Goal: Task Accomplishment & Management: Manage account settings

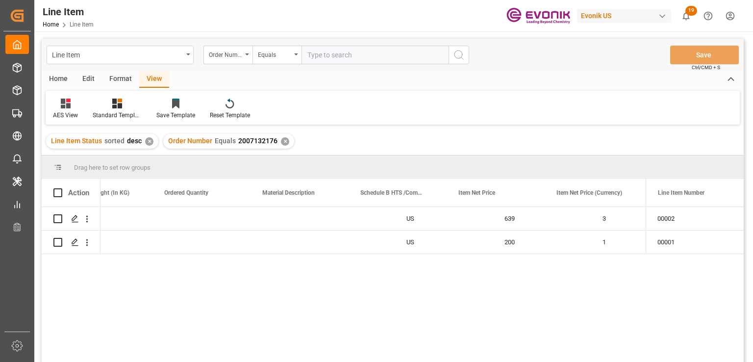
scroll to position [0, 439]
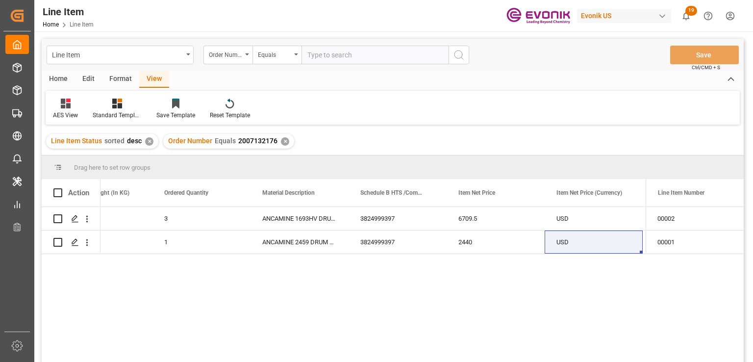
click at [282, 143] on div "✕" at bounding box center [285, 141] width 8 height 8
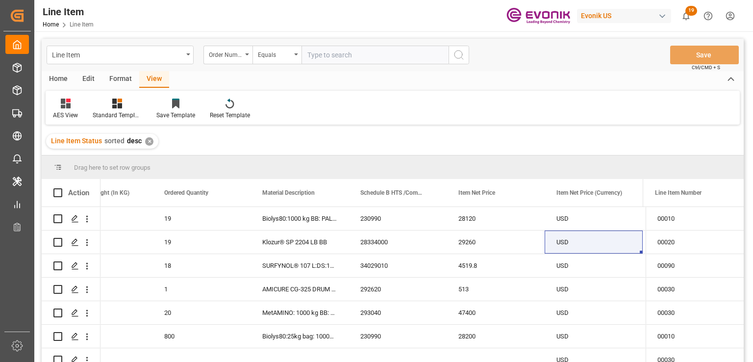
click at [345, 56] on input "text" at bounding box center [375, 55] width 147 height 19
paste input "0046468469"
type input "0046468469"
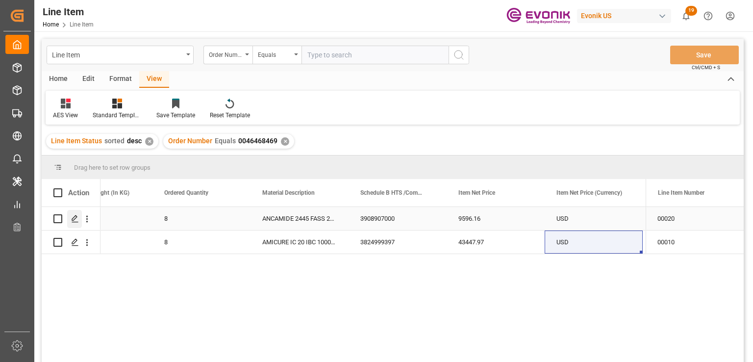
click at [72, 216] on icon "Press SPACE to select this row." at bounding box center [75, 219] width 8 height 8
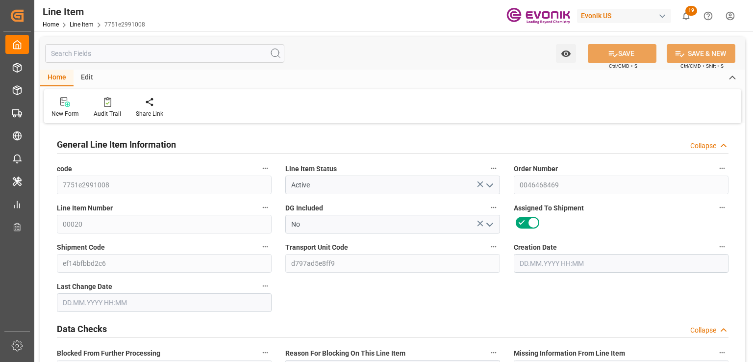
type input "2"
type input "1766.4"
type input "1632"
type input "2.2873"
type input "8"
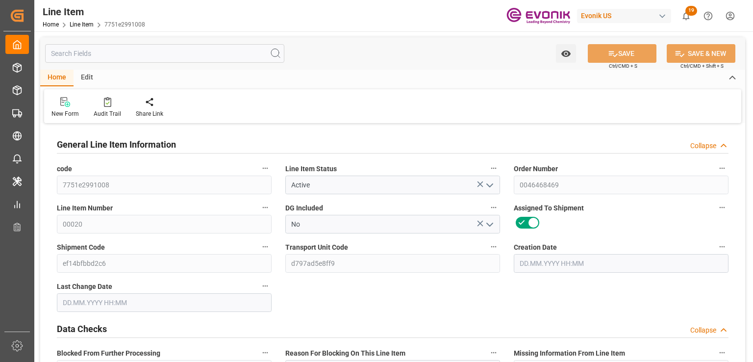
type input "9596.16"
type input "8"
type input "1766.4"
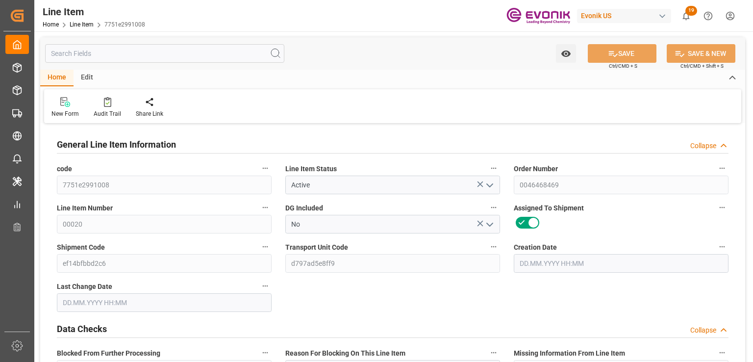
type input "1806.4"
type input "1632"
type input "2.2873"
type input "2287.296"
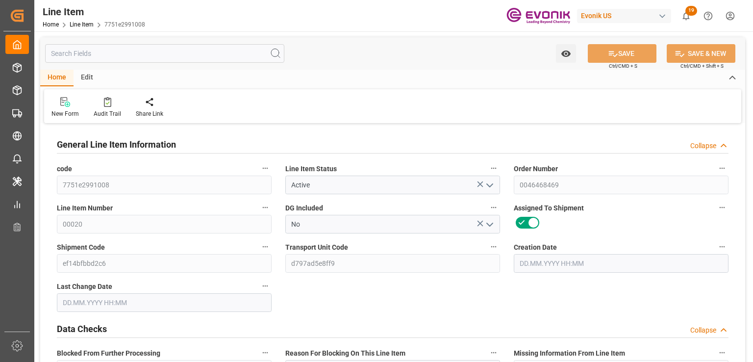
type input "8"
type input "1766.4"
type input "1632"
type input "2.2873"
type input "26.08.2025 18:54"
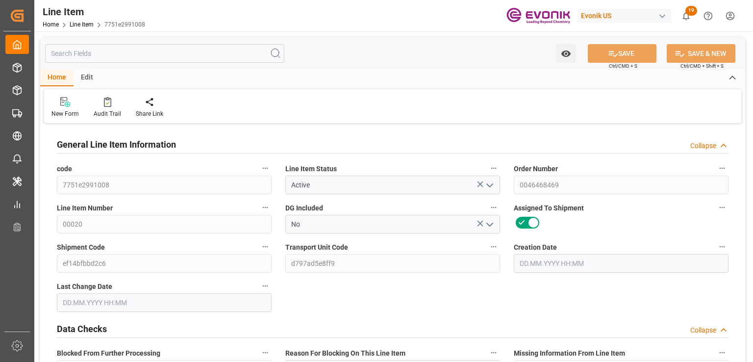
type input "04.09.2025 14:38"
type input "03.10.2025"
type input "04.09.2025"
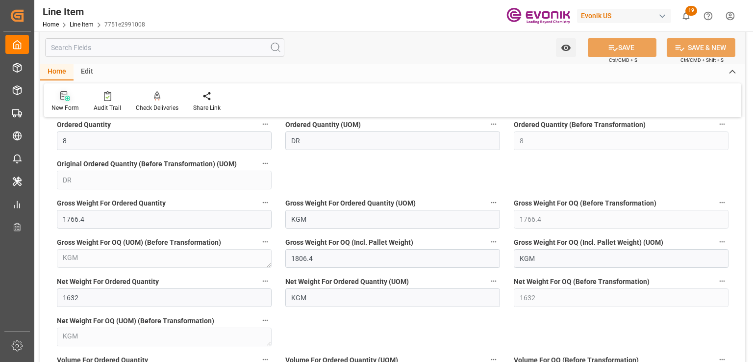
scroll to position [736, 0]
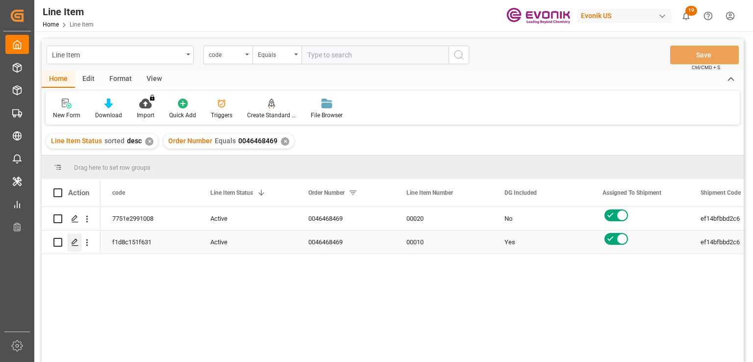
click at [78, 244] on icon "Press SPACE to select this row." at bounding box center [75, 242] width 8 height 8
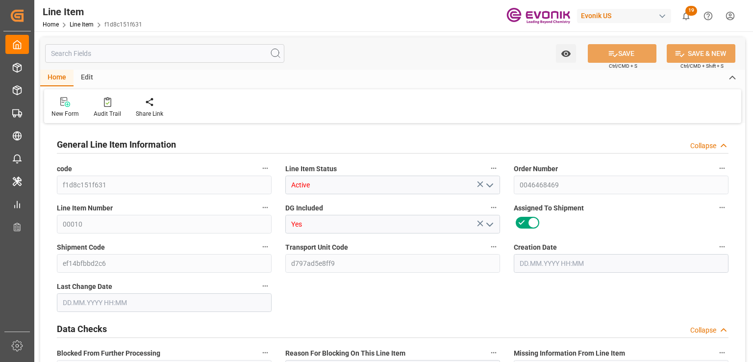
type input "8"
type input "8576"
type input "8000"
type input "11.136"
type input "8"
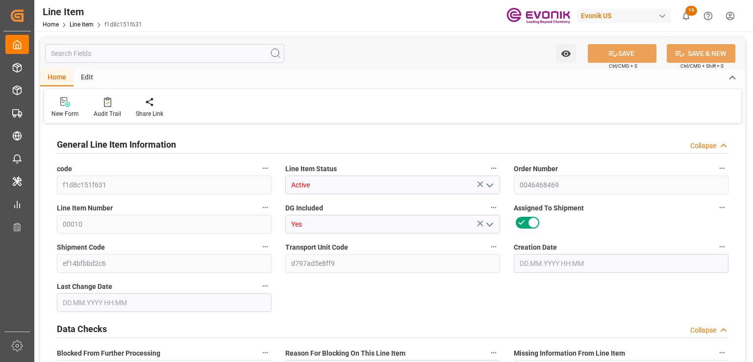
type input "43447.97"
type input "8"
type input "8576"
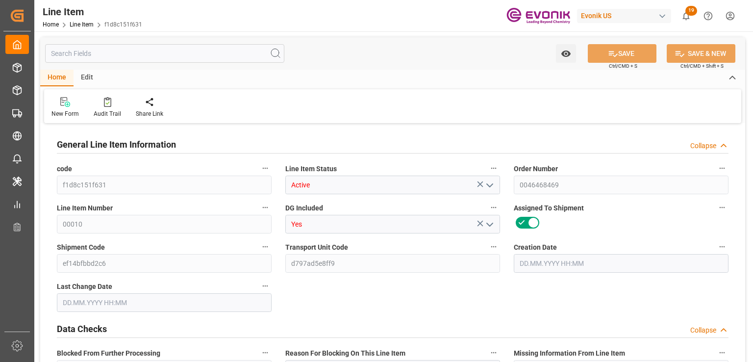
type input "8576"
type input "8000"
type input "11.136"
type input "11136"
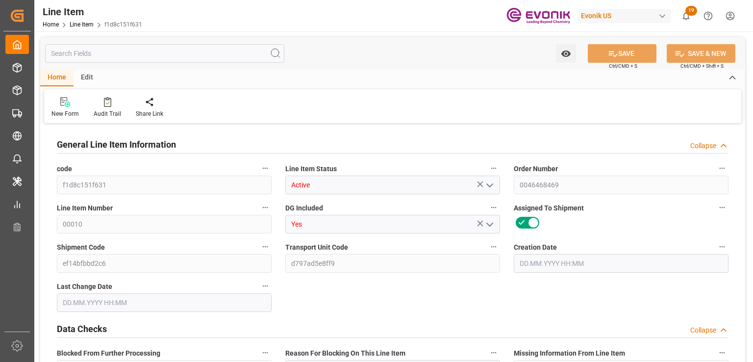
type input "8"
type input "8576"
type input "8000"
type input "11.136"
type input "26.08.2025 18:54"
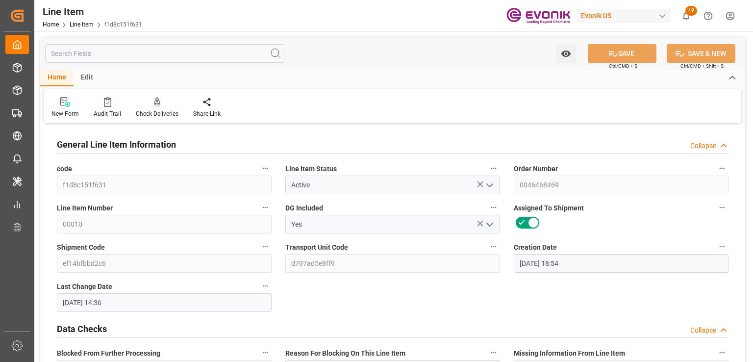
type input "04.09.2025 14:36"
type input "03.10.2025"
type input "04.09.2025"
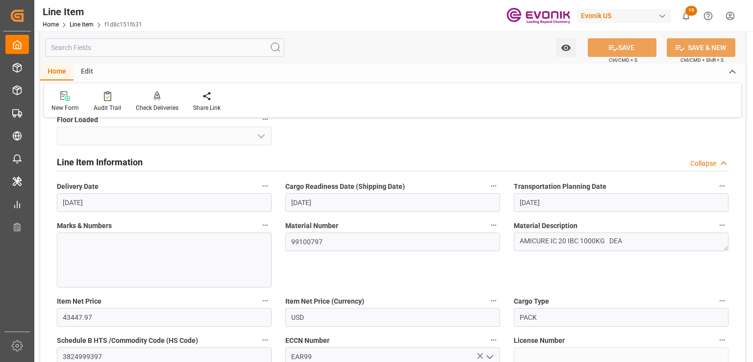
scroll to position [147, 0]
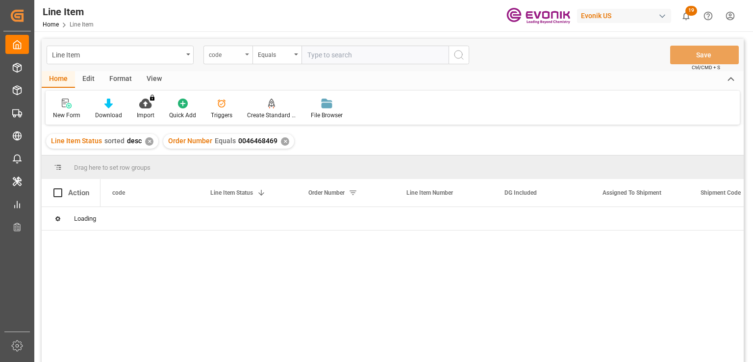
click at [239, 57] on div "code" at bounding box center [225, 53] width 33 height 11
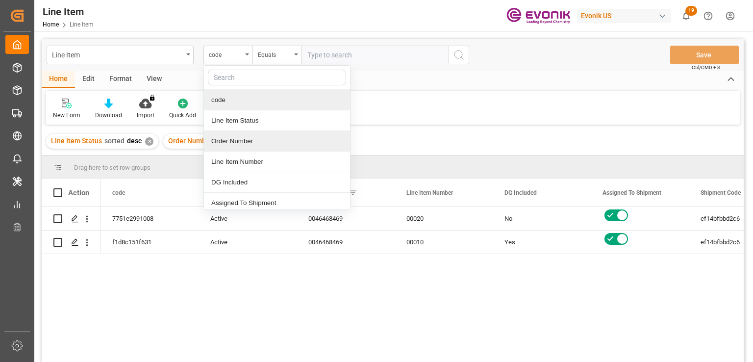
click at [244, 138] on div "Order Number" at bounding box center [277, 141] width 146 height 21
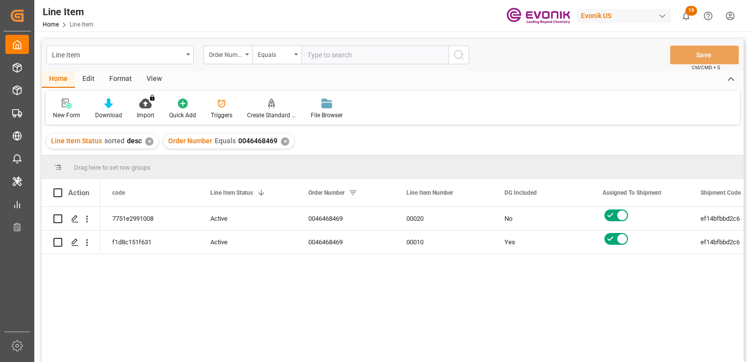
drag, startPoint x: 278, startPoint y: 140, endPoint x: 271, endPoint y: 131, distance: 10.9
click at [278, 140] on div "Order Number Equals 0046468469 ✕" at bounding box center [228, 141] width 131 height 15
click at [284, 140] on div "✕" at bounding box center [285, 141] width 8 height 8
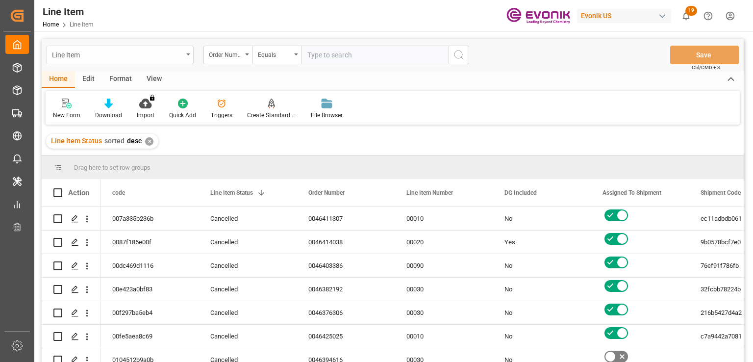
click at [115, 56] on div "Line Item" at bounding box center [117, 54] width 131 height 12
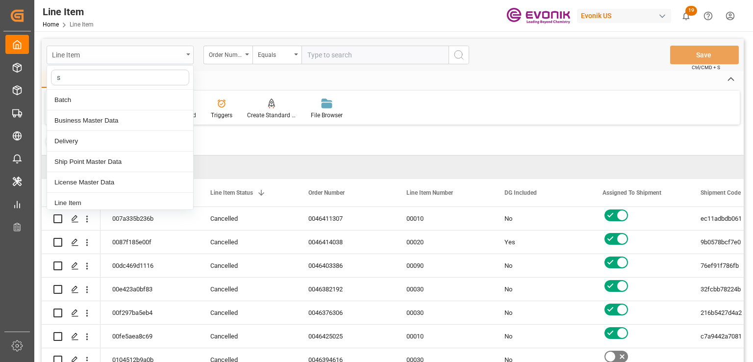
type input "sa"
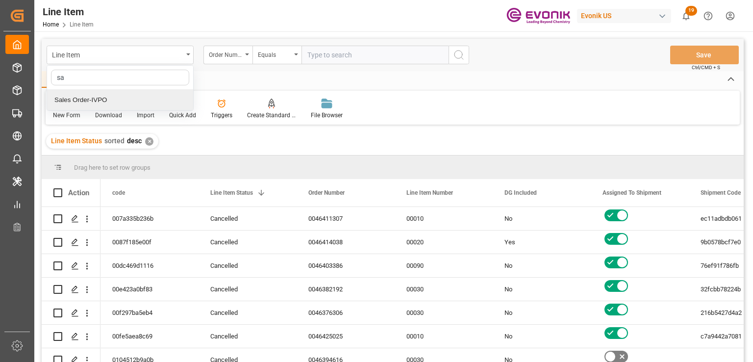
click at [94, 103] on div "Sales Order-IVPO" at bounding box center [120, 100] width 146 height 21
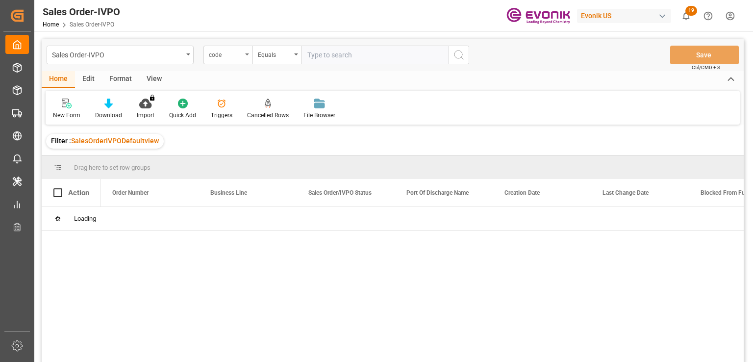
click at [241, 61] on div "code" at bounding box center [228, 55] width 49 height 19
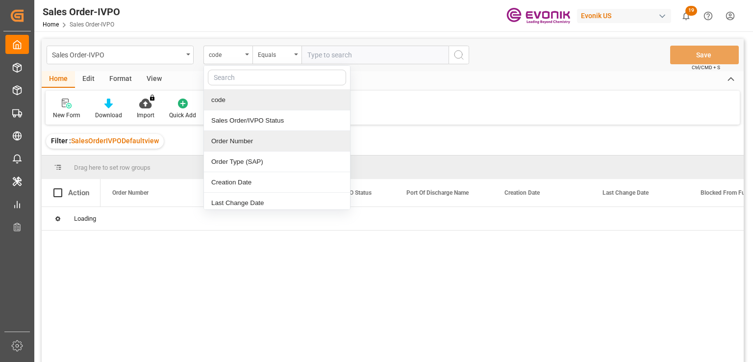
click at [257, 140] on div "Order Number" at bounding box center [277, 141] width 146 height 21
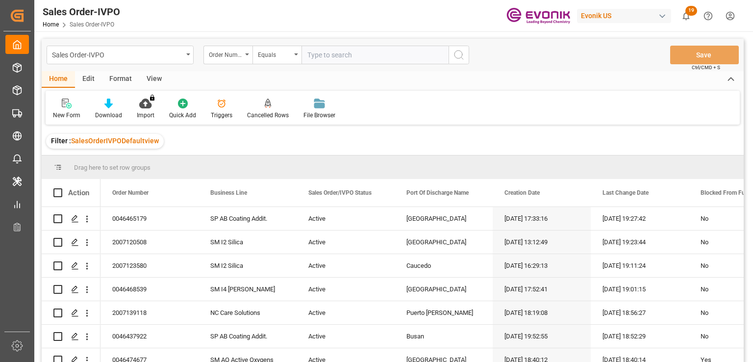
click at [348, 55] on input "text" at bounding box center [375, 55] width 147 height 19
paste input "0046468469"
type input "0046468469"
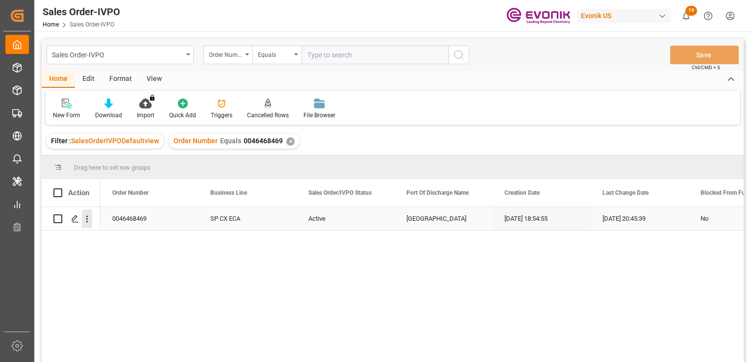
click at [85, 219] on icon "open menu" at bounding box center [87, 219] width 10 height 10
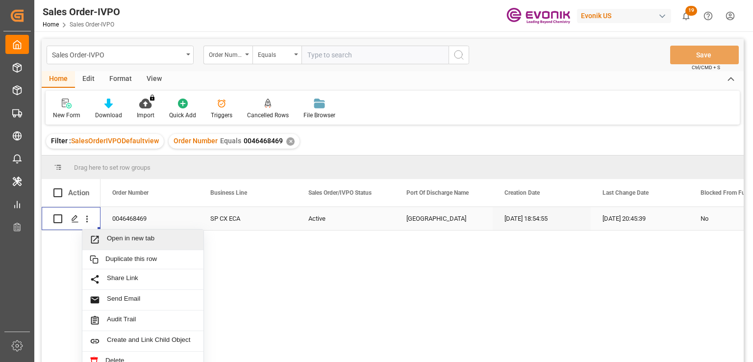
click at [128, 240] on span "Open in new tab" at bounding box center [151, 239] width 89 height 10
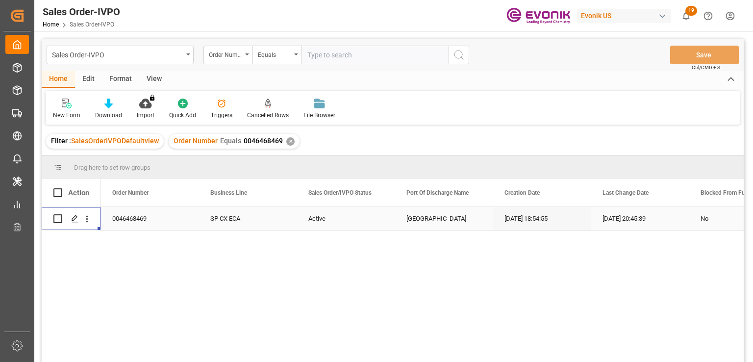
click at [287, 140] on div "✕" at bounding box center [290, 141] width 8 height 8
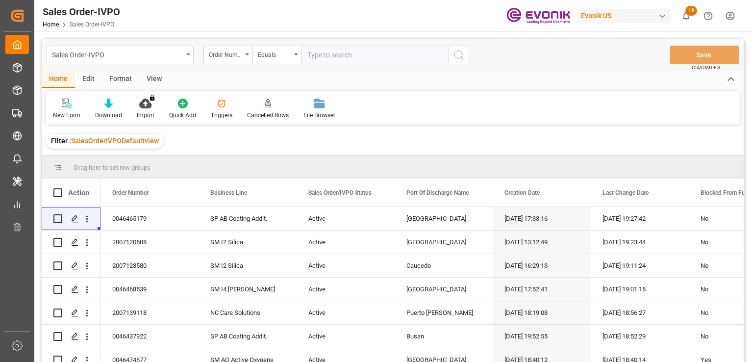
click at [360, 60] on input "text" at bounding box center [375, 55] width 147 height 19
click at [373, 53] on input "text" at bounding box center [375, 55] width 147 height 19
paste input "0046464767"
type input "0046464767"
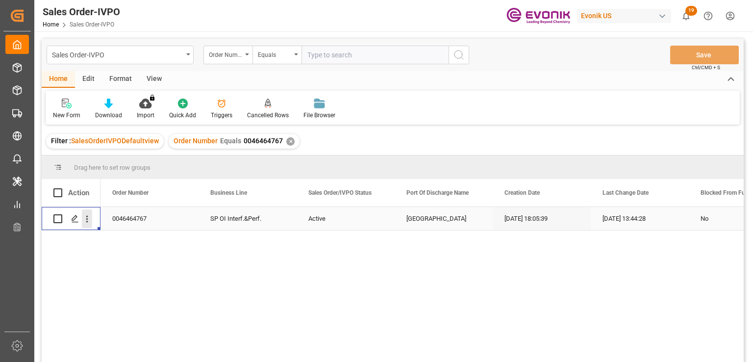
click at [87, 221] on icon "open menu" at bounding box center [87, 219] width 2 height 7
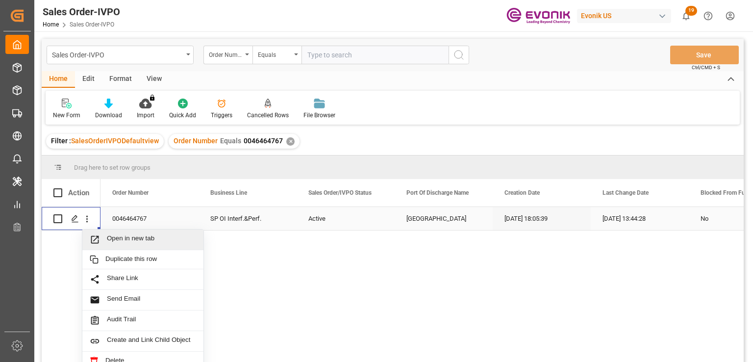
click at [149, 233] on div "Open in new tab" at bounding box center [142, 240] width 121 height 21
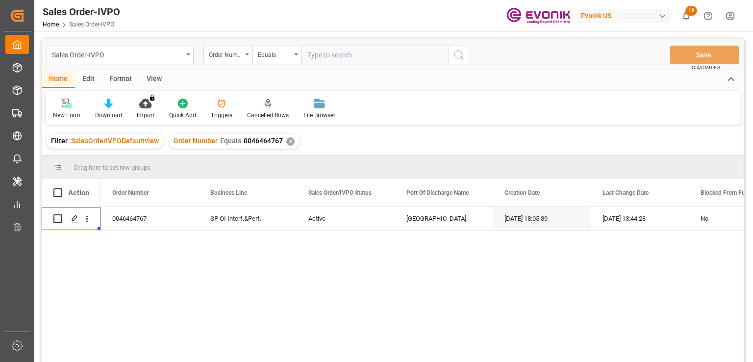
click at [286, 141] on div "✕" at bounding box center [290, 141] width 8 height 8
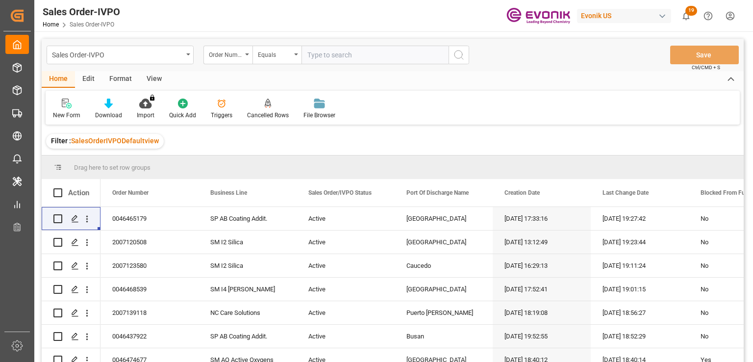
click at [330, 55] on input "text" at bounding box center [375, 55] width 147 height 19
paste input "0046474413"
type input "0046474413"
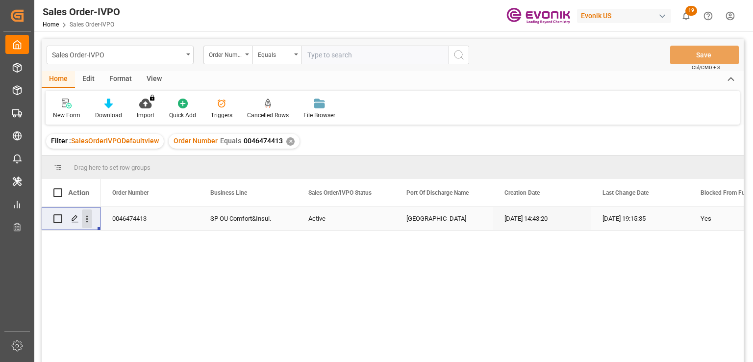
click at [82, 220] on icon "open menu" at bounding box center [87, 219] width 10 height 10
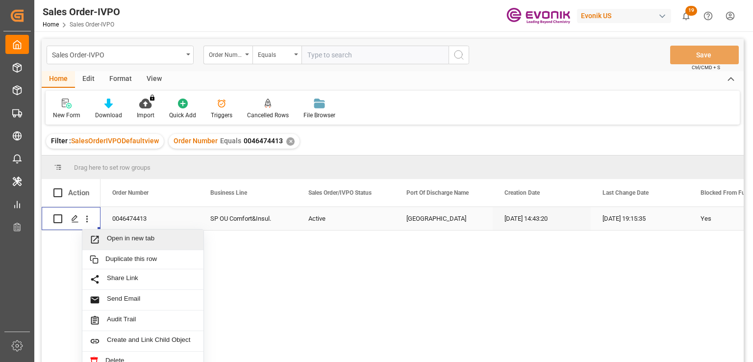
click at [154, 241] on span "Open in new tab" at bounding box center [151, 239] width 89 height 10
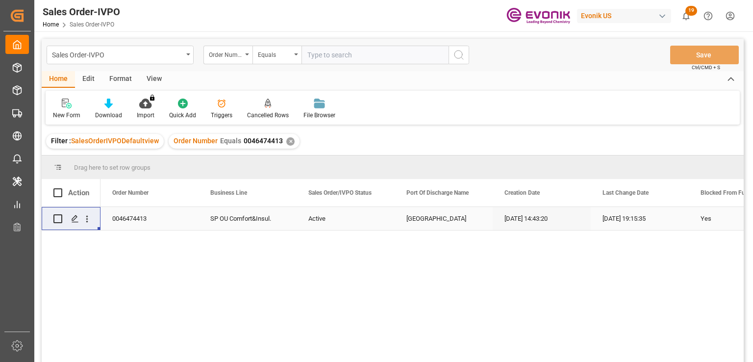
click at [286, 142] on div "✕" at bounding box center [290, 141] width 8 height 8
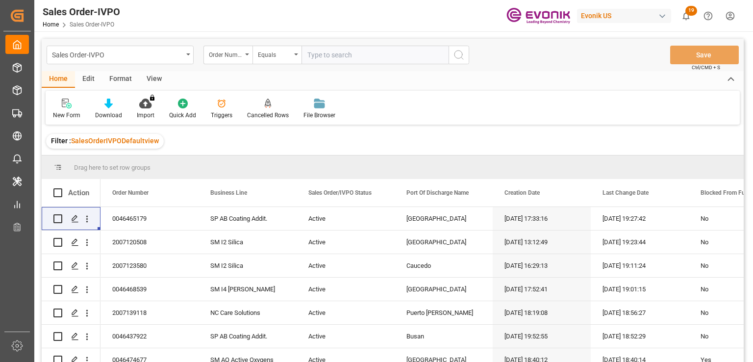
click at [349, 51] on input "text" at bounding box center [375, 55] width 147 height 19
paste input "2007182403"
type input "2007182403"
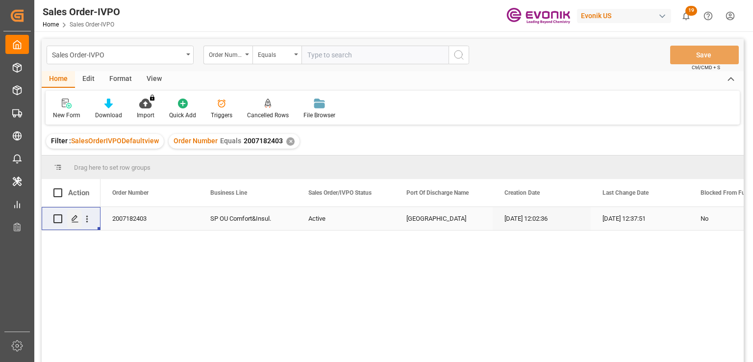
click at [74, 218] on icon "Press SPACE to select this row." at bounding box center [75, 219] width 8 height 8
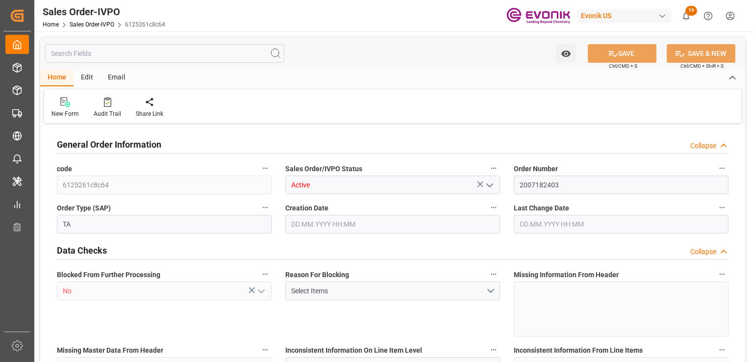
type input "UYMVD"
type input "0"
type input "1"
type input "1124.7"
type input "[DATE] 12:02"
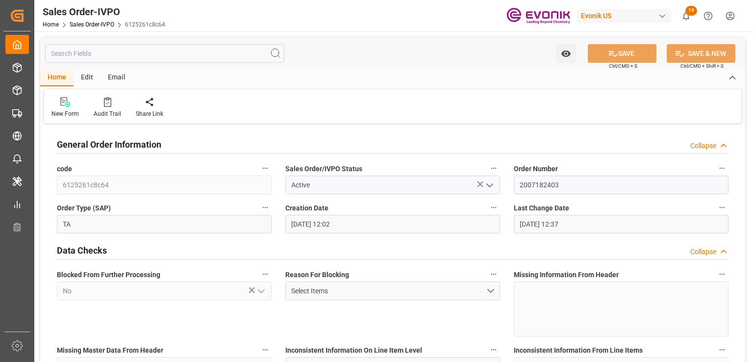
type input "[DATE] 12:37"
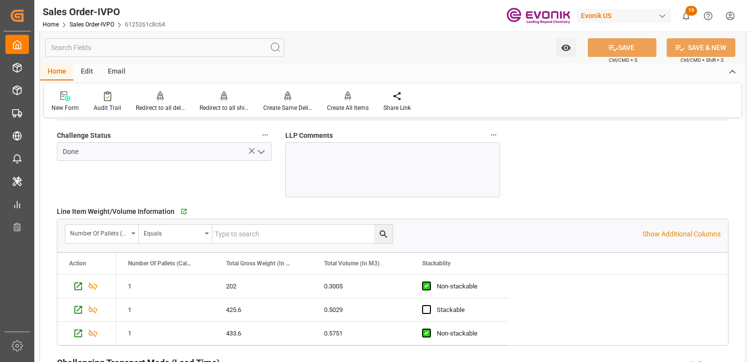
scroll to position [1511, 0]
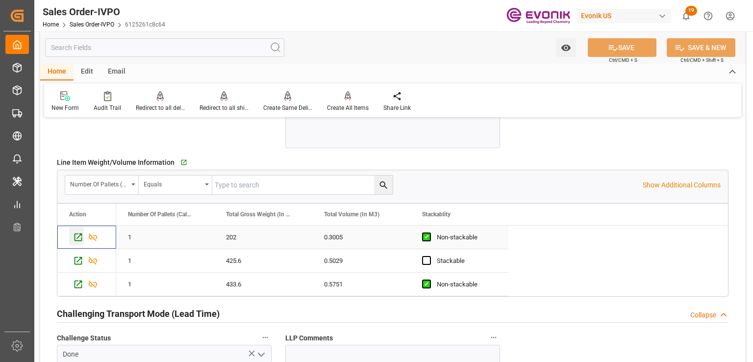
click at [75, 234] on icon "Press SPACE to select this row." at bounding box center [78, 237] width 10 height 10
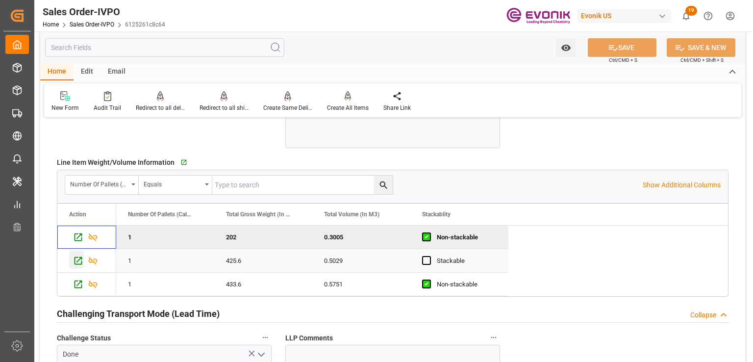
click at [75, 259] on icon "Press SPACE to select this row." at bounding box center [78, 261] width 10 height 10
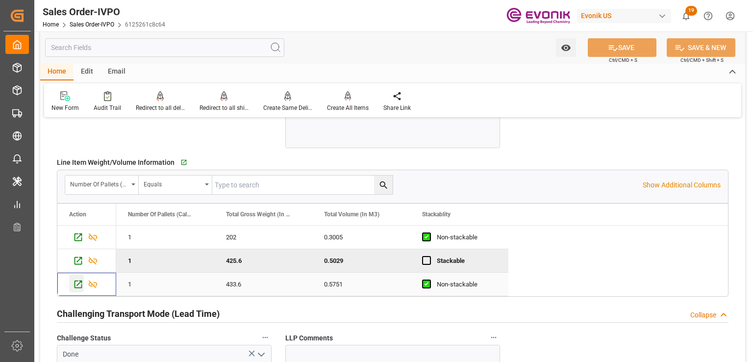
click at [76, 285] on icon "Press SPACE to select this row." at bounding box center [78, 284] width 10 height 10
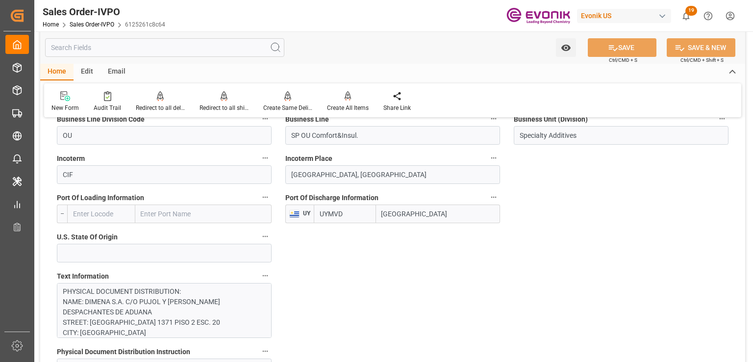
scroll to position [432, 0]
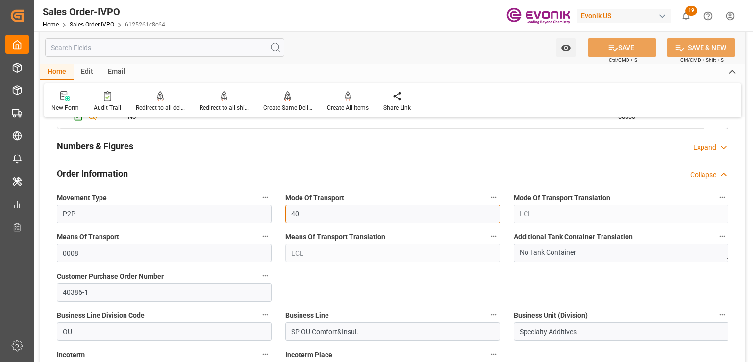
click at [311, 211] on input "40" at bounding box center [393, 214] width 215 height 19
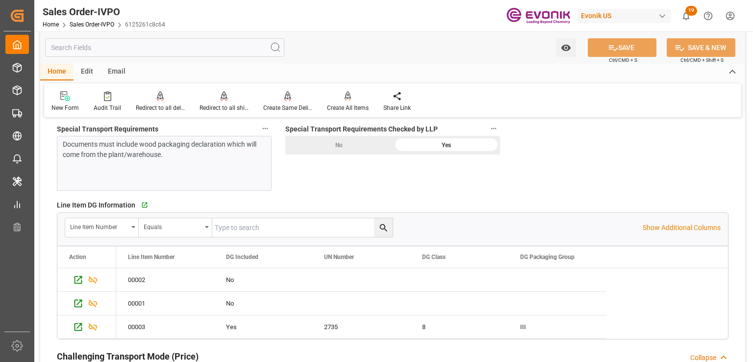
scroll to position [1315, 0]
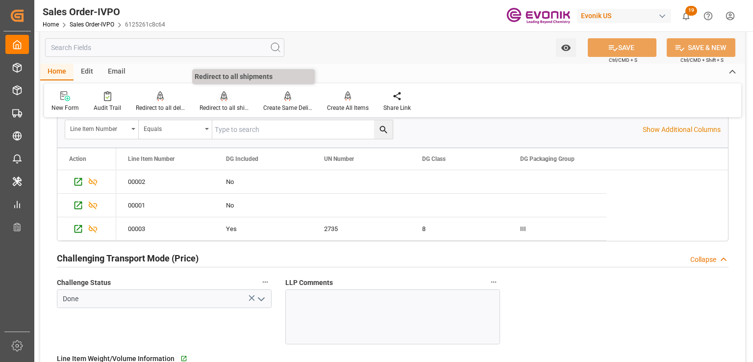
click at [236, 101] on div at bounding box center [224, 96] width 49 height 10
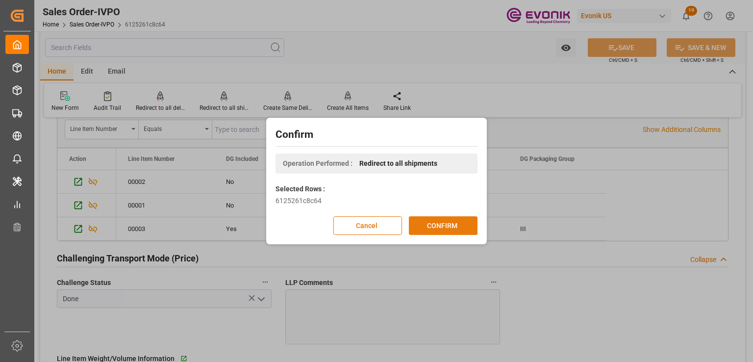
click at [422, 224] on button "CONFIRM" at bounding box center [443, 225] width 69 height 19
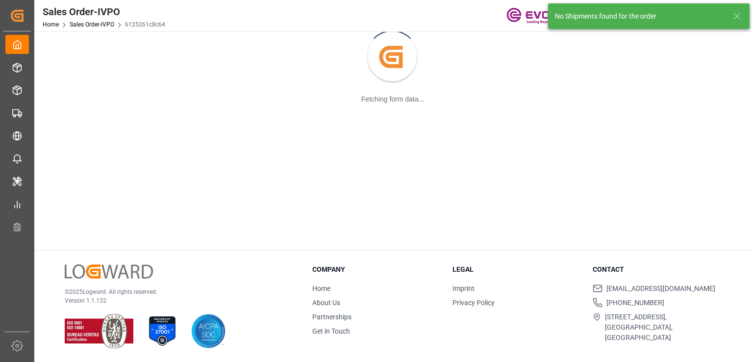
scroll to position [106, 0]
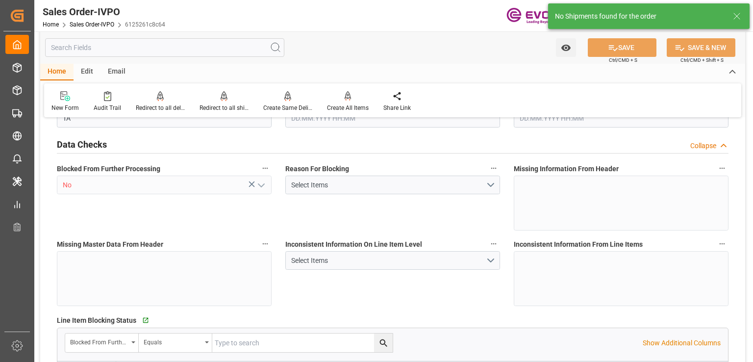
type input "UYMVD"
type input "0"
type input "1"
type input "1124.7"
type input "[DATE] 12:02"
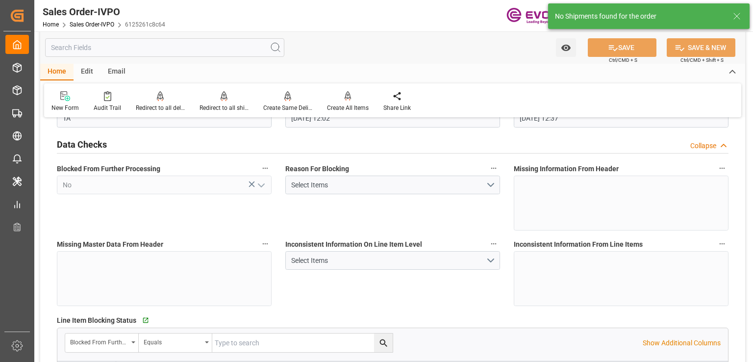
type input "[DATE] 12:37"
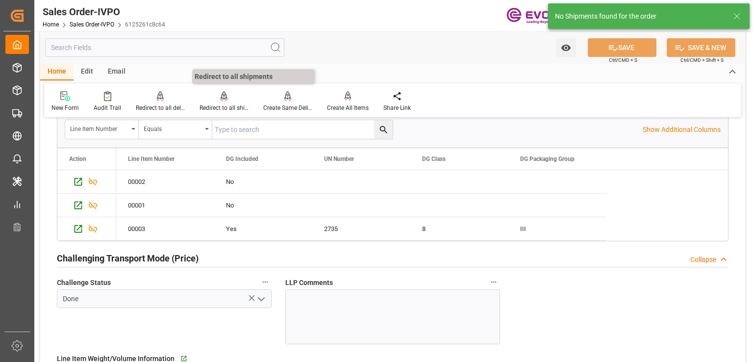
click at [216, 103] on div "Redirect to all shipments" at bounding box center [224, 102] width 64 height 22
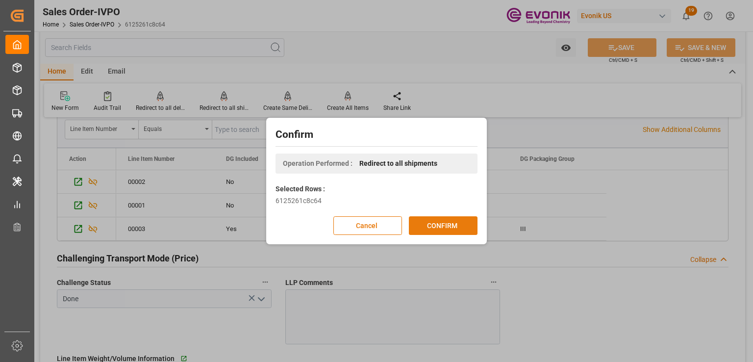
click at [420, 224] on button "CONFIRM" at bounding box center [443, 225] width 69 height 19
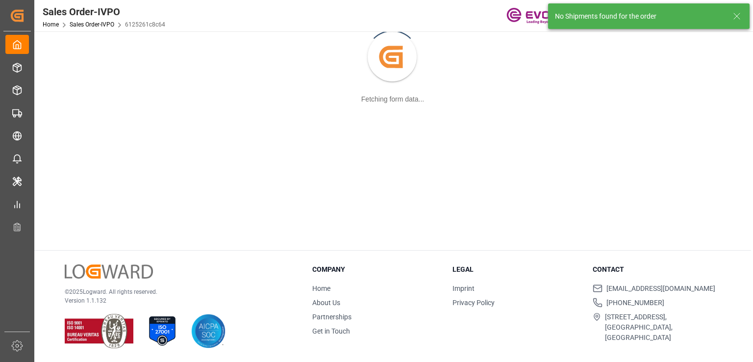
scroll to position [106, 0]
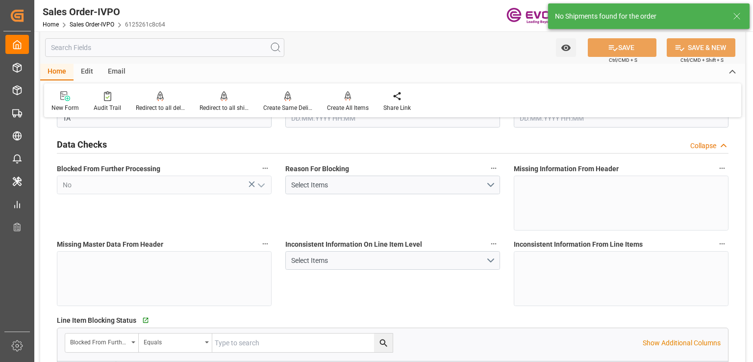
type input "UYMVD"
type input "0"
type input "1"
type input "1124.7"
type input "16.09.2025 12:02"
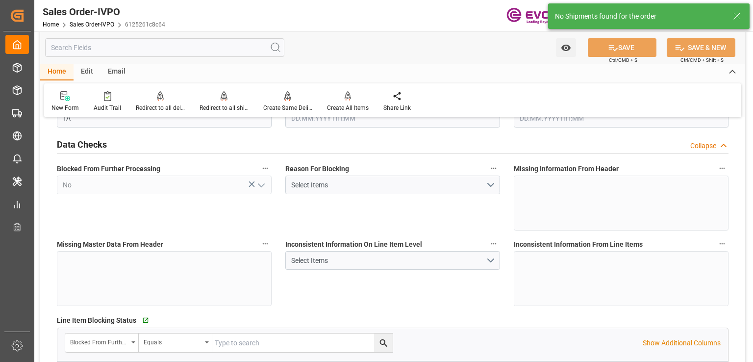
type input "23.09.2025 12:37"
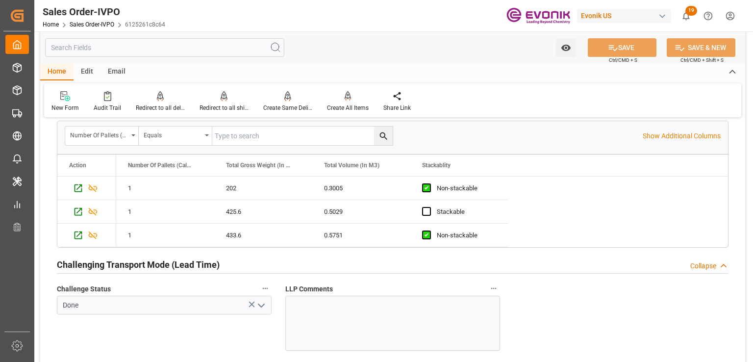
scroll to position [1756, 0]
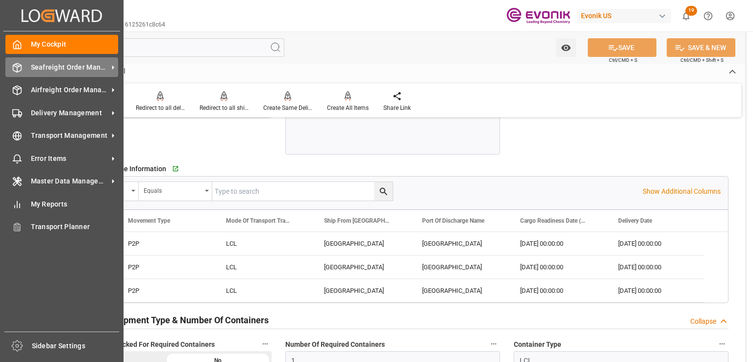
click at [57, 63] on span "Seafreight Order Management" at bounding box center [70, 67] width 78 height 10
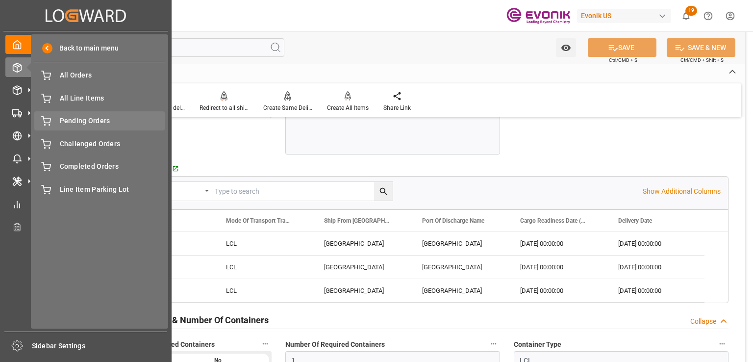
click at [86, 117] on span "Pending Orders" at bounding box center [112, 121] width 105 height 10
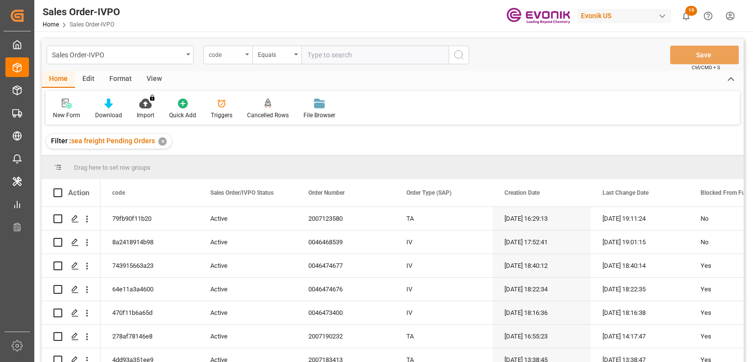
click at [226, 61] on div "code" at bounding box center [228, 55] width 49 height 19
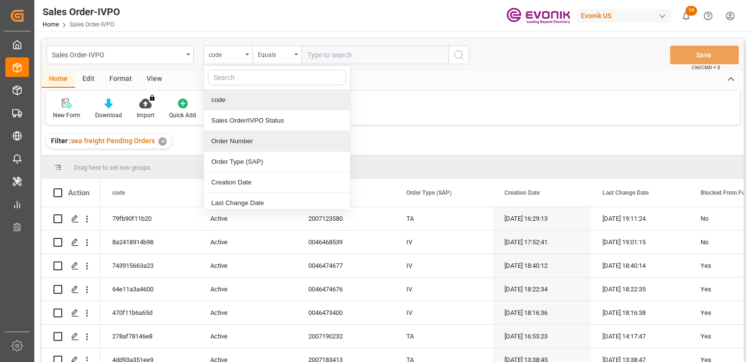
click at [246, 137] on div "Order Number" at bounding box center [277, 141] width 146 height 21
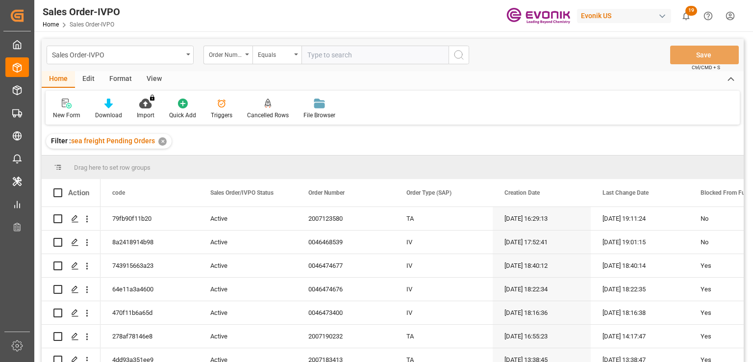
click at [325, 57] on input "text" at bounding box center [375, 55] width 147 height 19
paste input "2007182403"
type input "2007182403"
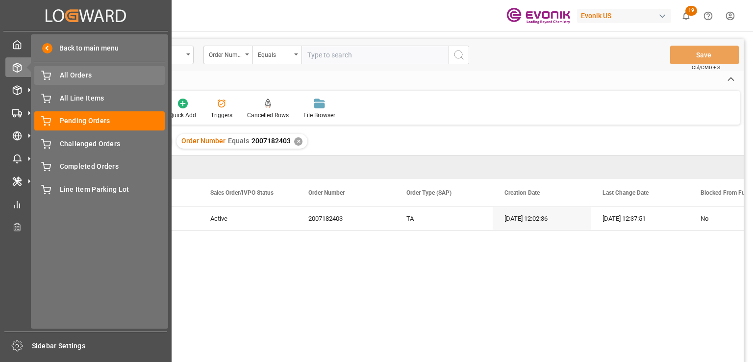
click at [100, 81] on div "All Orders All Orders" at bounding box center [99, 75] width 130 height 19
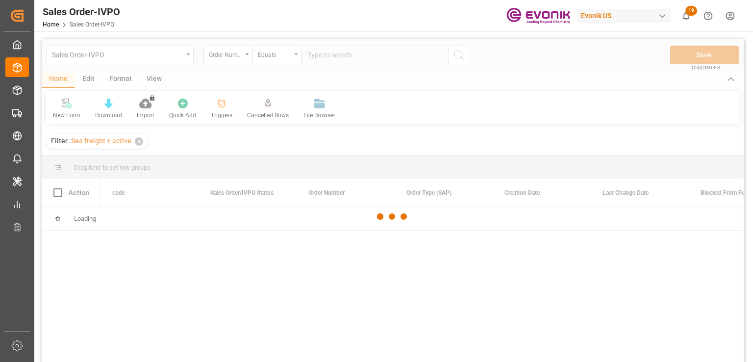
click at [329, 59] on div at bounding box center [393, 217] width 702 height 356
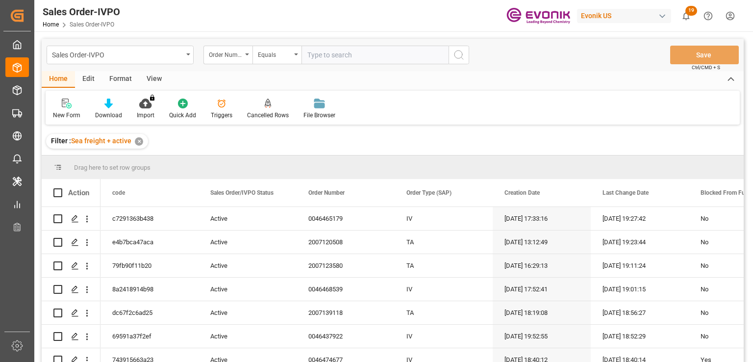
click at [325, 58] on input "text" at bounding box center [375, 55] width 147 height 19
paste input "2007182403"
type input "2007182403"
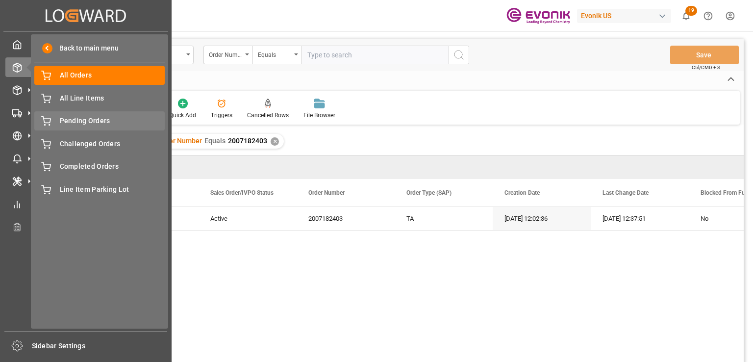
click at [60, 122] on span "Pending Orders" at bounding box center [112, 121] width 105 height 10
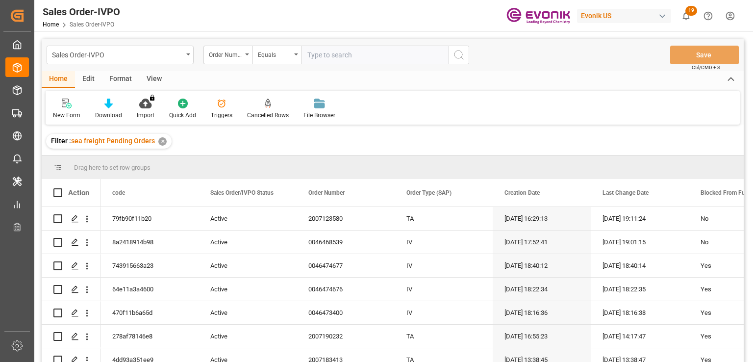
click at [364, 58] on input "text" at bounding box center [375, 55] width 147 height 19
paste input "2007182403"
type input "2007182403"
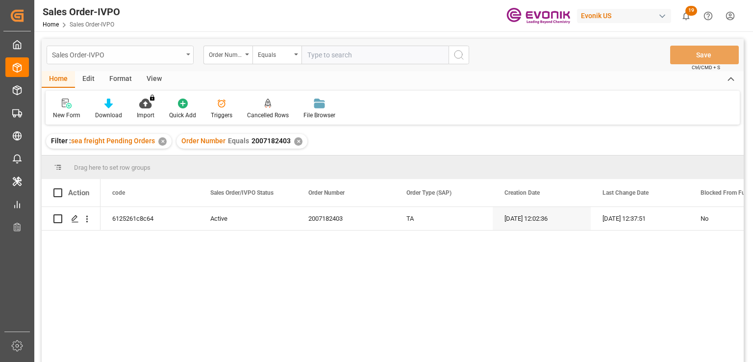
click at [184, 52] on div "Sales Order-IVPO" at bounding box center [120, 55] width 147 height 19
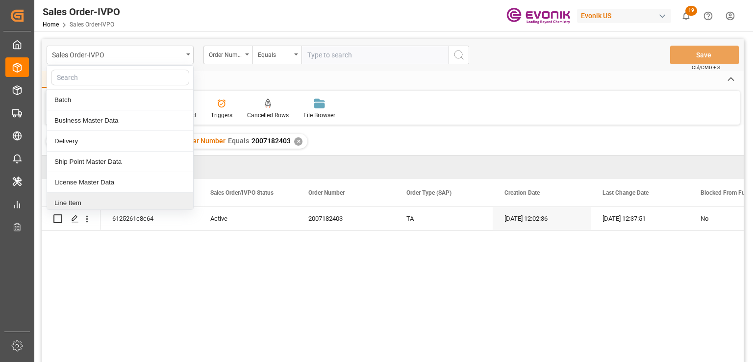
click at [82, 203] on div "Line Item" at bounding box center [120, 203] width 146 height 21
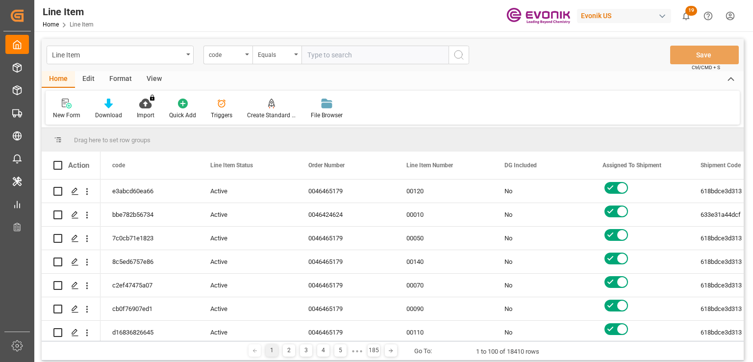
click at [243, 61] on div "code" at bounding box center [228, 55] width 49 height 19
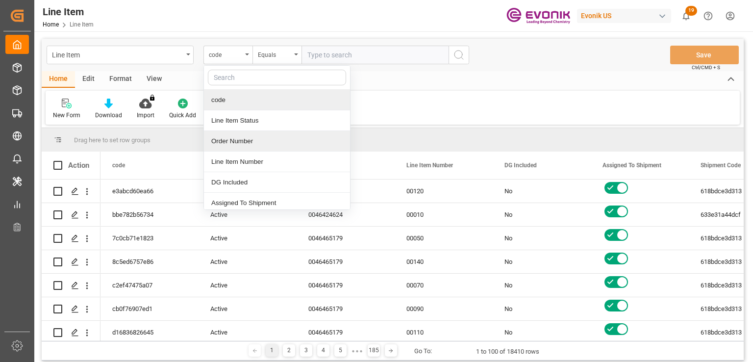
click at [257, 140] on div "Order Number" at bounding box center [277, 141] width 146 height 21
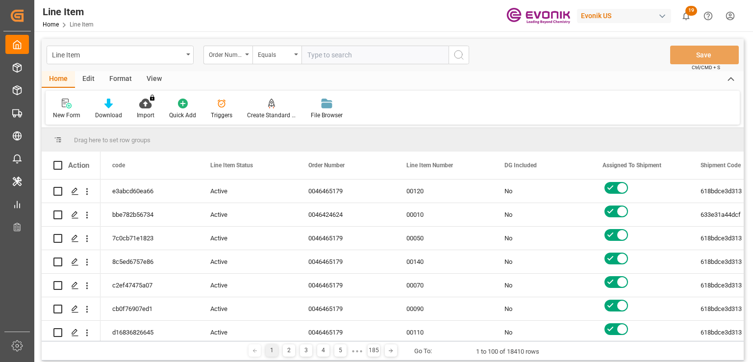
click at [315, 57] on input "text" at bounding box center [375, 55] width 147 height 19
paste input "2007182403"
type input "2007182403"
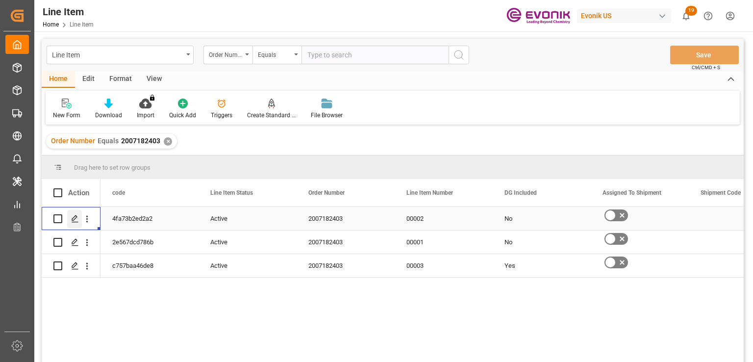
click at [76, 220] on icon "Press SPACE to select this row." at bounding box center [75, 219] width 8 height 8
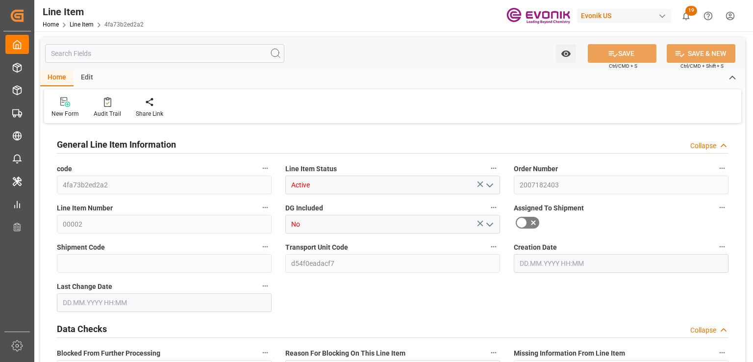
type input "1"
type input "202"
type input "180"
type input "0.3005"
type input "10"
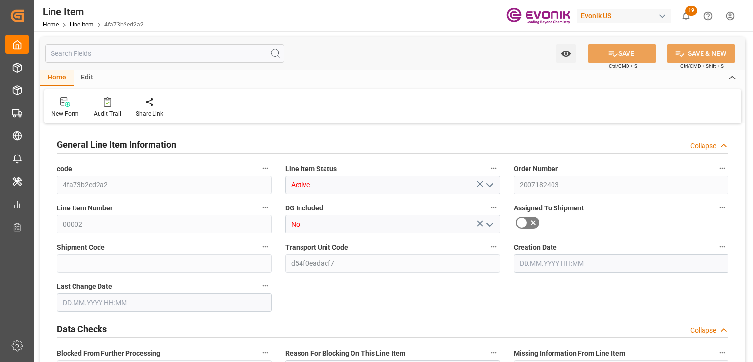
type input "3294"
type input "10"
type input "202"
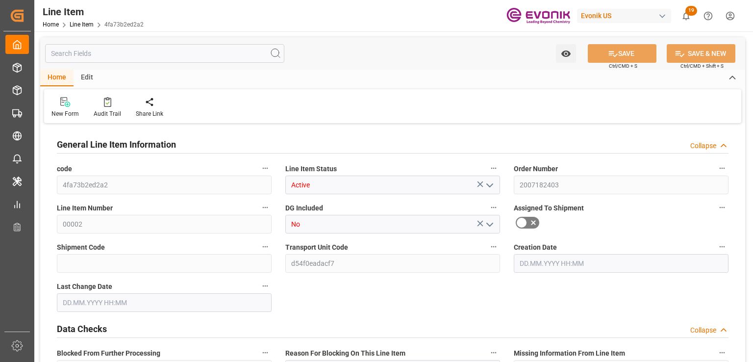
type input "222"
type input "180"
type input "0.3005"
type input "300.53"
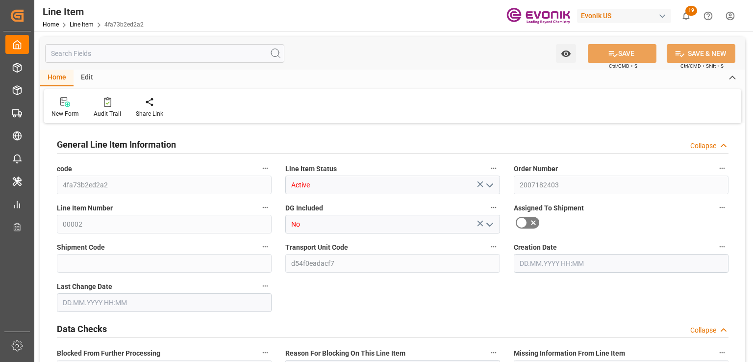
type input "0"
type input "16.09.2025 12:02"
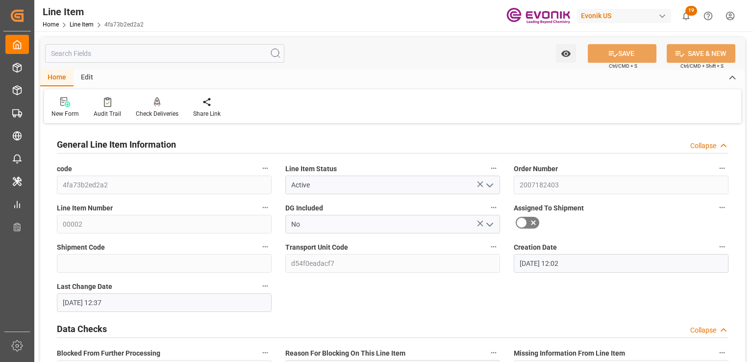
type input "23.09.2025 12:37"
type input "30.11.2025"
type input "27.10.2025"
type input "20.10.2025"
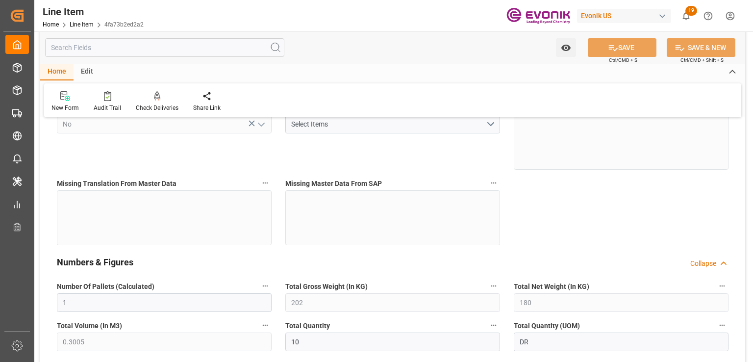
scroll to position [49, 0]
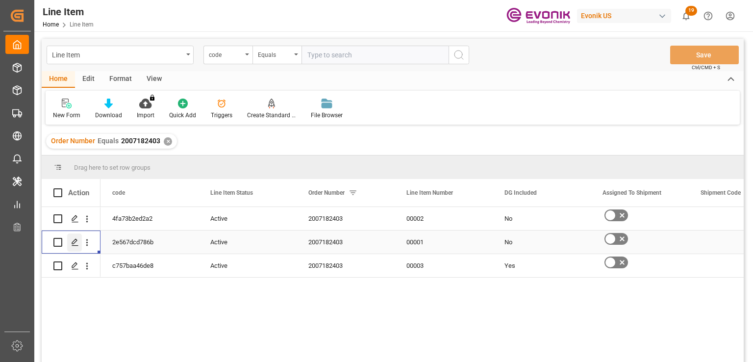
click at [74, 242] on icon "Press SPACE to select this row." at bounding box center [75, 242] width 8 height 8
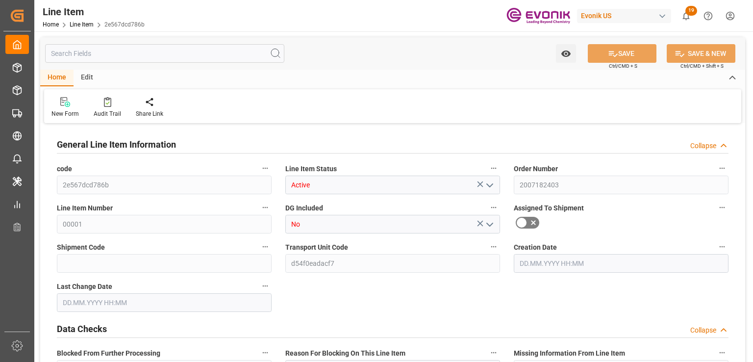
type input "1"
type input "425.6"
type input "400"
type input "0.5029"
type input "16"
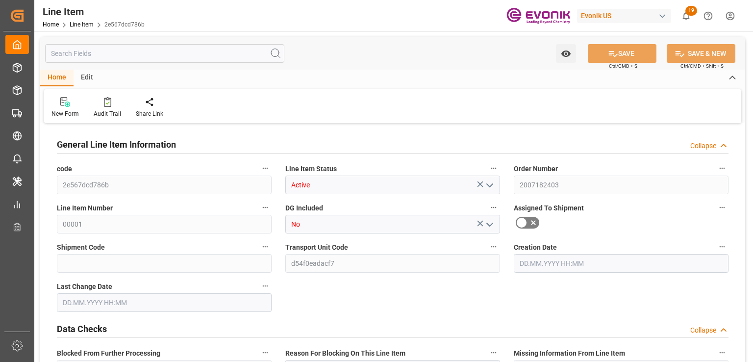
type input "8040"
type input "16"
type input "425.6"
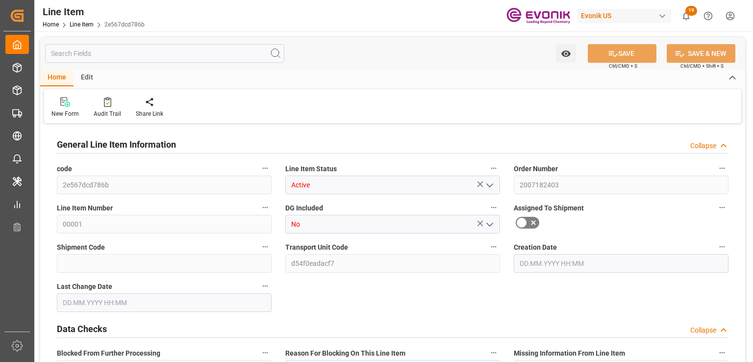
type input "449.1"
type input "400"
type input "0.5029"
type input "502.944"
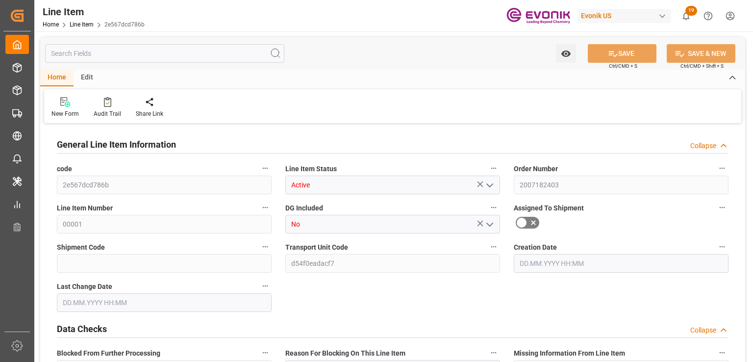
type input "0"
type input "16.09.2025 12:02"
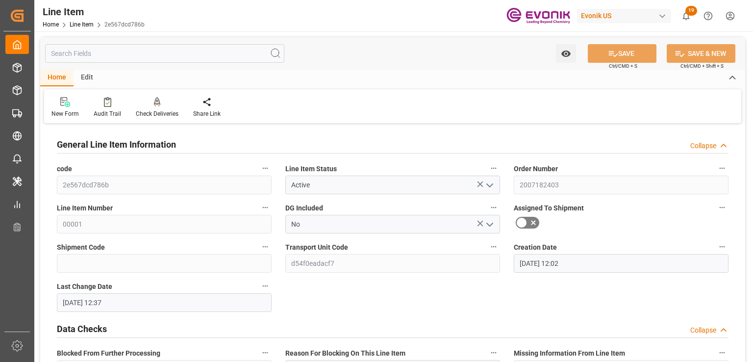
type input "23.09.2025 12:37"
type input "30.11.2025"
type input "27.10.2025"
type input "20.10.2025"
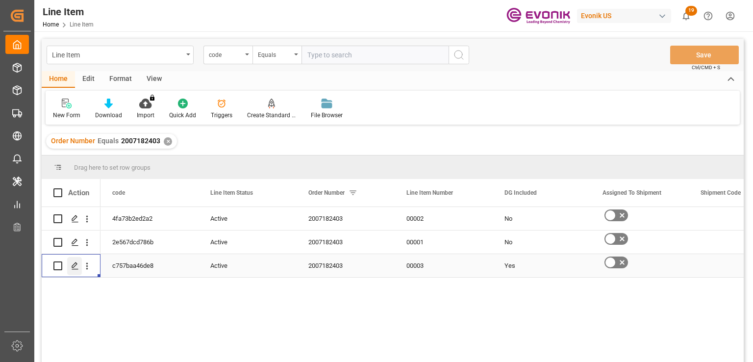
click at [71, 265] on div "Press SPACE to select this row." at bounding box center [74, 266] width 15 height 18
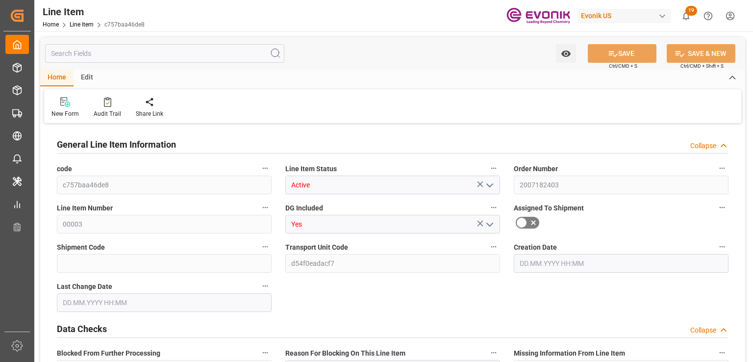
type input "1"
type input "433.6"
type input "400"
type input "0.5751"
type input "2"
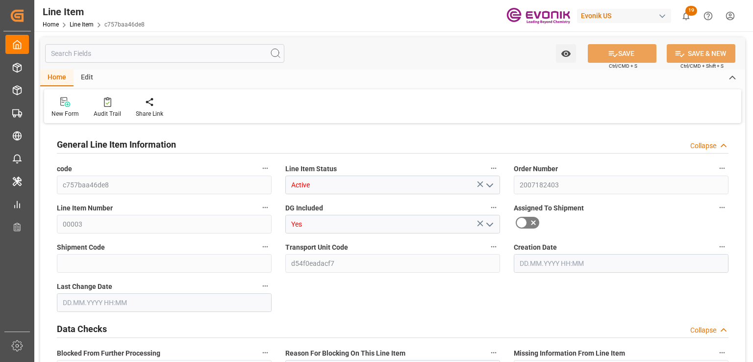
type input "3920"
type input "2"
type input "433.6"
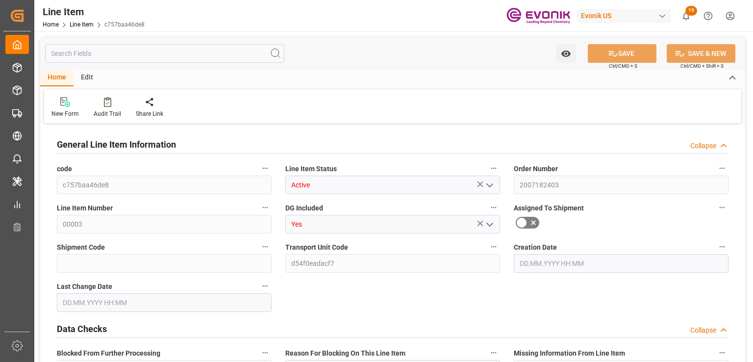
type input "453.6"
type input "400"
type input "0.5751"
type input "575.074"
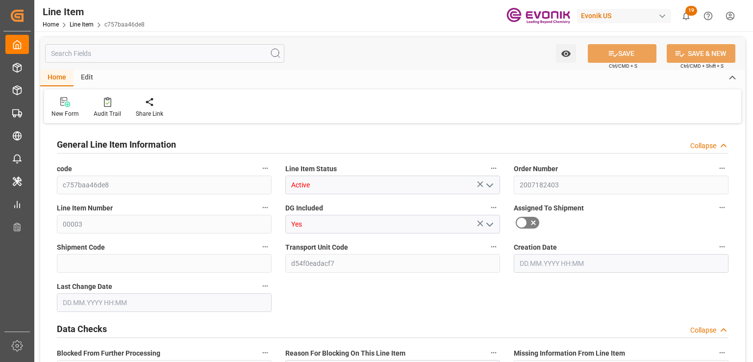
type input "0"
type input "16.09.2025 12:02"
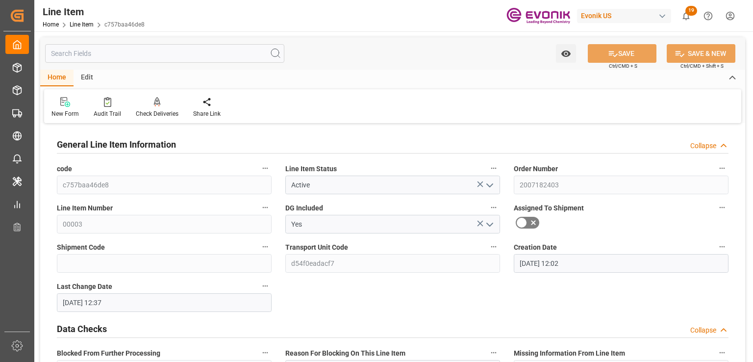
type input "23.09.2025 12:37"
type input "30.11.2025"
type input "27.10.2025"
type input "20.10.2025"
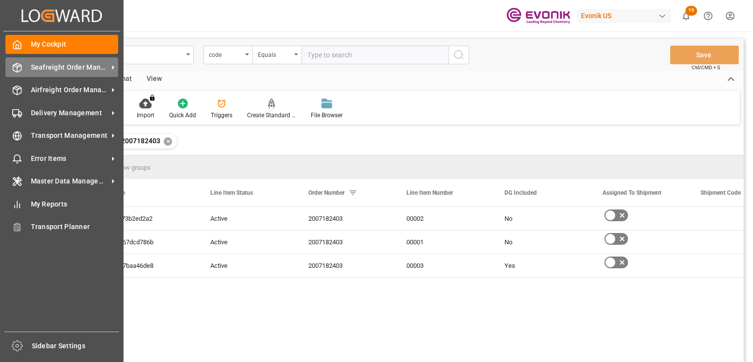
click at [81, 66] on span "Seafreight Order Management" at bounding box center [70, 67] width 78 height 10
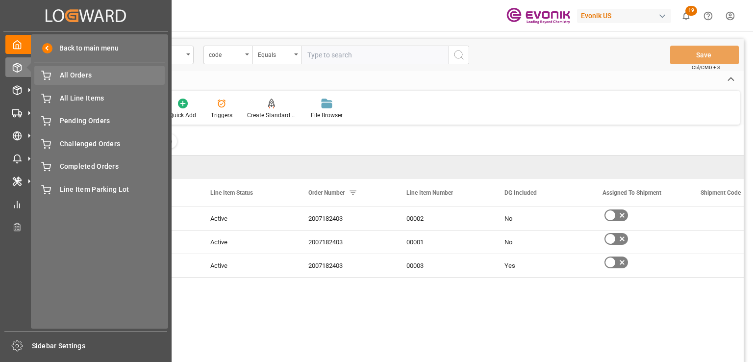
click at [95, 80] on div "All Orders All Orders" at bounding box center [99, 75] width 130 height 19
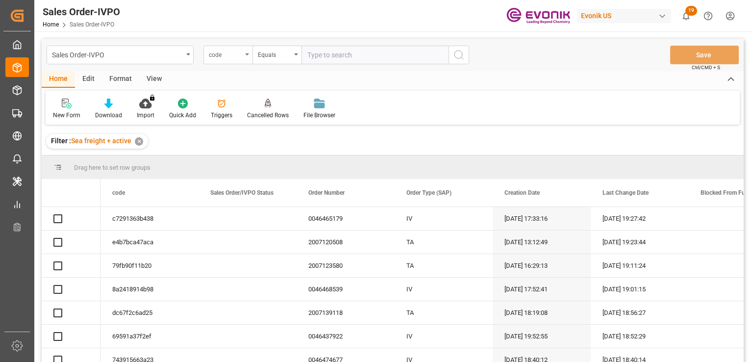
click at [233, 55] on div "code" at bounding box center [225, 53] width 33 height 11
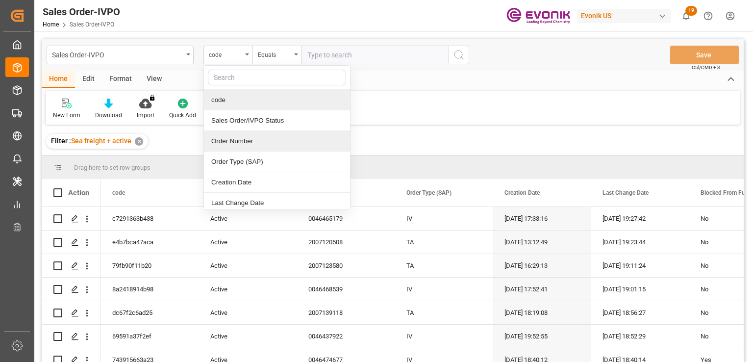
click at [248, 135] on div "Order Number" at bounding box center [277, 141] width 146 height 21
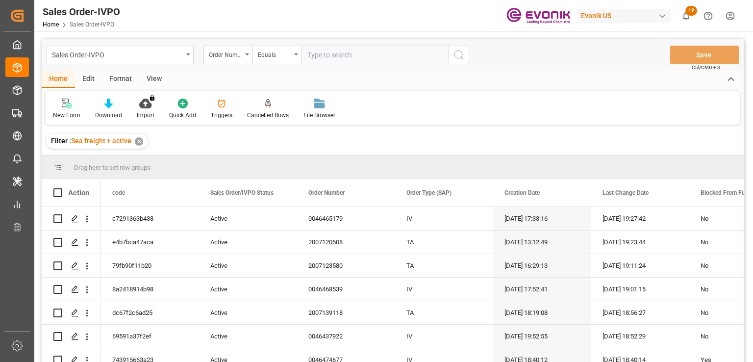
click at [323, 53] on input "text" at bounding box center [375, 55] width 147 height 19
paste input "2007182403"
type input "2007182403"
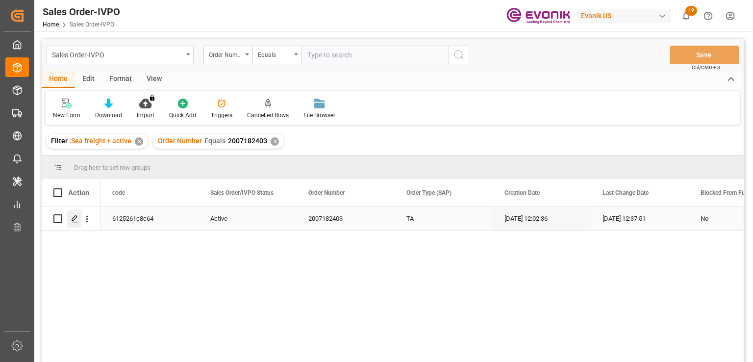
click at [75, 219] on icon "Press SPACE to select this row." at bounding box center [75, 219] width 8 height 8
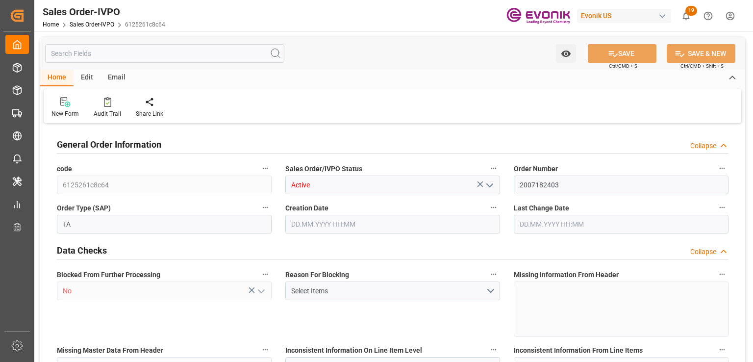
type input "UYMVD"
type input "0"
type input "1"
type input "1124.7"
type input "16.09.2025 12:02"
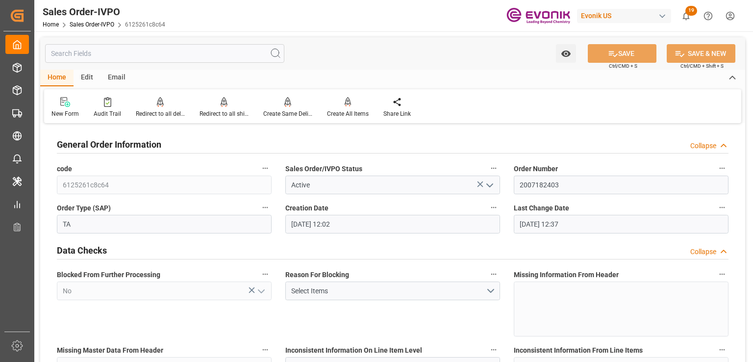
type input "23.09.2025 12:37"
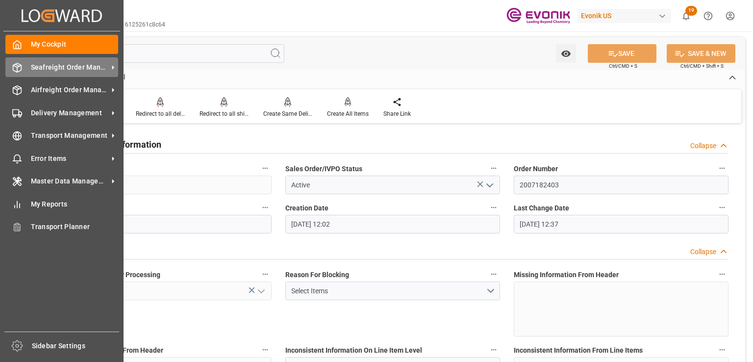
click at [64, 64] on span "Seafreight Order Management" at bounding box center [70, 67] width 78 height 10
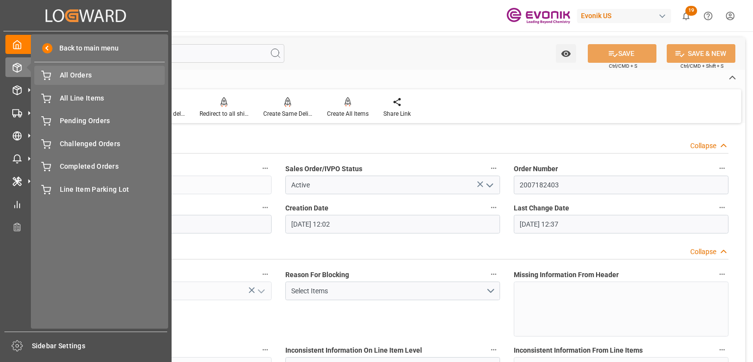
click at [72, 77] on span "All Orders" at bounding box center [112, 75] width 105 height 10
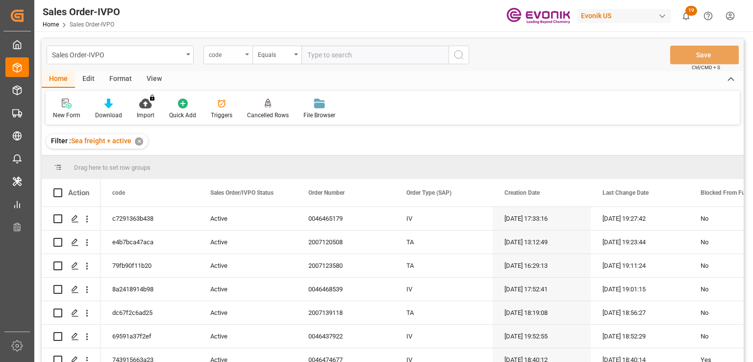
click at [228, 55] on div "code" at bounding box center [225, 53] width 33 height 11
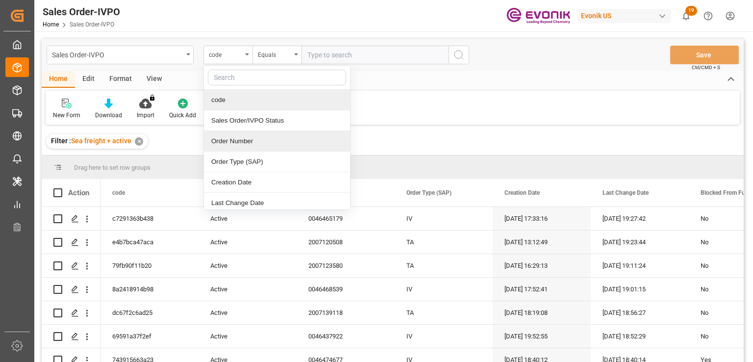
click at [238, 139] on div "Order Number" at bounding box center [277, 141] width 146 height 21
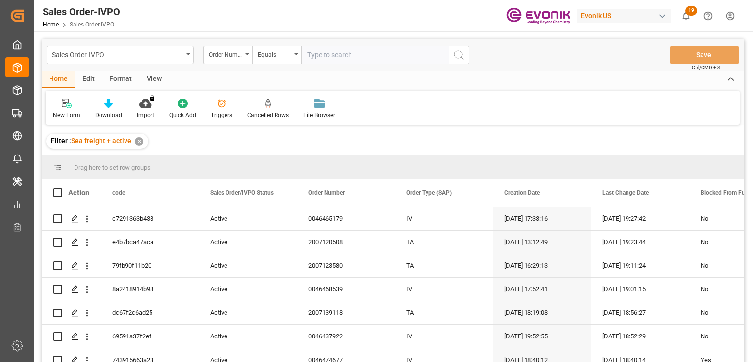
click at [326, 57] on input "text" at bounding box center [375, 55] width 147 height 19
paste input "2007182403"
type input "2007182403"
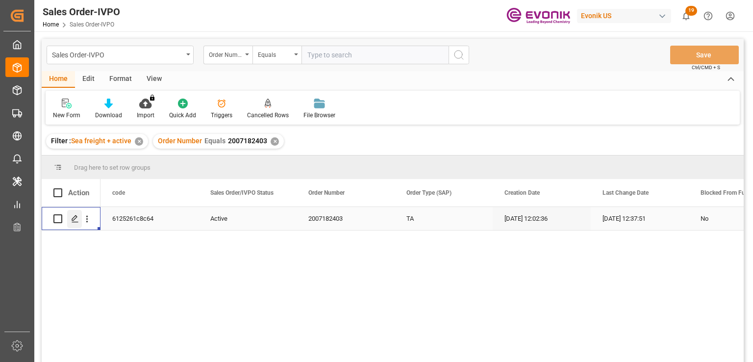
click at [79, 220] on div "Press SPACE to select this row." at bounding box center [74, 219] width 15 height 18
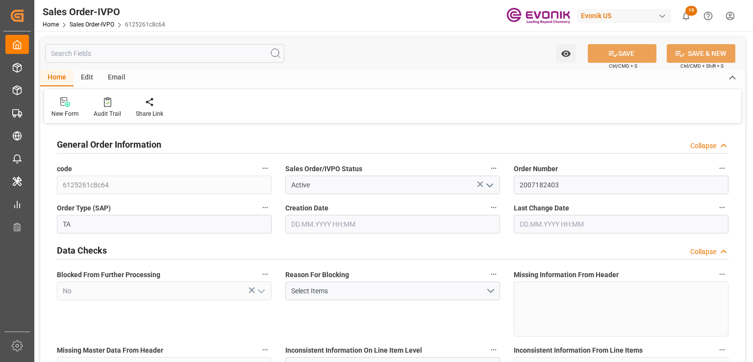
type input "UYMVD"
type input "0"
type input "1"
type input "1124.7"
type input "16.09.2025 12:02"
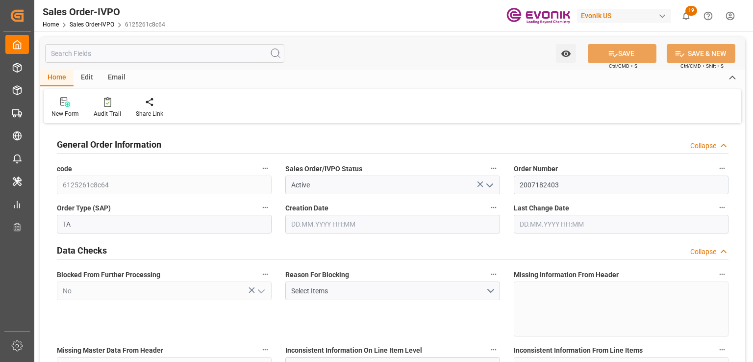
type input "23.09.2025 12:37"
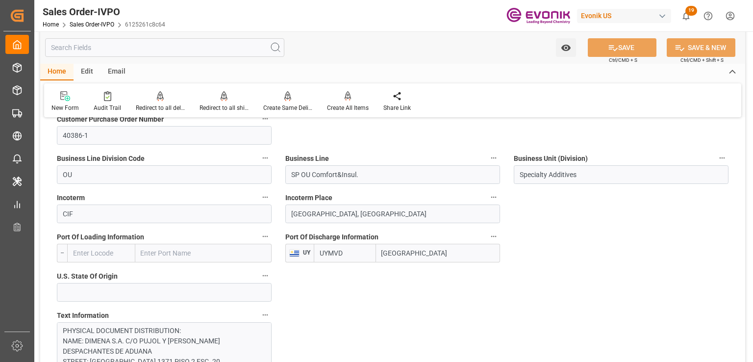
scroll to position [491, 0]
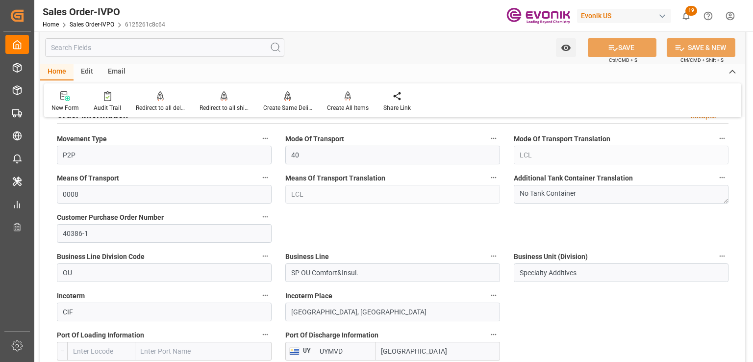
click at [94, 46] on input "text" at bounding box center [164, 47] width 239 height 19
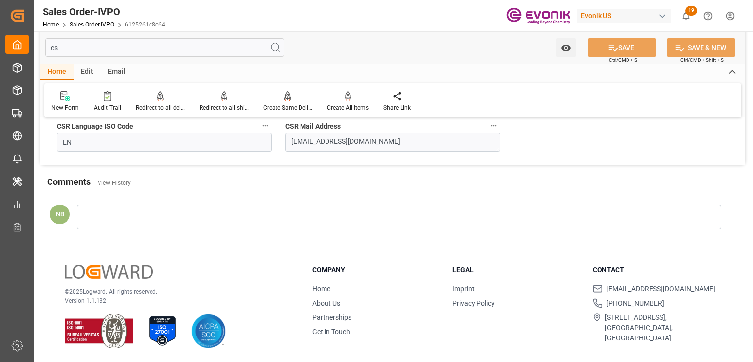
scroll to position [106, 0]
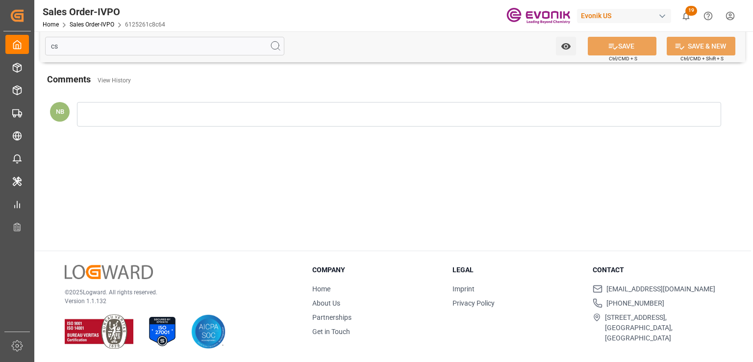
type input "c"
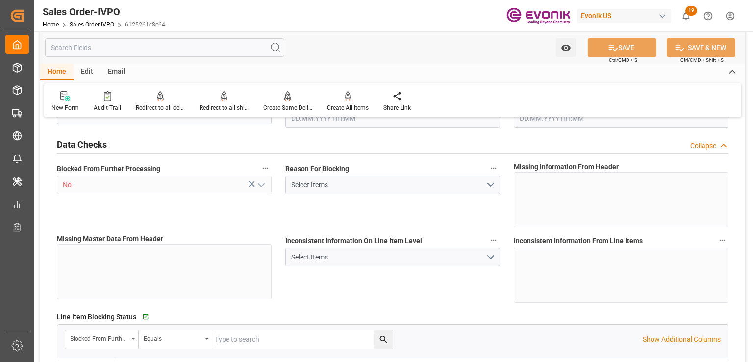
type input "Active"
type input "2007182403"
type input "TA"
type input "P2P"
type input "40"
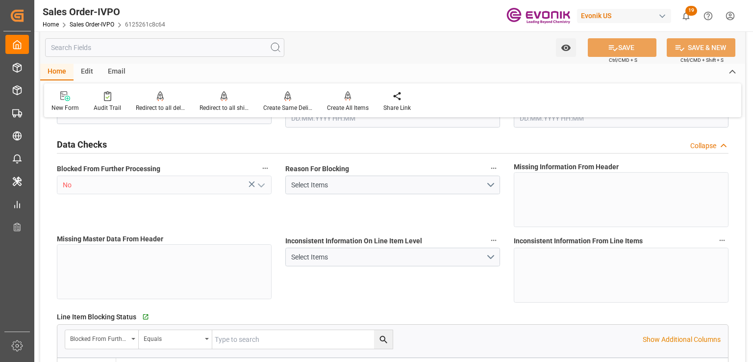
type input "LCL"
type input "0008"
type input "LCL"
type input "SP OU Comfort&Insul."
type input "Specialty Additives"
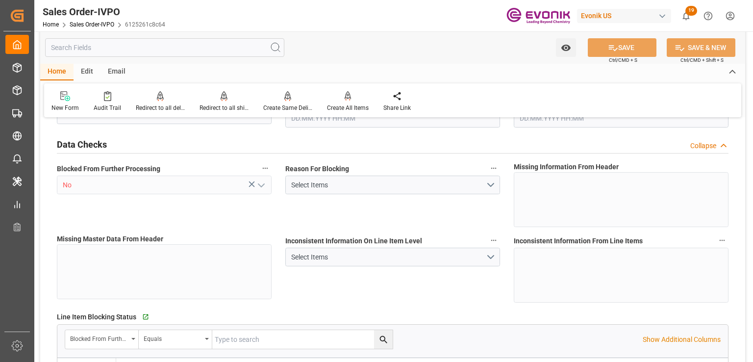
type input "0"
type input "1"
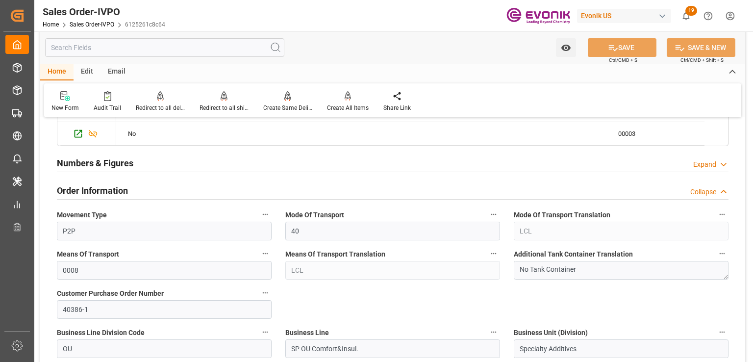
type input "16.09.2025 12:02"
type input "23.09.2025 12:37"
type input "1124.7"
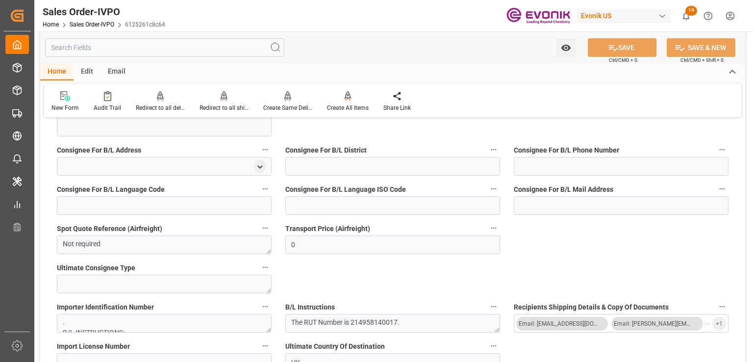
scroll to position [1052, 0]
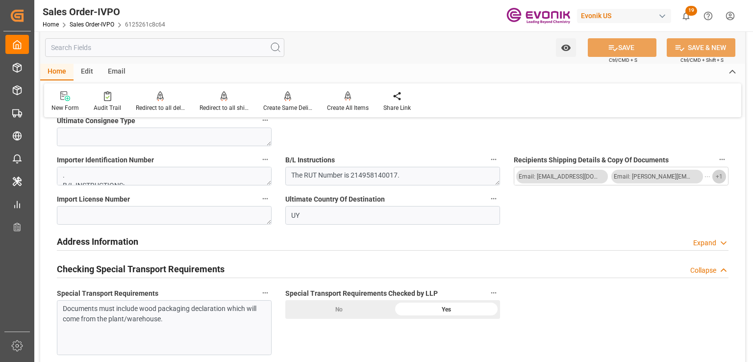
click at [721, 177] on span "+ 1" at bounding box center [719, 177] width 7 height 16
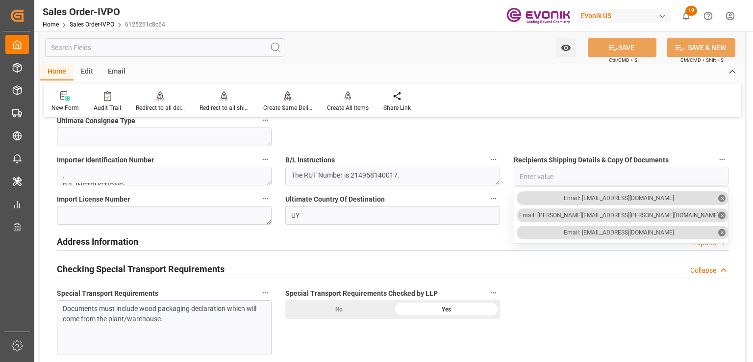
scroll to position [807, 0]
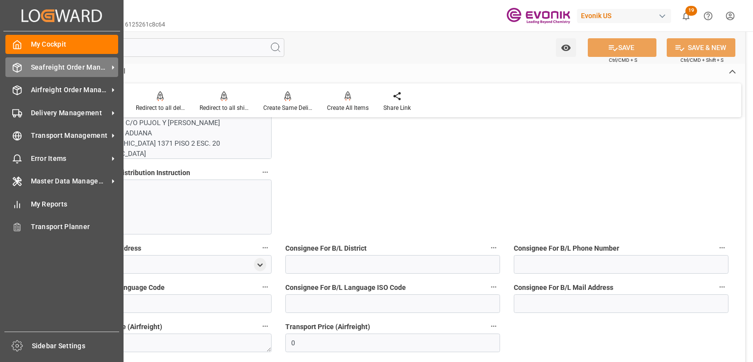
click at [72, 63] on span "Seafreight Order Management" at bounding box center [70, 67] width 78 height 10
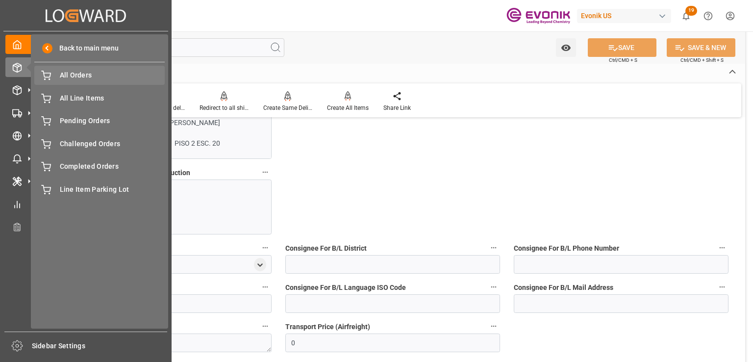
click at [73, 75] on span "All Orders" at bounding box center [112, 75] width 105 height 10
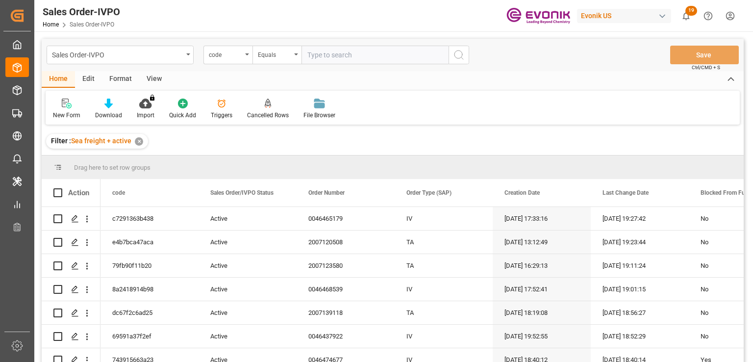
click at [230, 60] on div "code" at bounding box center [228, 55] width 49 height 19
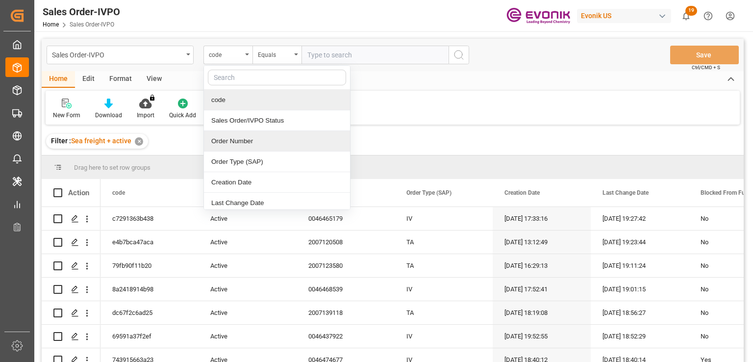
click at [245, 146] on div "Order Number" at bounding box center [277, 141] width 146 height 21
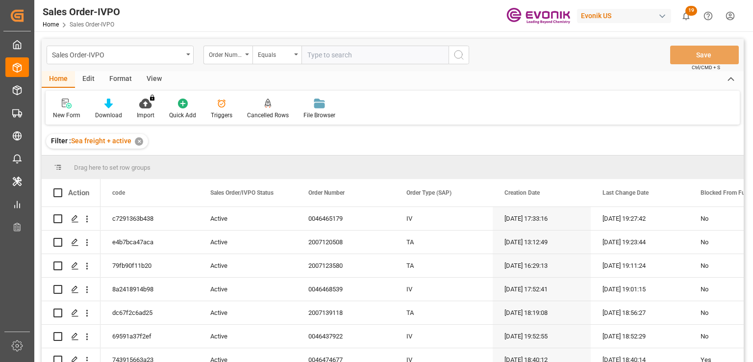
click at [327, 57] on input "text" at bounding box center [375, 55] width 147 height 19
paste input "2007184152"
type input "2007184152"
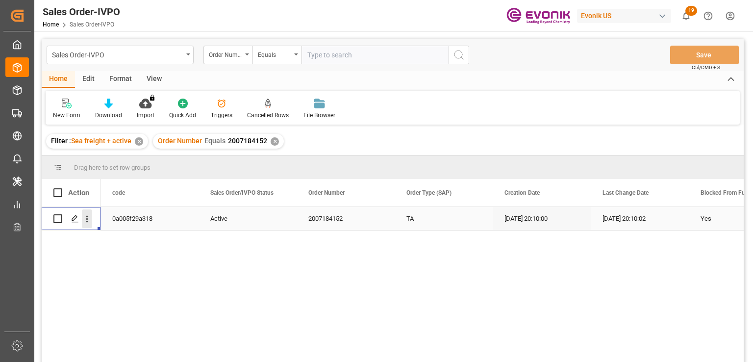
click at [89, 219] on icon "open menu" at bounding box center [87, 219] width 10 height 10
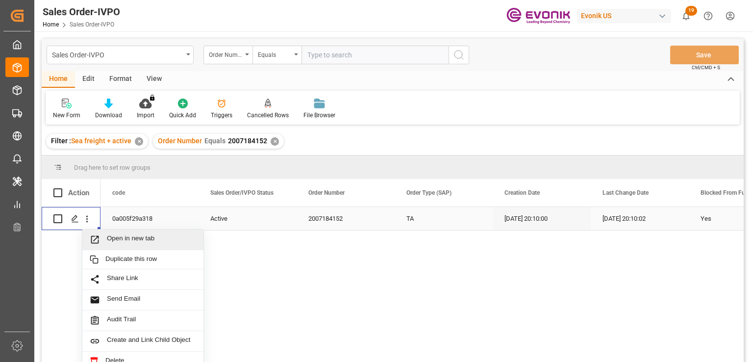
click at [111, 236] on span "Open in new tab" at bounding box center [151, 239] width 89 height 10
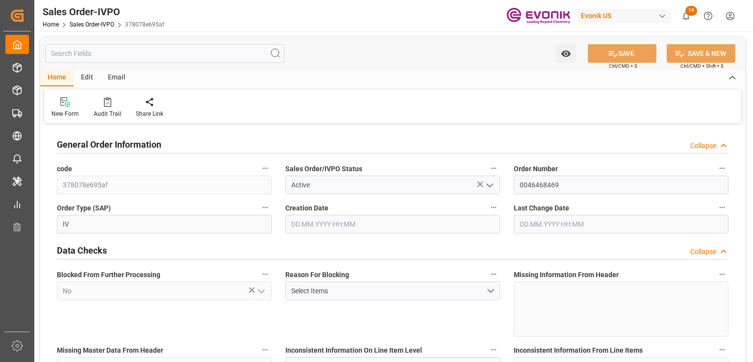
type input "NLRTM"
type input "49 2365 49 84486Fax No:"
type input "0"
type input "1"
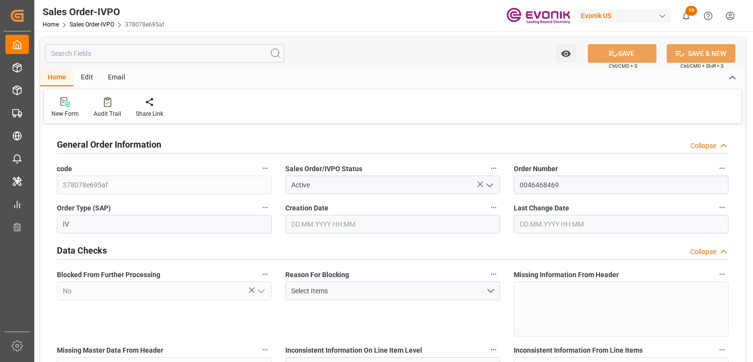
type input "1"
type input "10382.4"
type input "13.4233"
type input "17000"
type input "30"
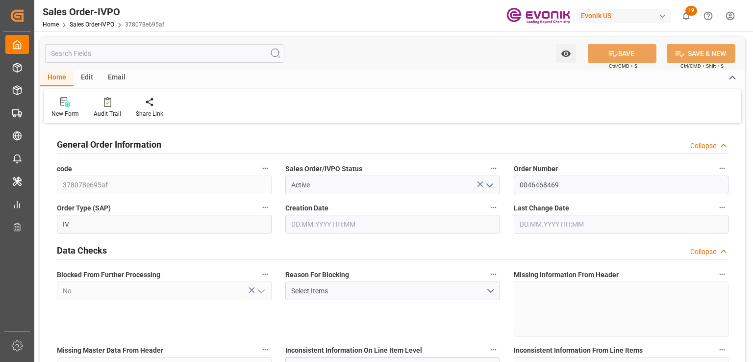
type input "[DATE] 18:54"
type input "28.08.2025 20:45"
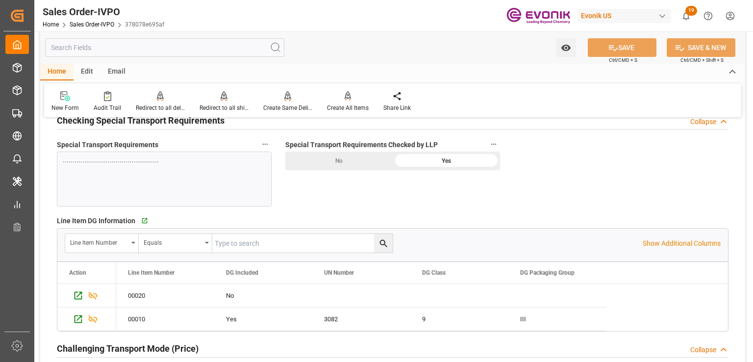
scroll to position [1275, 0]
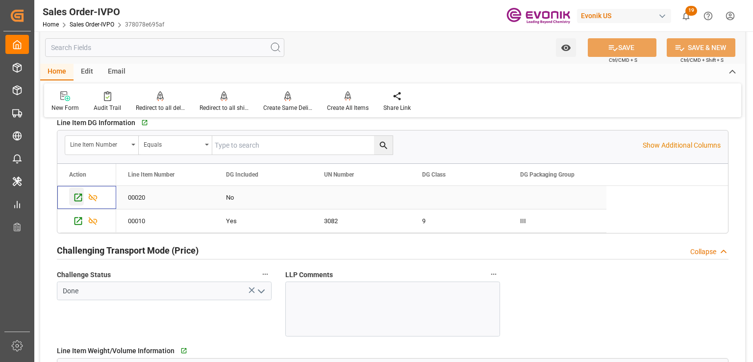
click at [80, 197] on icon "Press SPACE to select this row." at bounding box center [78, 197] width 10 height 10
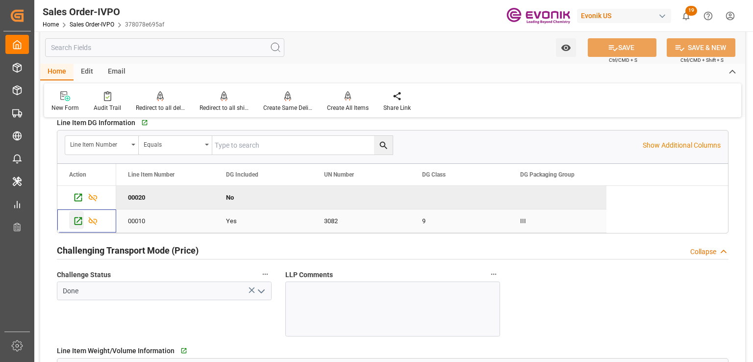
click at [78, 218] on icon "Press SPACE to select this row." at bounding box center [78, 221] width 10 height 10
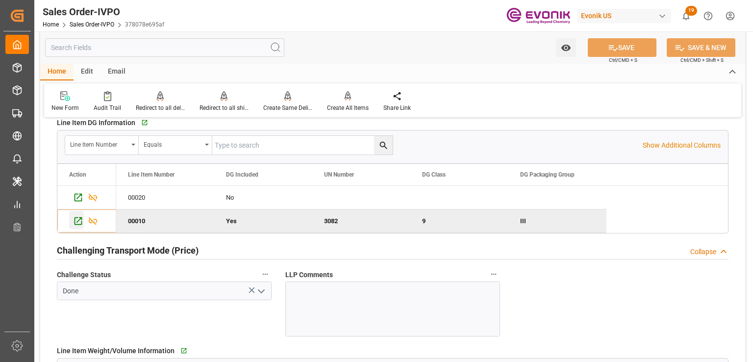
type input "49 2365 49 84486Fax No:"
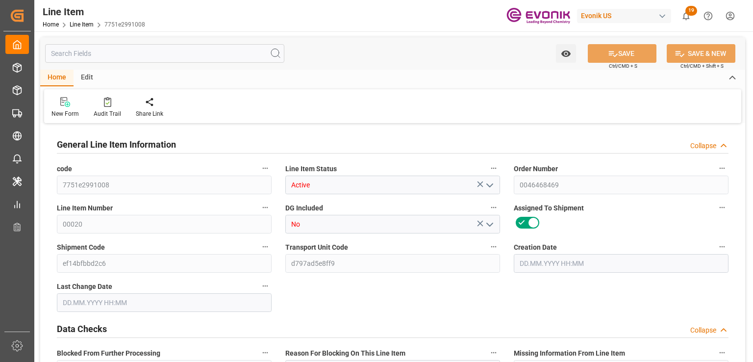
type input "7751e2991008"
type input "Active"
type input "0046468469"
type input "00020"
type input "No"
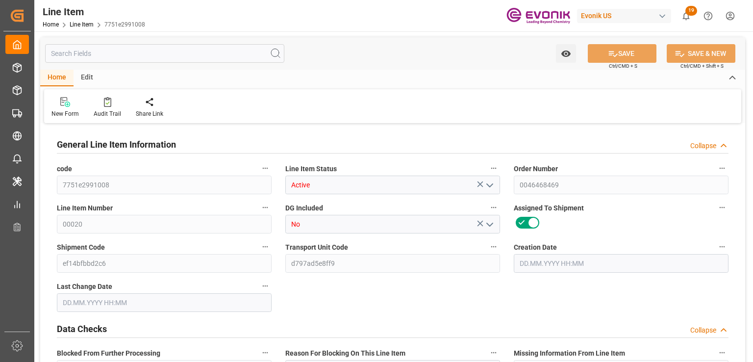
type input "ef14bfbbd2c6"
type input "d797ad5e8ff9"
type input "No"
type input "DR"
type input "Yes"
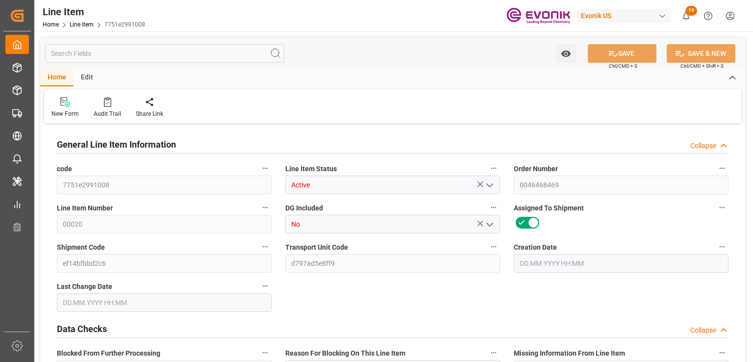
type input "99098407"
type textarea "ANCAMIDE 2445 FASS 204KG"
type input "USD"
type input "PACK"
type input "3908907000"
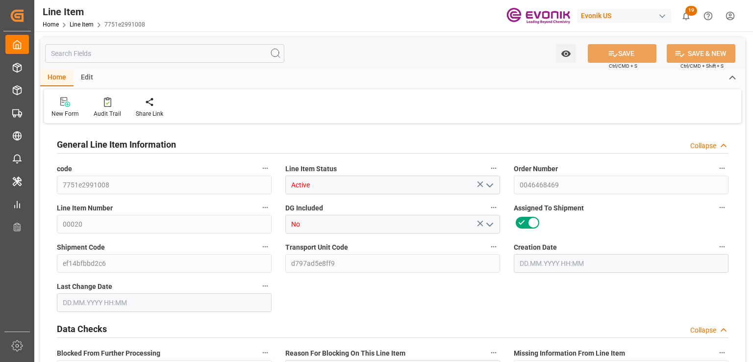
type input "EAR99"
type input "US"
type input "DR"
type input "KGM"
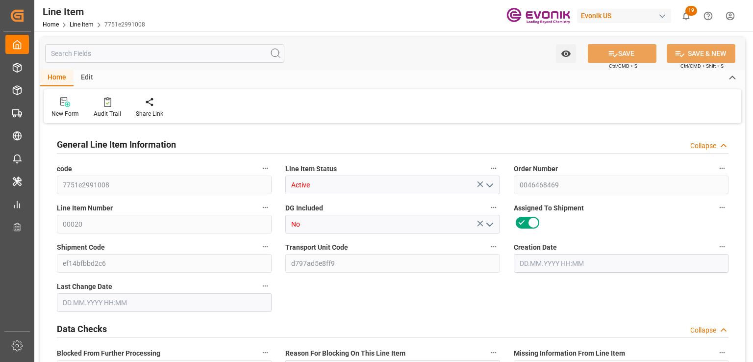
type textarea "KGM"
type input "KGM"
type textarea "KGM"
type input "M3"
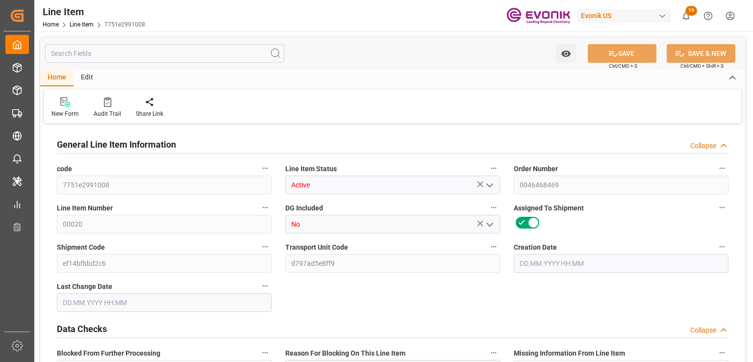
type textarea "DMQ"
type input "M3"
type input "DR"
type input "KGM"
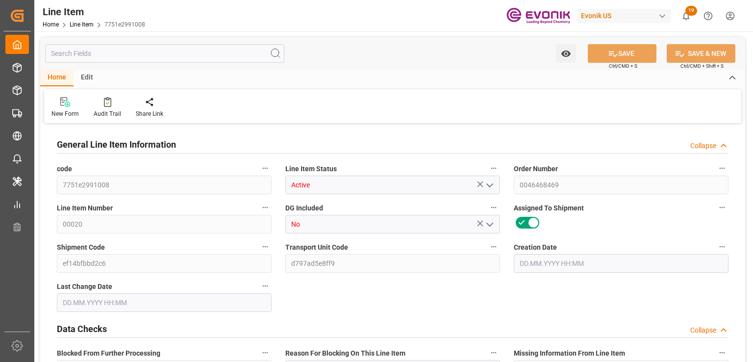
type input "M3"
type input "2"
type input "1766.4"
type input "1632"
type input "2.2873"
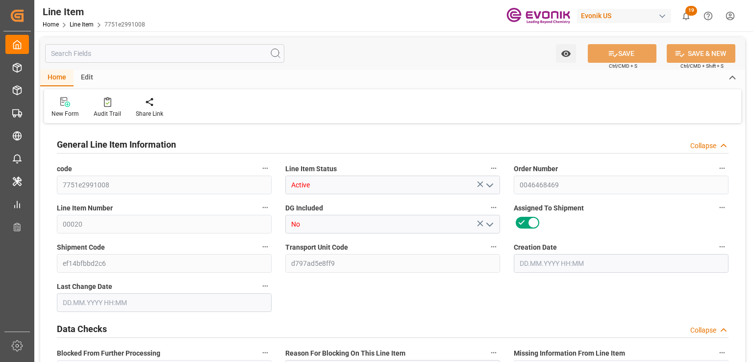
type input "8"
type input "9596.16"
type input "8"
type input "1766.4"
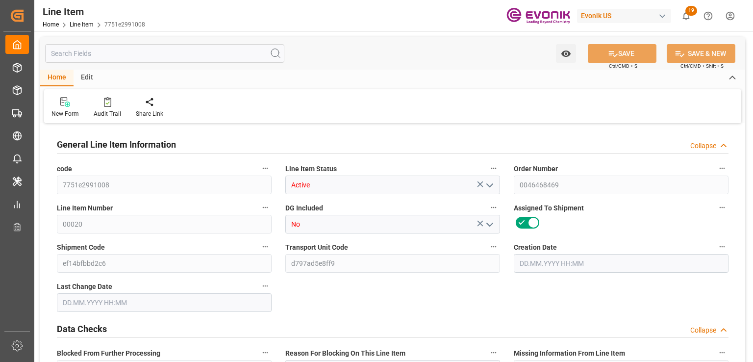
type input "1766.4"
type input "1806.4"
type input "1632"
type input "2.2873"
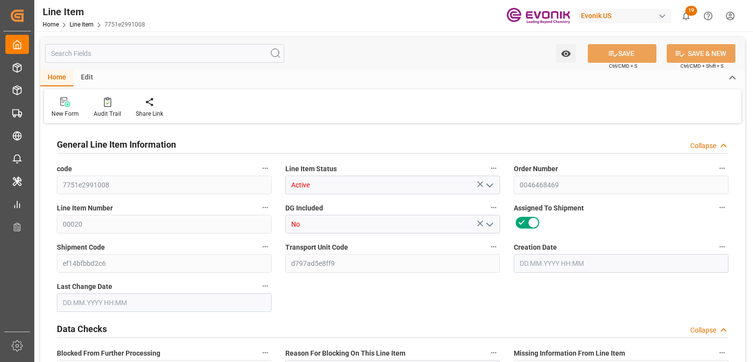
type input "2287.296"
type input "8"
type input "1766.4"
type input "1632"
type input "2.2873"
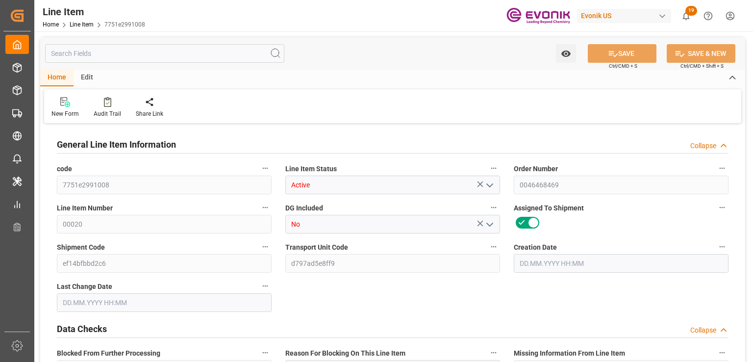
type input "26.08.2025 18:54"
type input "04.09.2025 14:38"
type input "03.10.2025"
type input "04.09.2025"
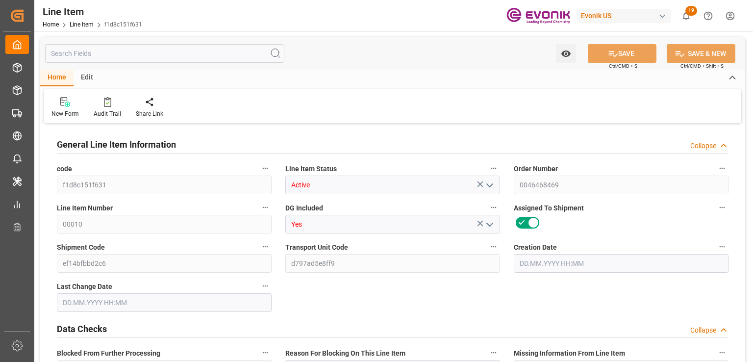
type input "8"
type input "8576"
type input "8000"
type input "11.136"
type input "8"
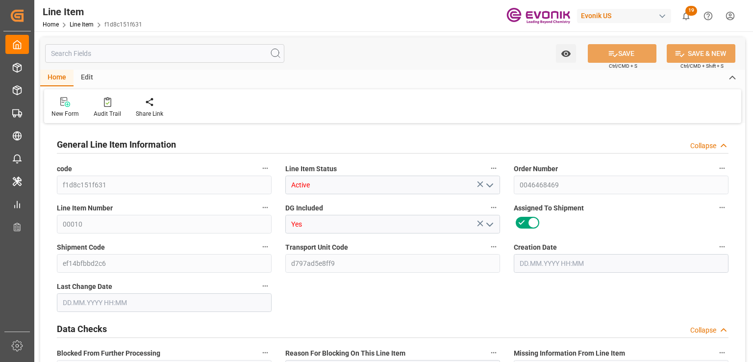
type input "43447.97"
type input "8"
type input "8576"
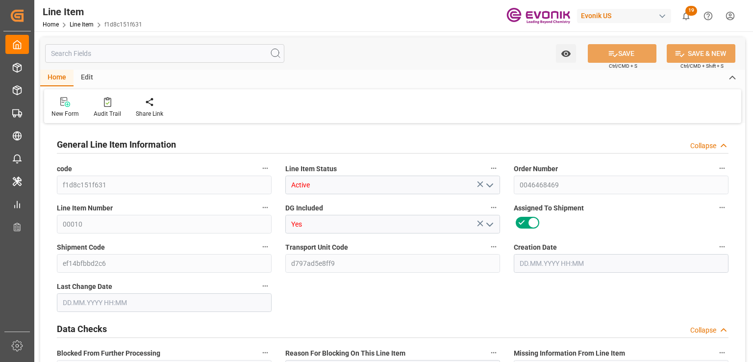
type input "8576"
type input "8000"
type input "11.136"
type input "11136"
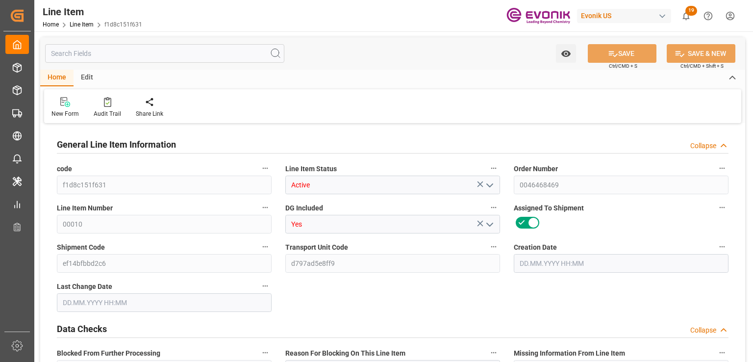
type input "8"
type input "8576"
type input "8000"
type input "11.136"
type input "[DATE] 18:54"
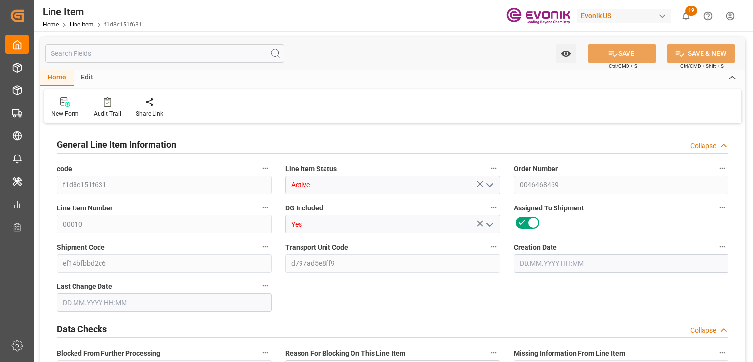
type input "[DATE] 14:36"
type input "[DATE]"
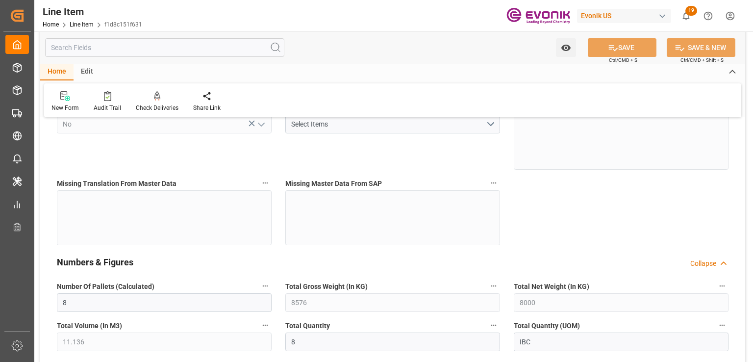
scroll to position [392, 0]
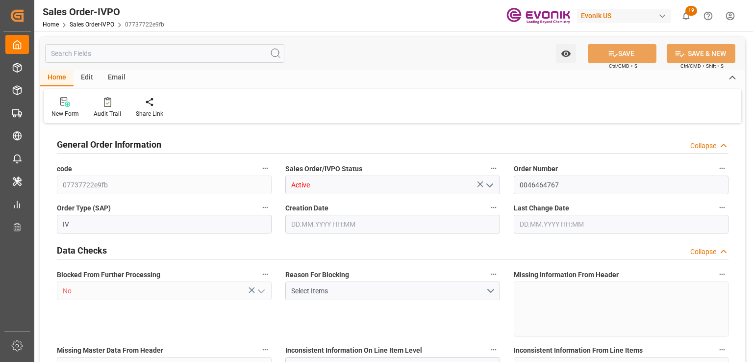
type input "BEANR"
type input "0"
type input "1"
type input "2"
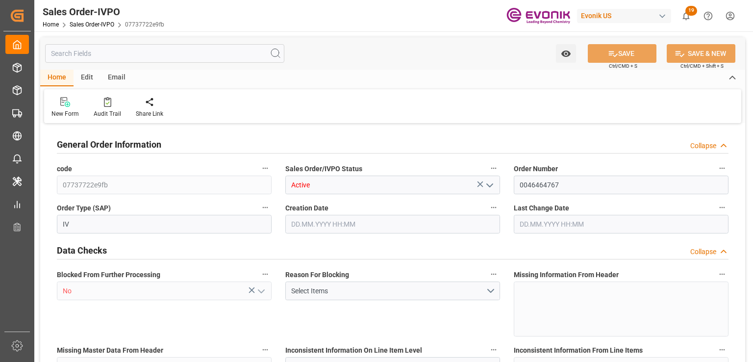
type input "10563"
type input "38.976"
type input "17000"
type input "30"
type input "13.08.2025 18:05"
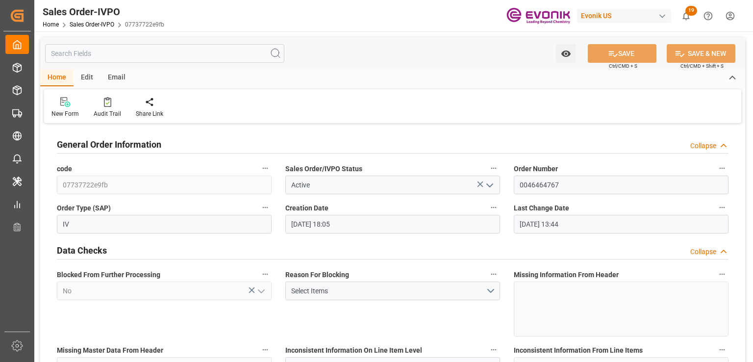
type input "03.09.2025 13:44"
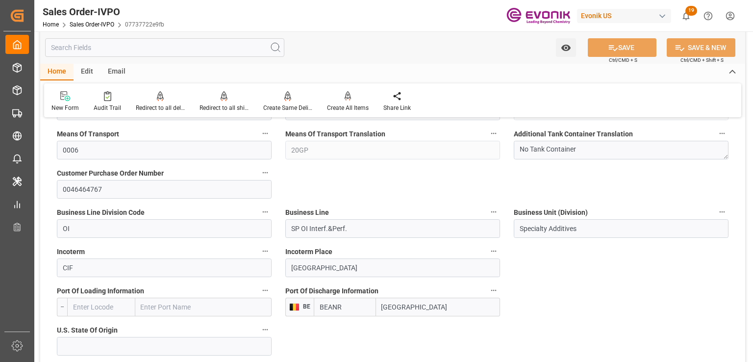
scroll to position [638, 0]
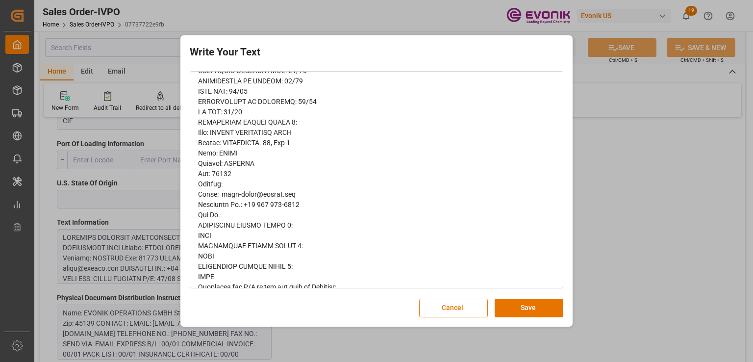
scroll to position [99, 0]
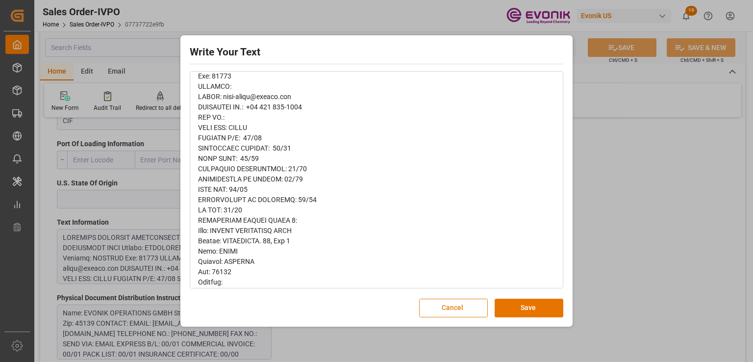
click at [473, 307] on button "Cancel" at bounding box center [453, 308] width 69 height 19
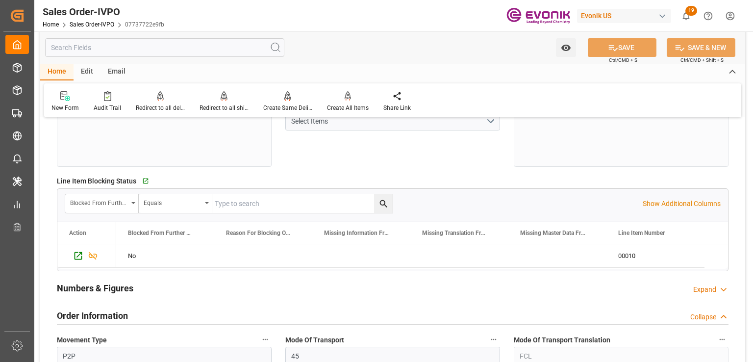
scroll to position [0, 0]
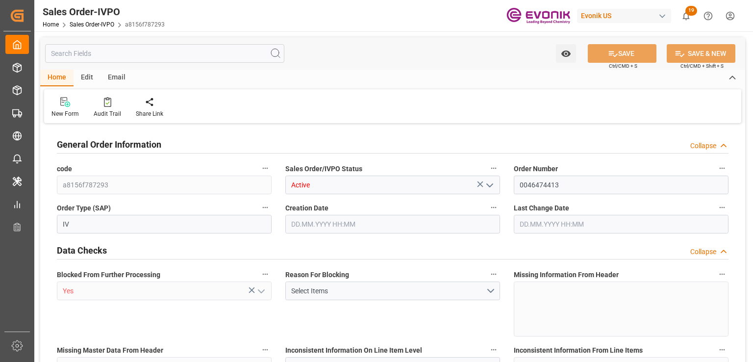
type input "NLRTM"
type input "0"
type input "1"
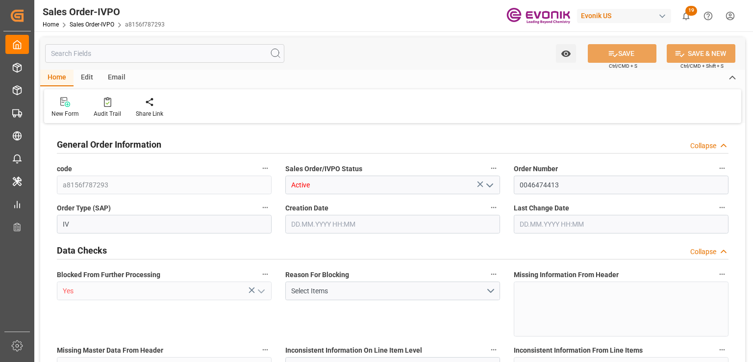
type input "5290"
type input "7.2329"
type input "17000"
type input "30"
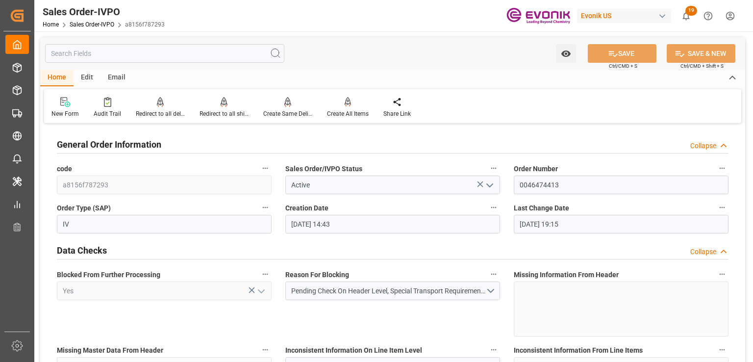
type input "[DATE] 14:43"
type input "[DATE] 19:15"
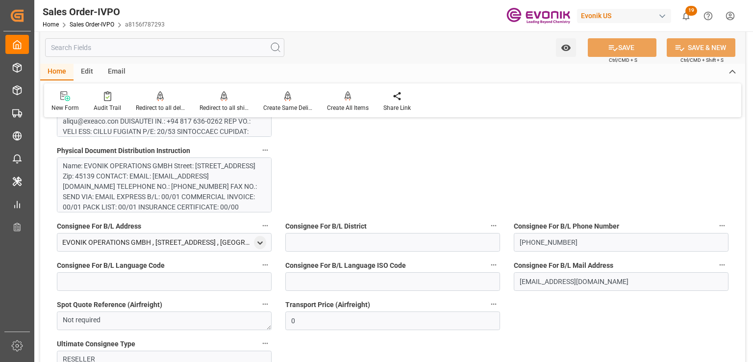
scroll to position [932, 0]
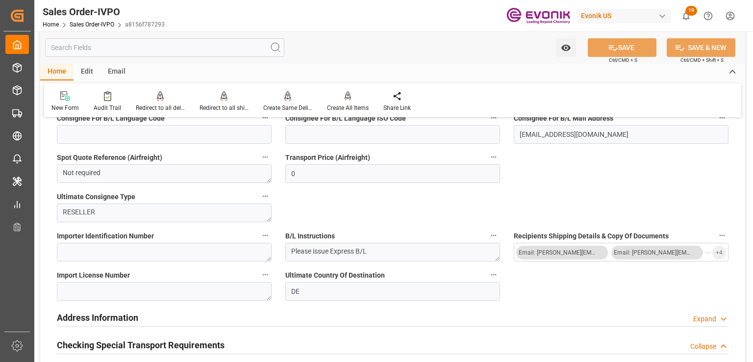
click at [98, 46] on input "text" at bounding box center [164, 47] width 239 height 19
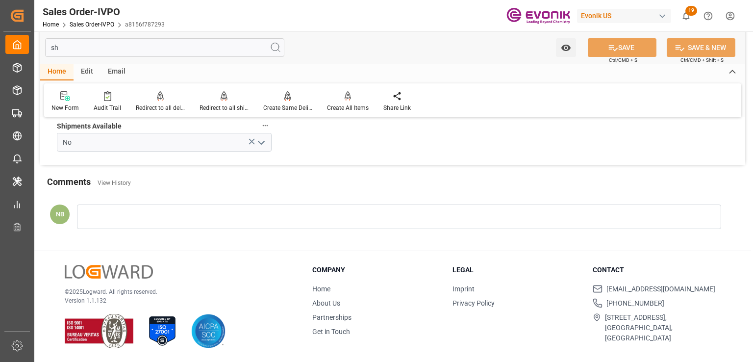
scroll to position [0, 0]
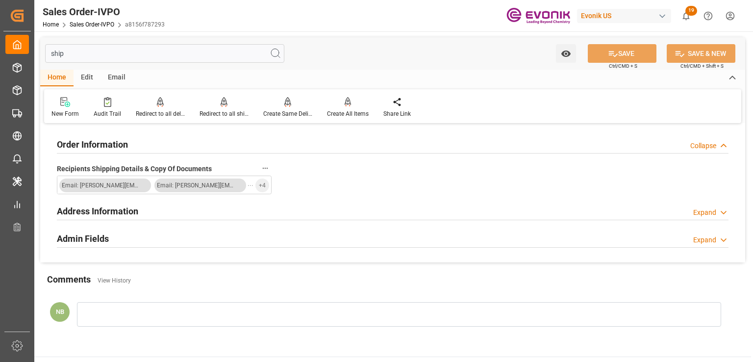
type input "ship"
click at [698, 213] on div "Expand" at bounding box center [705, 213] width 23 height 10
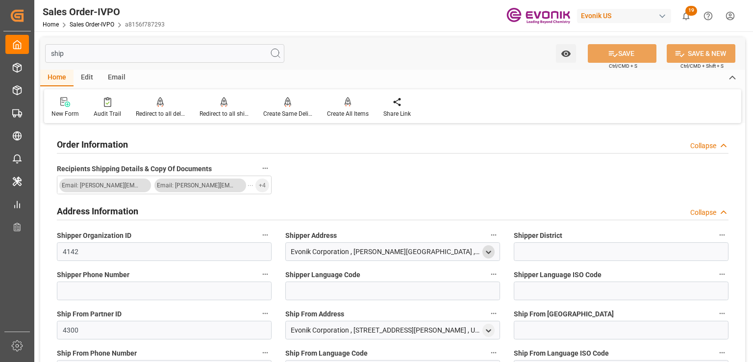
click at [486, 251] on icon "open menu" at bounding box center [489, 252] width 8 height 8
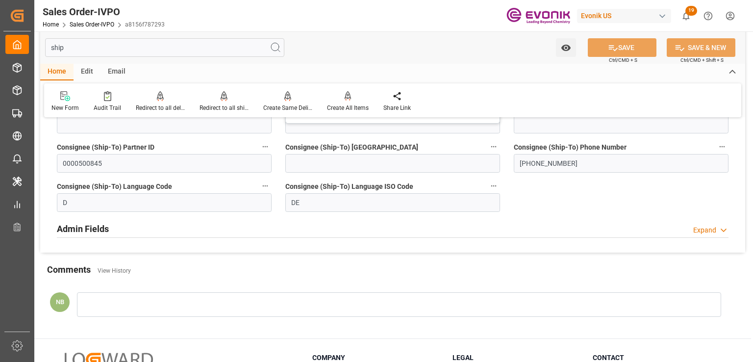
scroll to position [98, 0]
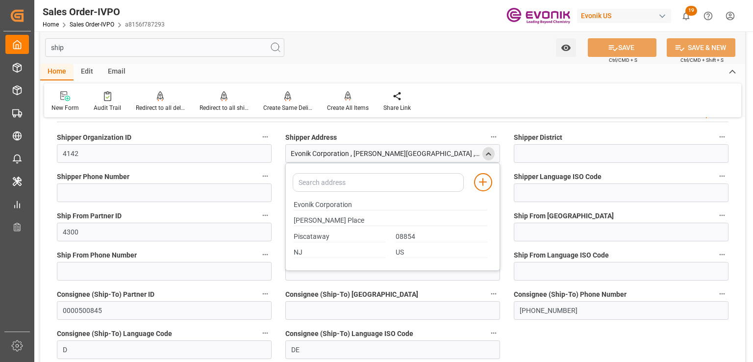
click at [485, 149] on div "close menu" at bounding box center [489, 153] width 12 height 13
click at [487, 154] on icon "close menu" at bounding box center [489, 154] width 8 height 8
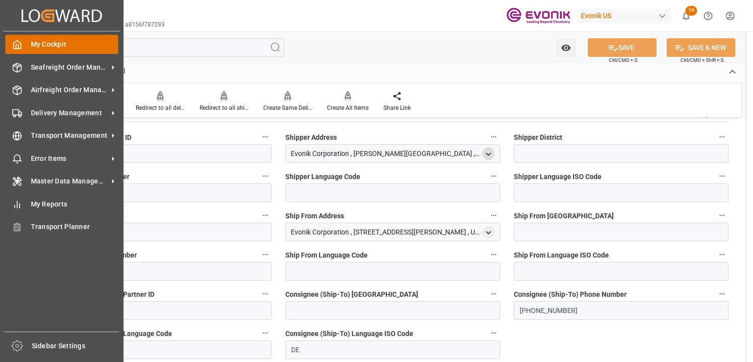
drag, startPoint x: 61, startPoint y: 46, endPoint x: 24, endPoint y: 42, distance: 37.1
click at [24, 42] on div "Created by potrace 1.15, written by [PERSON_NAME] [DATE]-[DATE] Created by potr…" at bounding box center [376, 181] width 753 height 362
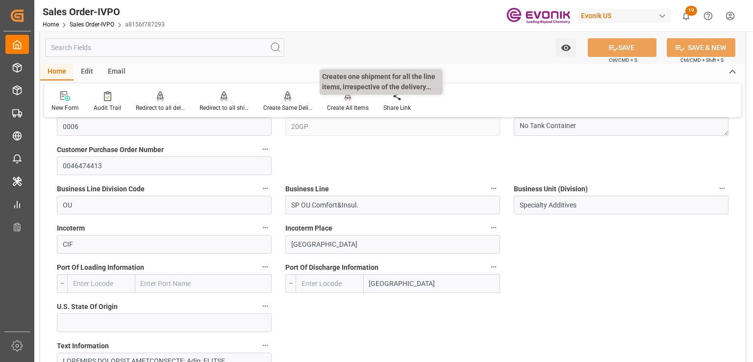
type input "NLRTM"
type input "0"
type input "1"
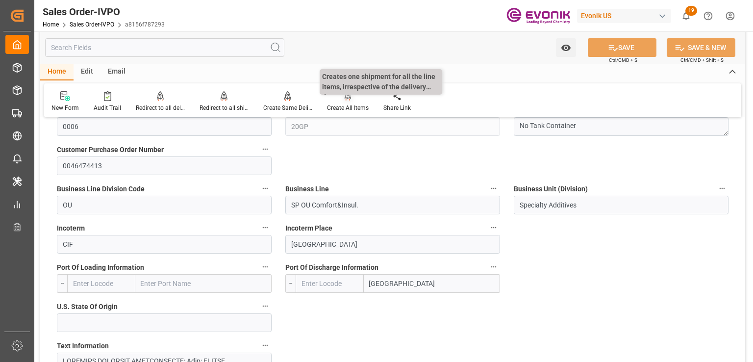
type input "5290"
type input "7.2329"
type input "17000"
type input "30"
type input "[DATE] 14:43"
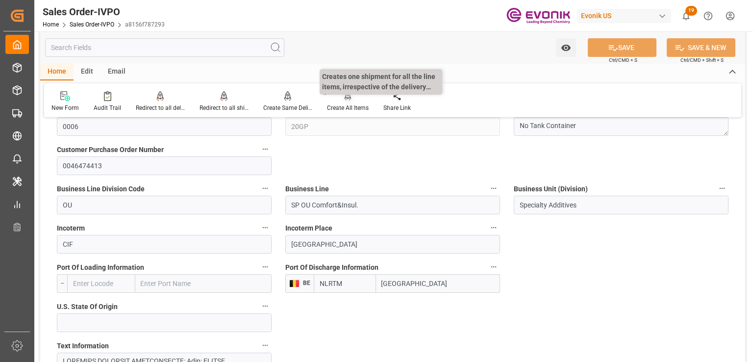
type input "[DATE] 19:15"
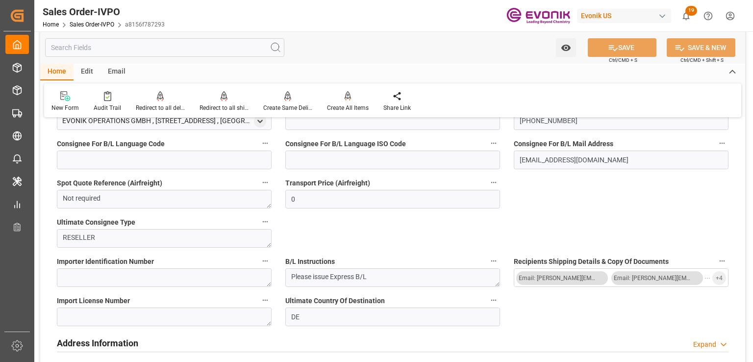
scroll to position [710, 0]
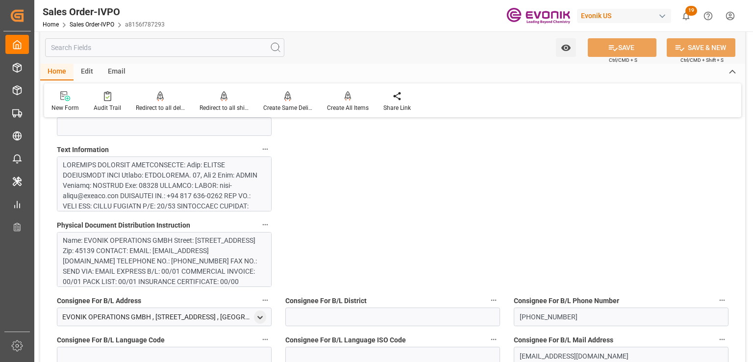
click at [210, 182] on div at bounding box center [162, 335] width 198 height 350
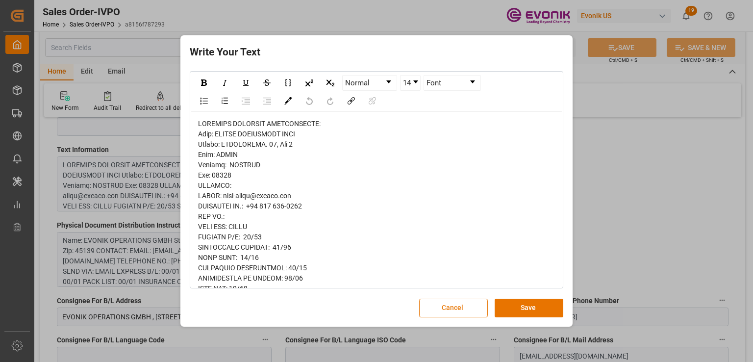
click at [443, 311] on button "Cancel" at bounding box center [453, 308] width 69 height 19
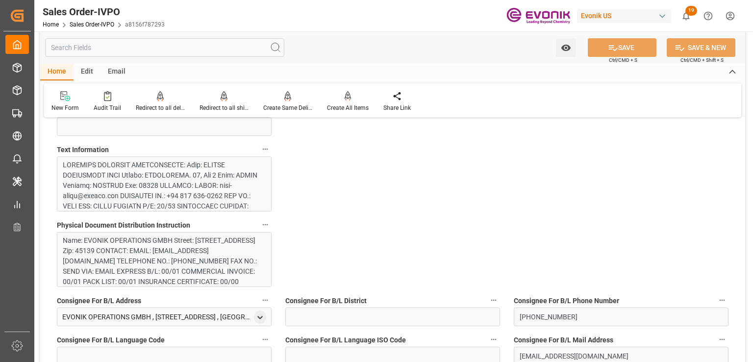
click at [91, 245] on div "Name: EVONIK OPERATIONS GMBH Street: [STREET_ADDRESS] Zip: 45139 CONTACT: EMAIL…" at bounding box center [162, 271] width 198 height 72
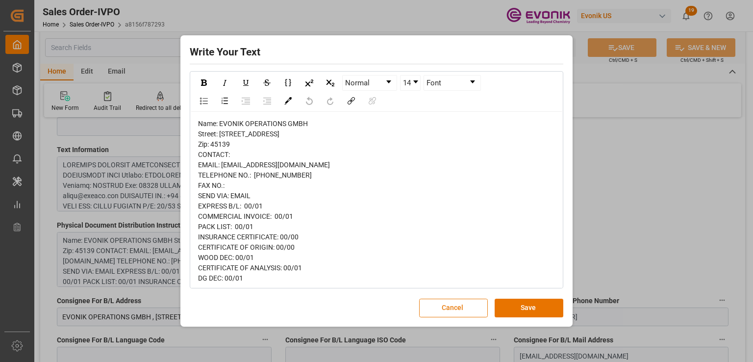
click at [467, 309] on button "Cancel" at bounding box center [453, 308] width 69 height 19
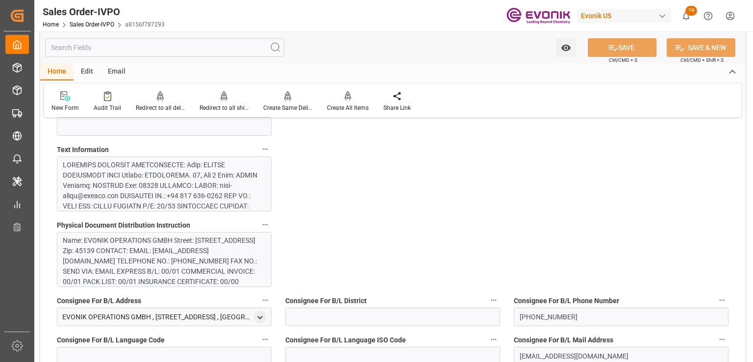
click at [88, 47] on input "text" at bounding box center [164, 47] width 239 height 19
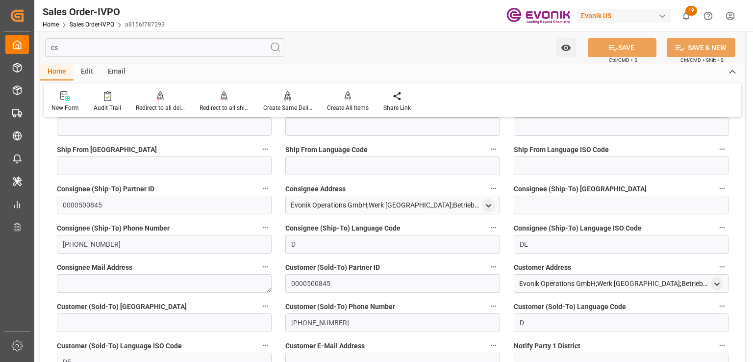
scroll to position [0, 0]
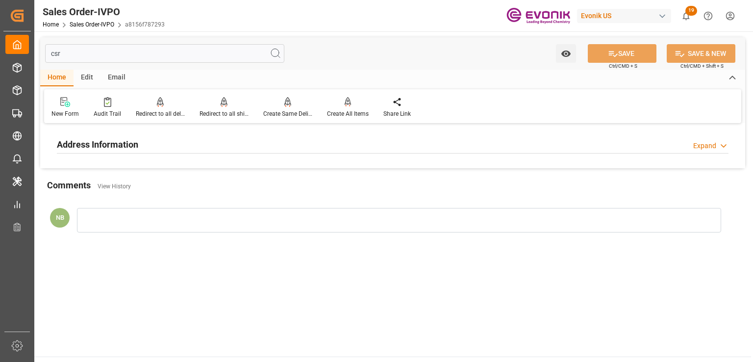
type input "csr"
click at [710, 146] on div "Expand" at bounding box center [705, 146] width 23 height 10
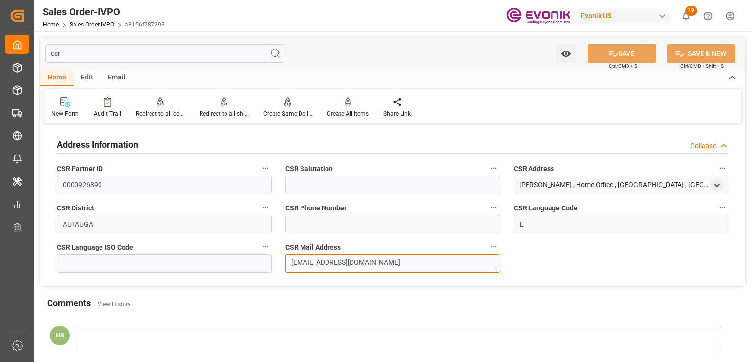
drag, startPoint x: 419, startPoint y: 266, endPoint x: 174, endPoint y: 265, distance: 245.8
click at [174, 265] on div "Address Information Collapse CSR Partner ID 0000926890 CSR Salutation CSR Addre…" at bounding box center [392, 206] width 705 height 160
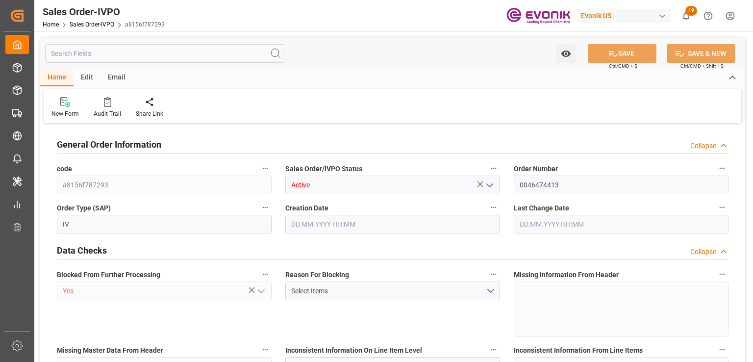
type input "NLRTM"
type input "0"
type input "1"
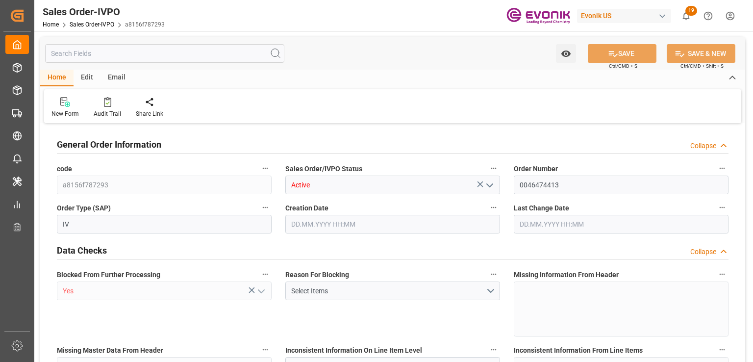
type input "5290"
type input "7.2329"
type input "17000"
type input "30"
type input "[DATE] 14:43"
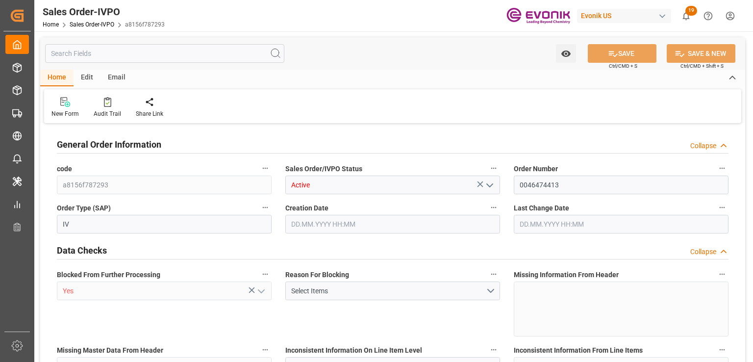
type input "[DATE] 19:15"
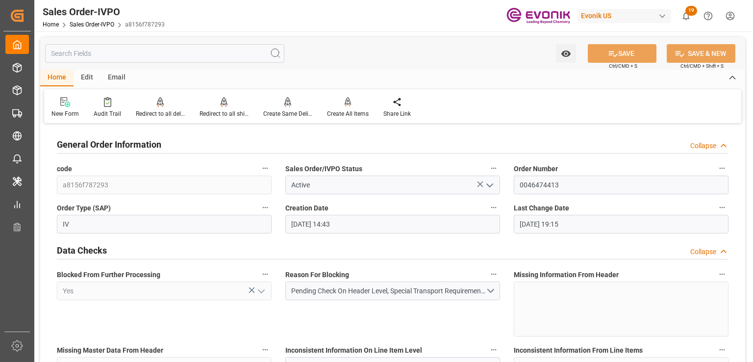
click at [81, 53] on input "text" at bounding box center [164, 53] width 239 height 19
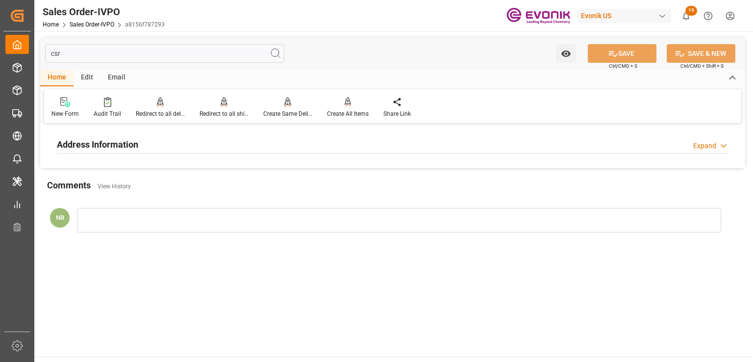
click at [146, 144] on div "Address Information Expand" at bounding box center [393, 143] width 672 height 19
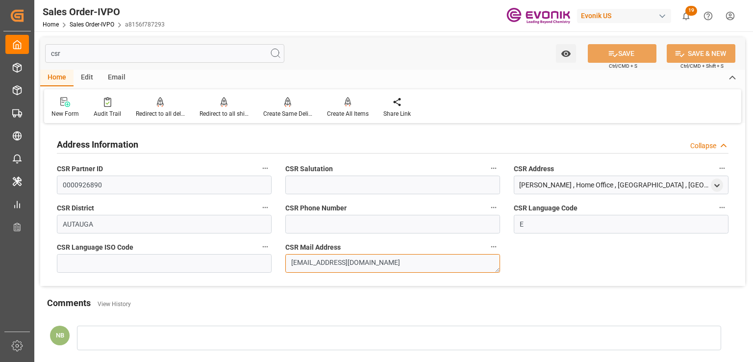
drag, startPoint x: 415, startPoint y: 264, endPoint x: 149, endPoint y: 253, distance: 266.6
click at [149, 253] on div "Address Information Collapse CSR Partner ID 0000926890 CSR Salutation CSR Addre…" at bounding box center [392, 206] width 705 height 160
click at [78, 54] on input "csr" at bounding box center [164, 53] width 239 height 19
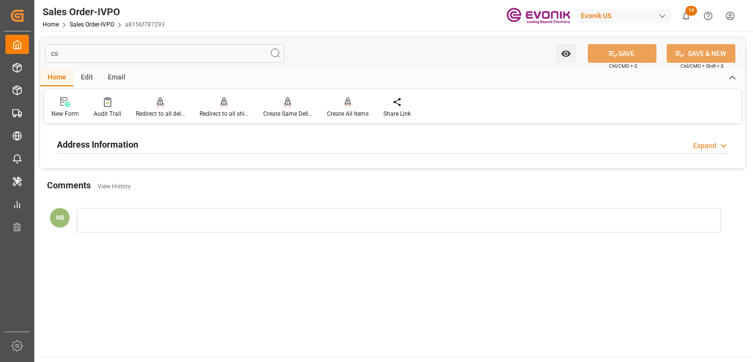
type input "c"
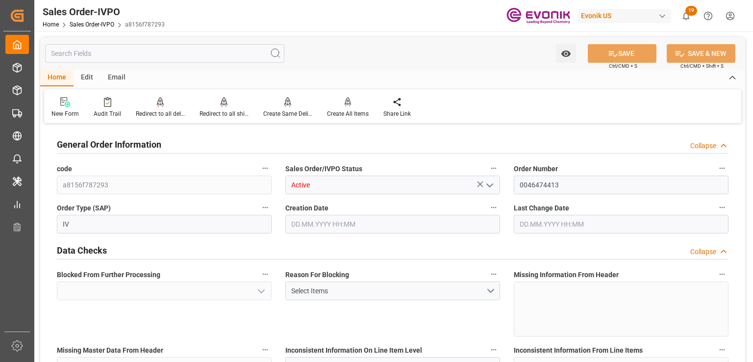
type input "Yes"
type input "NLRTM"
type input "0"
type input "Pending"
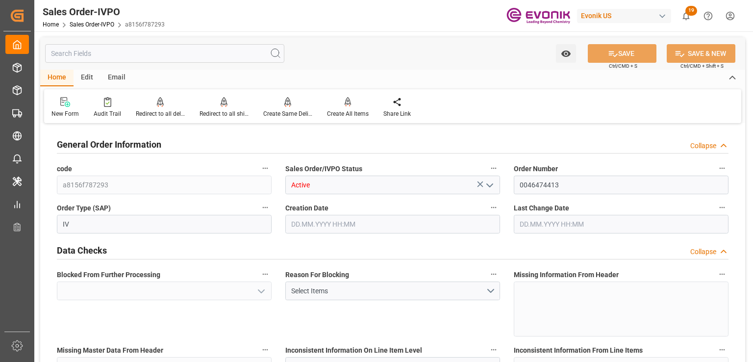
type input "1"
type input "5290"
type input "7.2329"
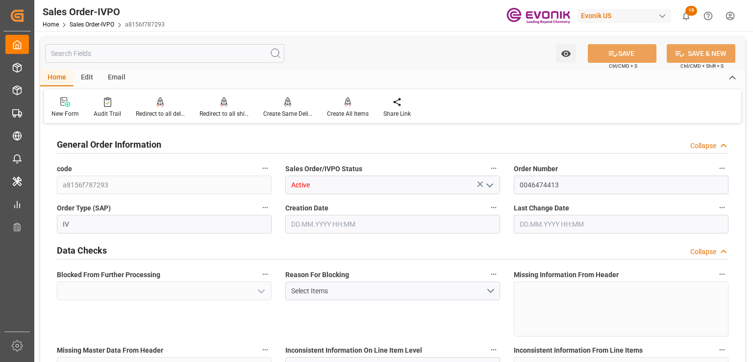
type input "17000"
type input "30"
type input "Pending"
type input "[DATE] 14:43"
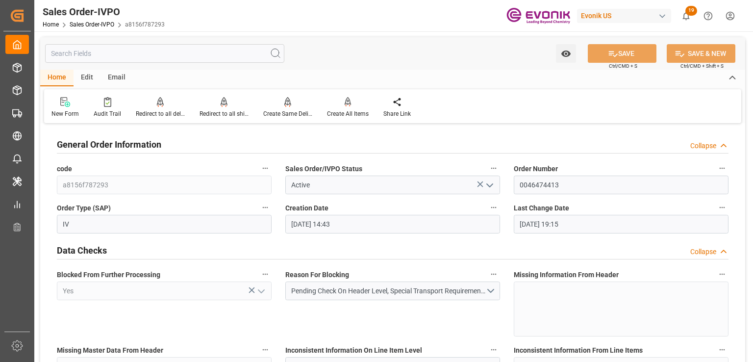
type input "[DATE] 19:15"
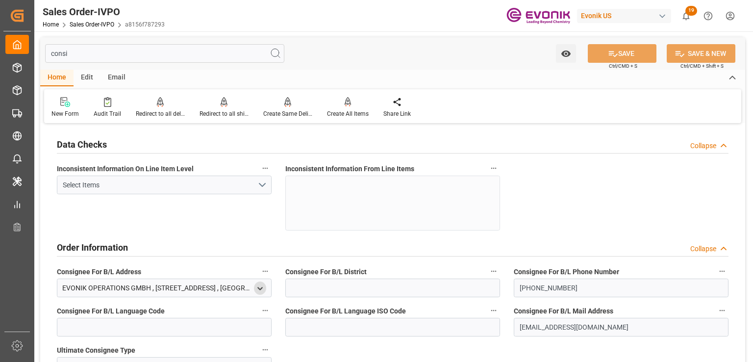
type input "consi"
click at [262, 289] on icon "open menu" at bounding box center [260, 289] width 8 height 8
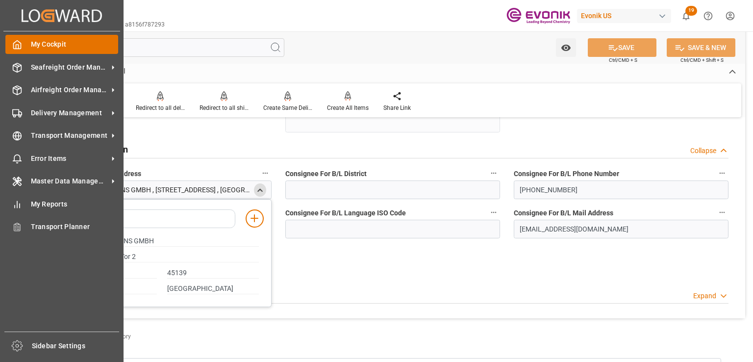
drag, startPoint x: 100, startPoint y: 45, endPoint x: 9, endPoint y: 42, distance: 90.8
click at [9, 42] on div "Created by potrace 1.15, written by [PERSON_NAME] [DATE]-[DATE] Created by potr…" at bounding box center [376, 181] width 753 height 362
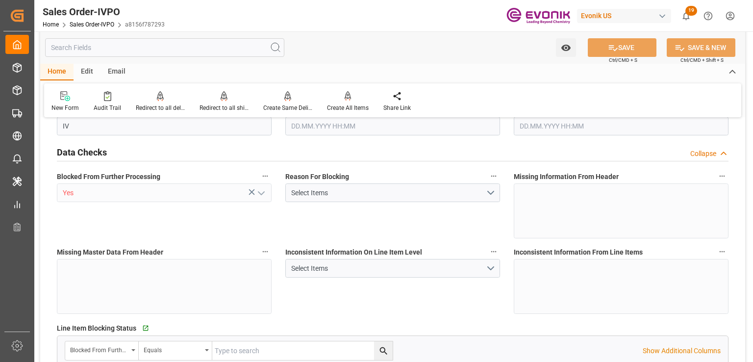
type input "a8156f787293"
type input "Active"
type input "0046474413"
type input "IV"
type input "Yes"
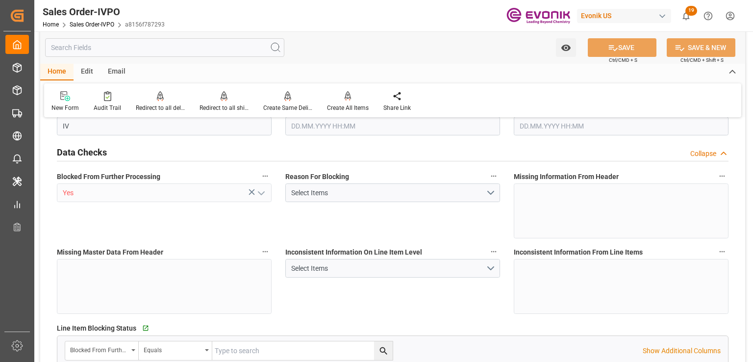
type input "P2P"
type input "45"
type input "FCL"
type input "0006"
type input "20GP"
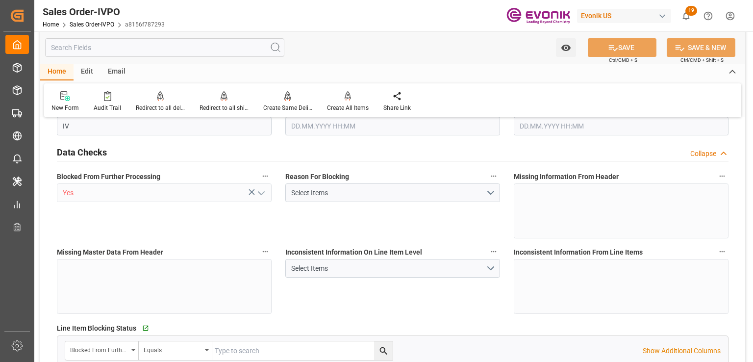
type textarea "No Tank Container"
type input "0046474413"
type input "OU"
type input "SP OU Comfort&Insul."
type input "Specialty Additives"
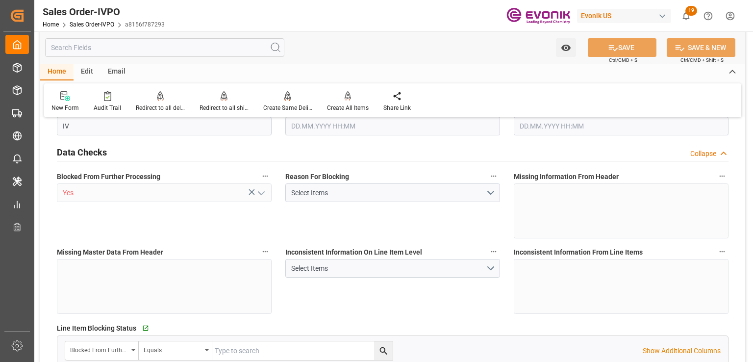
type input "CIF"
type input "Rotterdam"
type input "Antwerp"
type textarea "Not required"
type textarea "Please issue Express B/L"
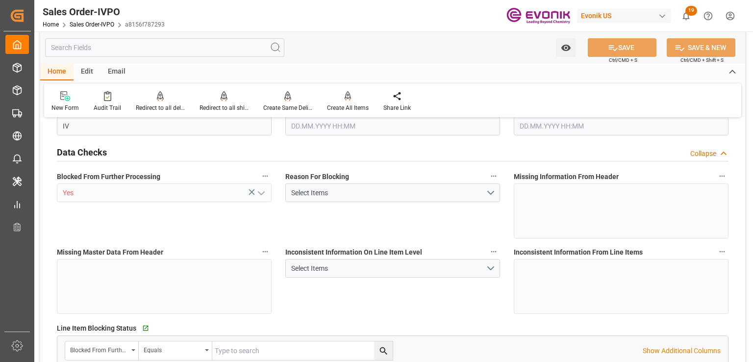
type input "DE"
type input "Pending"
type input "20GP"
type input "Pending"
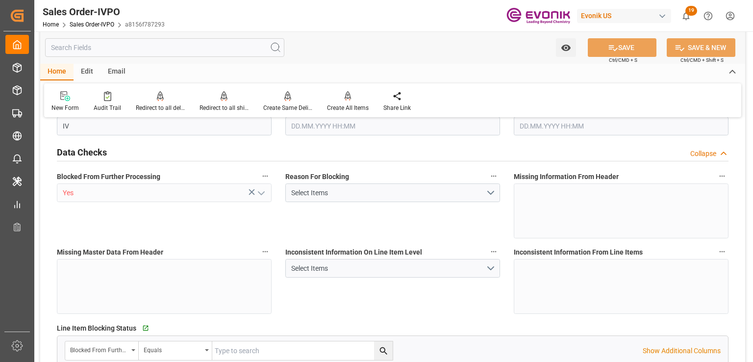
type input "Pending"
type input "NLRTM"
type input "0"
type input "1"
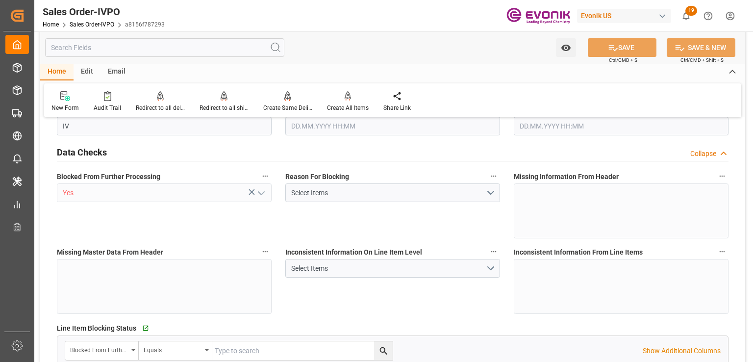
type input "1"
type input "5290"
type input "7.2329"
type input "17000"
type input "30"
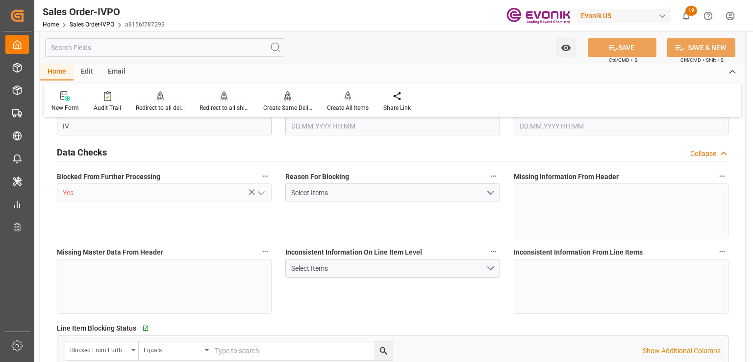
type input "22.09.2025 14:43"
type input "22.09.2025 19:15"
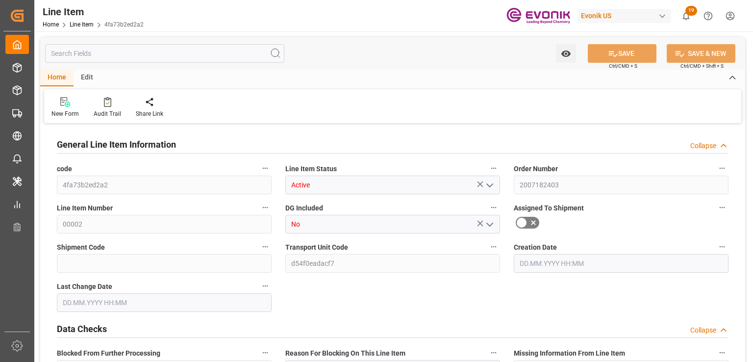
type input "1"
type input "202"
type input "180"
type input "0.3005"
type input "10"
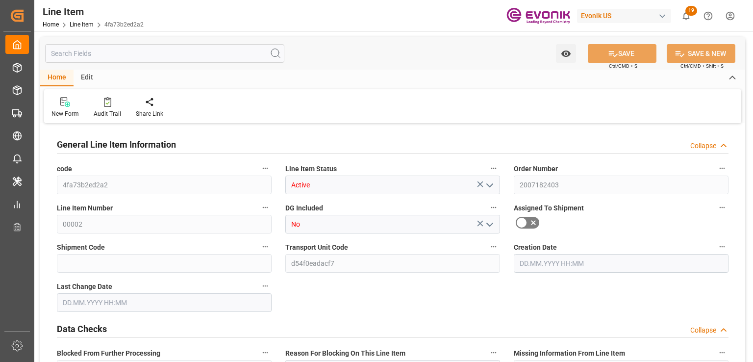
type input "3294"
type input "10"
type input "202"
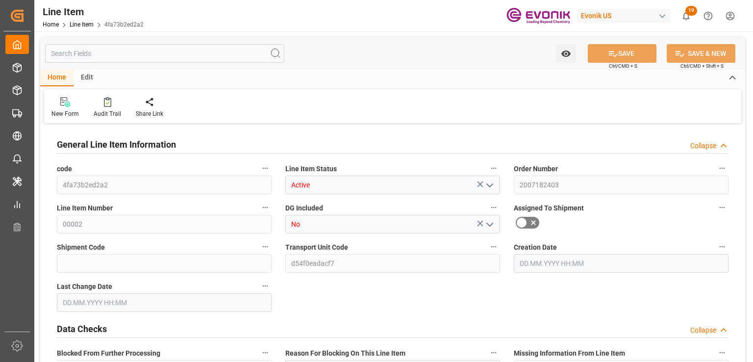
type input "222"
type input "180"
type input "0.3005"
type input "300.53"
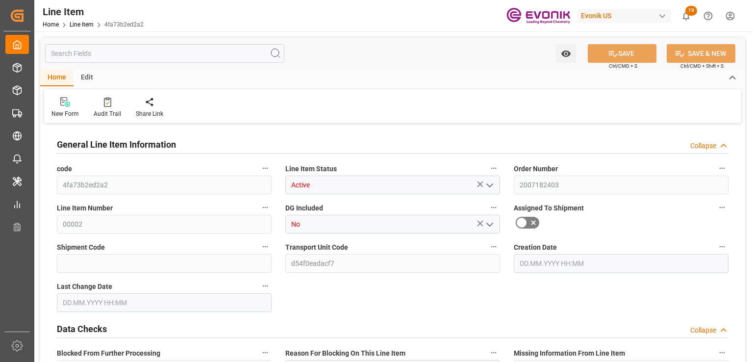
type input "0"
type input "16.09.2025 12:02"
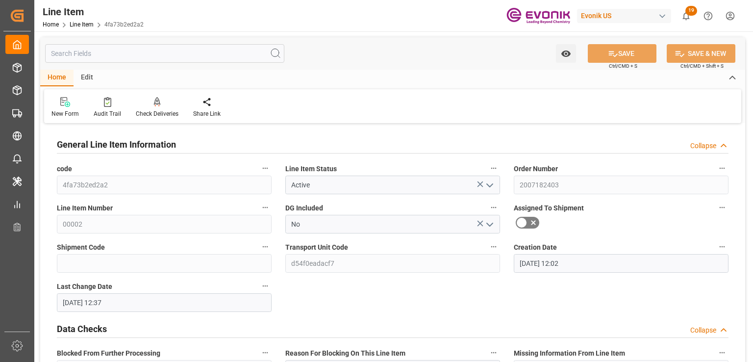
type input "23.09.2025 12:37"
type input "30.11.2025"
type input "27.10.2025"
type input "20.10.2025"
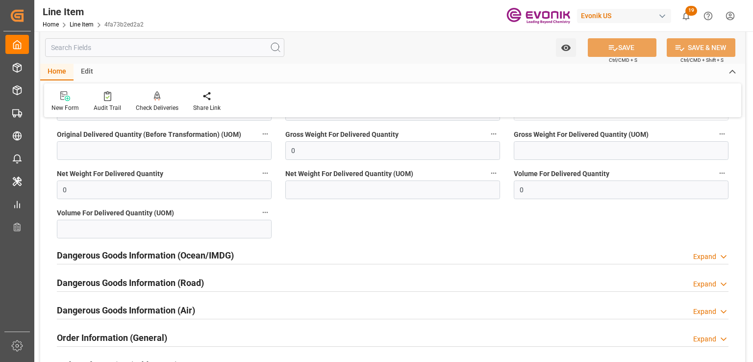
scroll to position [1407, 0]
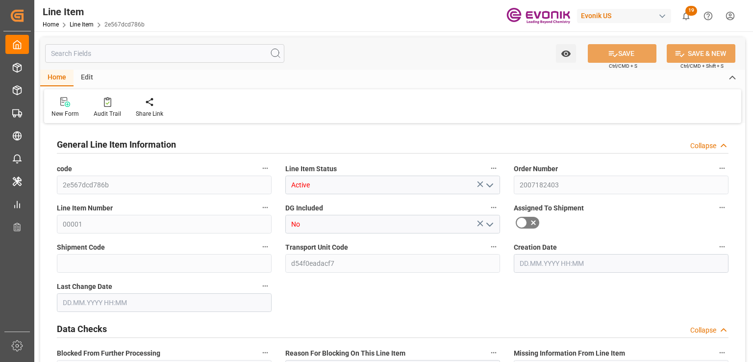
type input "1"
type input "425.6"
type input "400"
type input "0.5029"
type input "16"
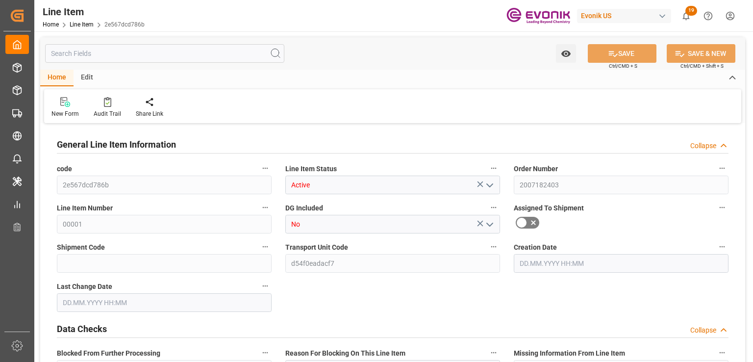
type input "8040"
type input "16"
type input "425.6"
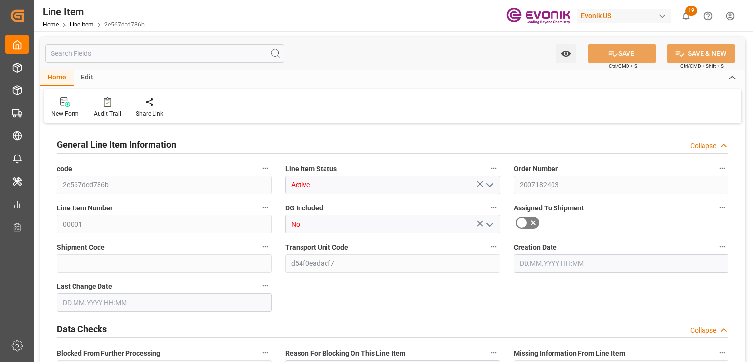
type input "449.1"
type input "400"
type input "0.5029"
type input "502.944"
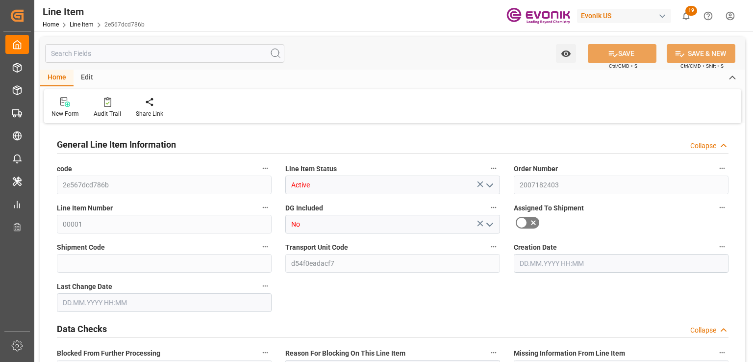
type input "0"
type input "[DATE] 12:02"
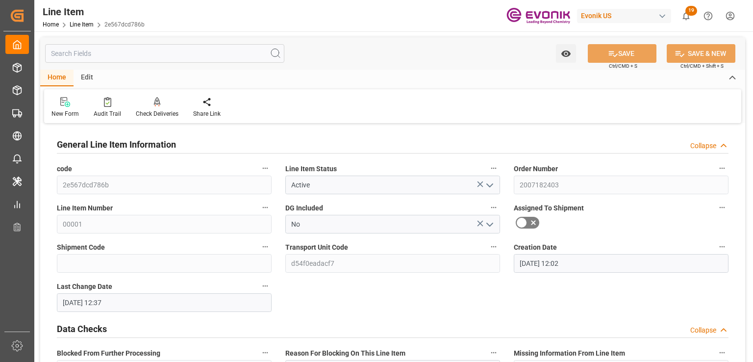
type input "[DATE] 12:37"
type input "[DATE]"
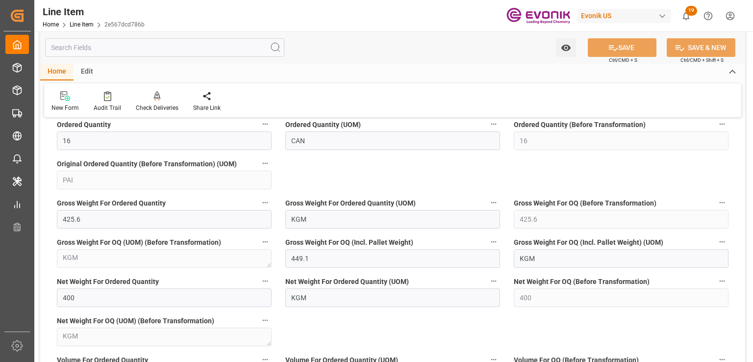
scroll to position [932, 0]
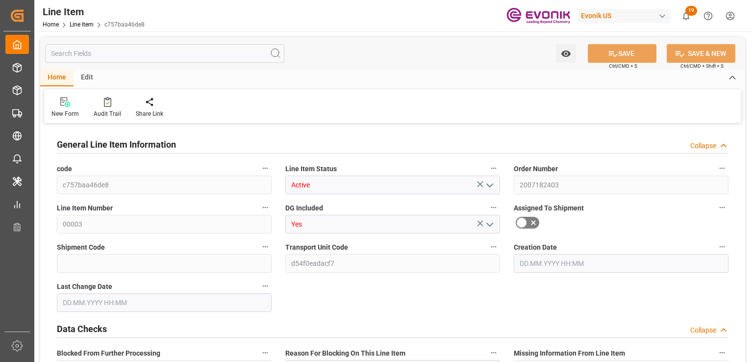
type input "1"
type input "433.6"
type input "400"
type input "0.5751"
type input "2"
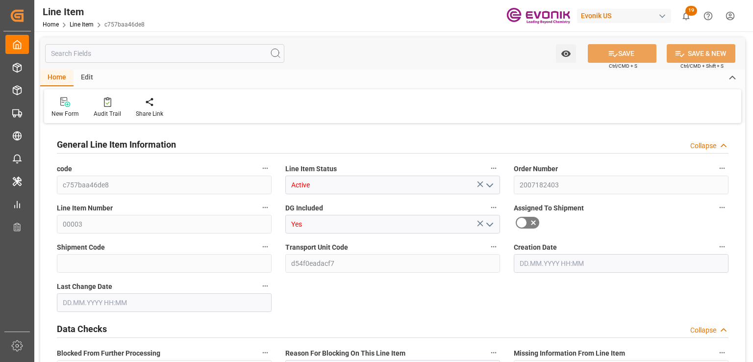
type input "3920"
type input "2"
type input "433.6"
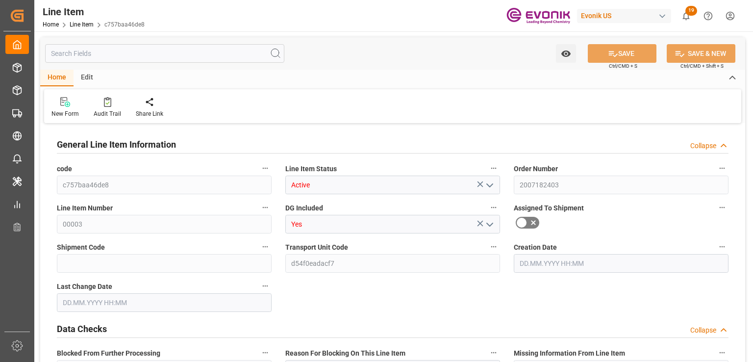
type input "453.6"
type input "400"
type input "0.5751"
type input "575.074"
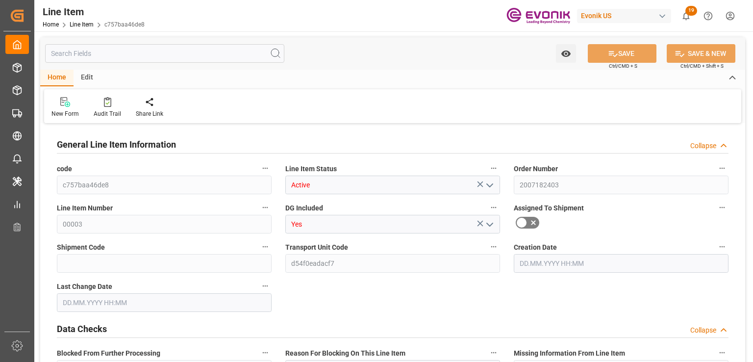
type input "0"
type input "[DATE] 12:02"
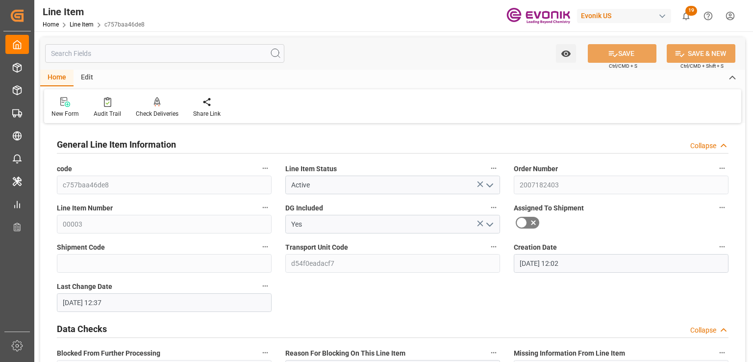
type input "[DATE] 12:37"
type input "[DATE]"
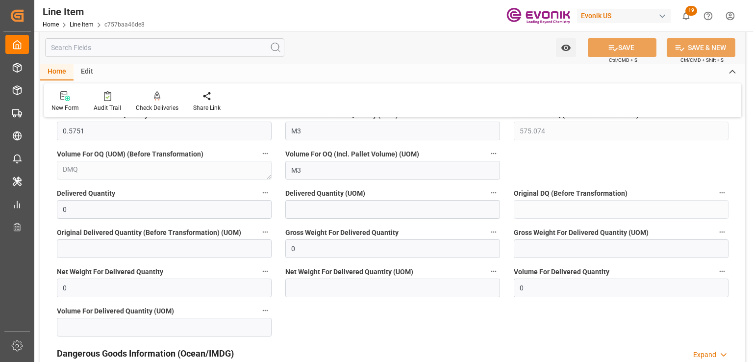
scroll to position [1275, 0]
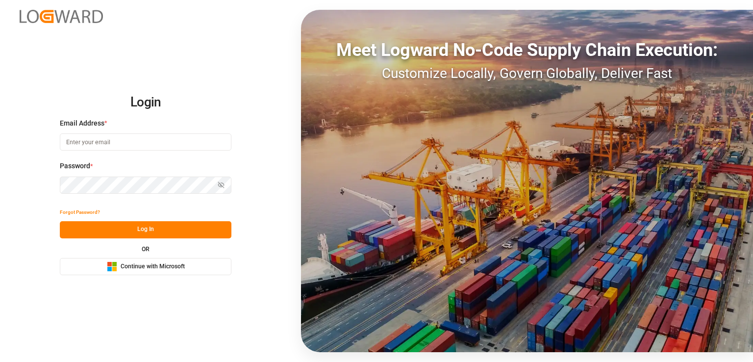
type input "[EMAIL_ADDRESS][PERSON_NAME][DOMAIN_NAME]"
click at [115, 228] on button "Log In" at bounding box center [146, 229] width 172 height 17
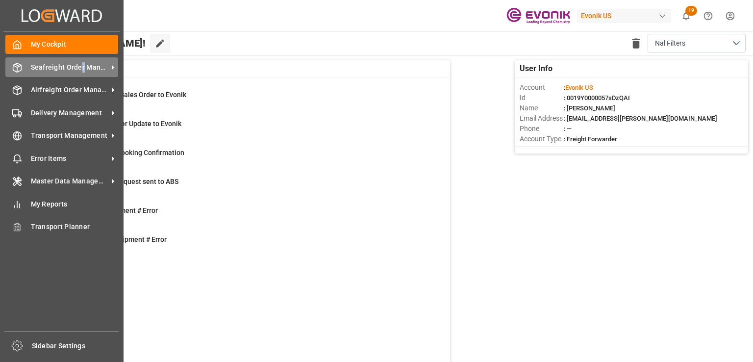
click at [82, 67] on span "Seafreight Order Management" at bounding box center [70, 67] width 78 height 10
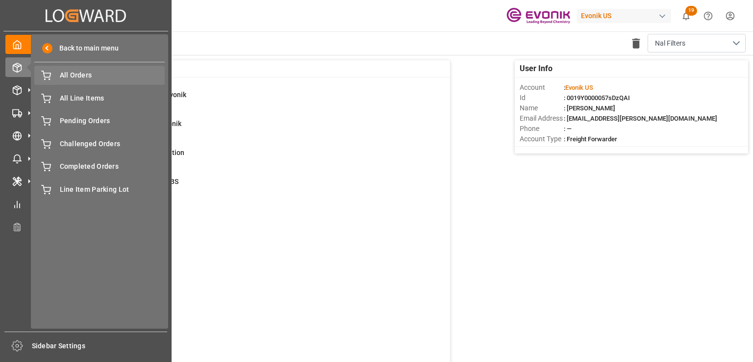
click at [79, 76] on span "All Orders" at bounding box center [112, 75] width 105 height 10
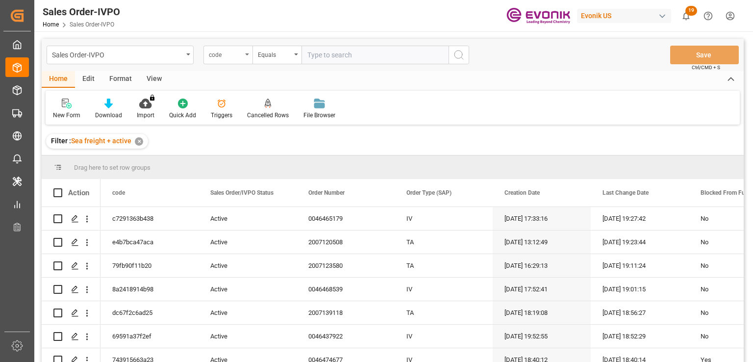
click at [233, 56] on div "code" at bounding box center [225, 53] width 33 height 11
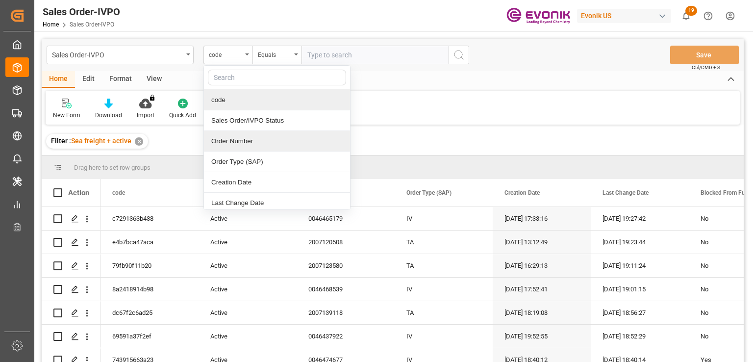
click at [230, 143] on div "Order Number" at bounding box center [277, 141] width 146 height 21
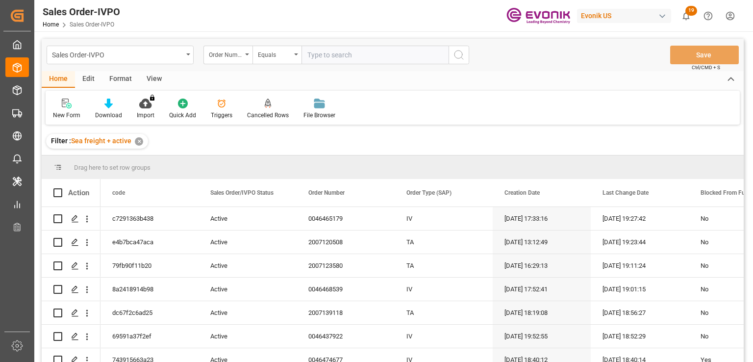
click at [355, 52] on input "text" at bounding box center [375, 55] width 147 height 19
paste input "0046471760"
type input "0046471760"
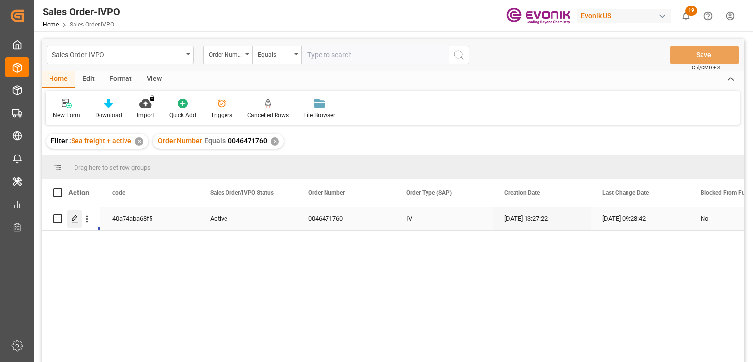
click at [77, 218] on icon "Press SPACE to select this row." at bounding box center [75, 219] width 8 height 8
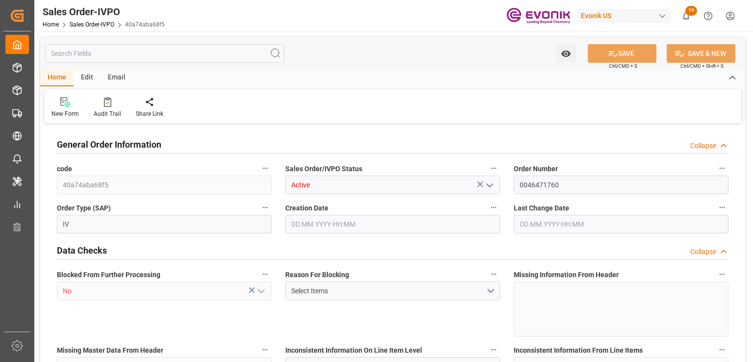
type input "BRSSZ"
type input "0"
type input "1"
type input "1784"
type input "[DATE] 13:27"
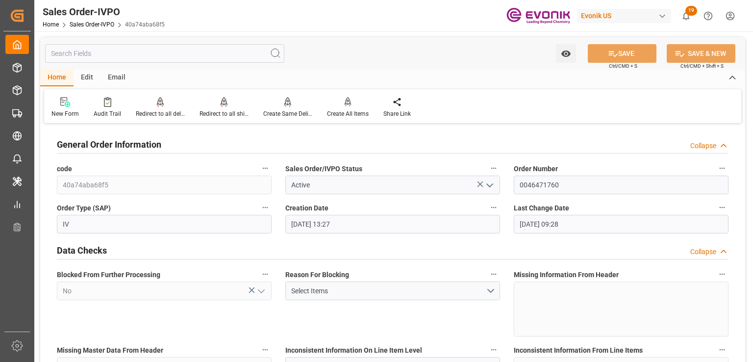
type input "[DATE] 09:28"
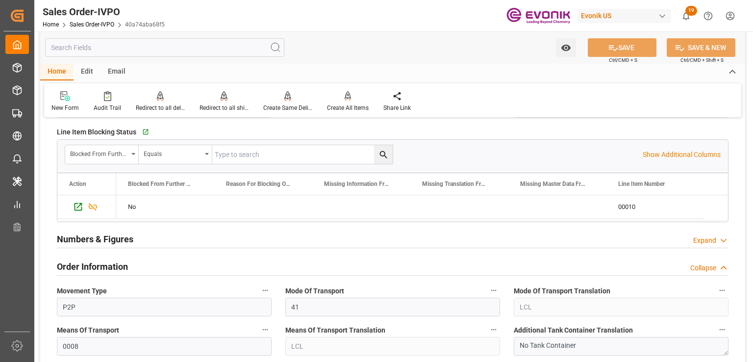
scroll to position [392, 0]
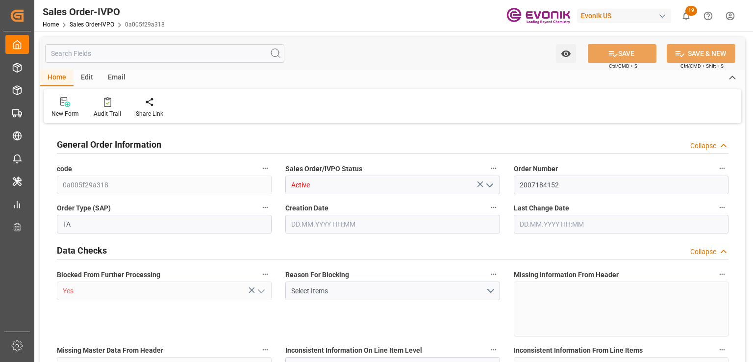
type input "PAMIT"
type input "0"
type input "1"
type input "847.2"
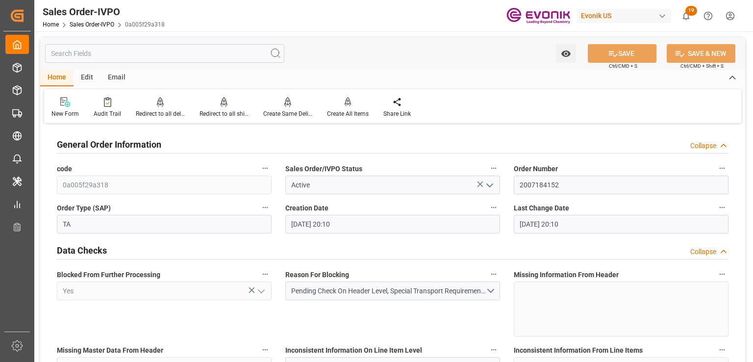
type input "[DATE] 20:10"
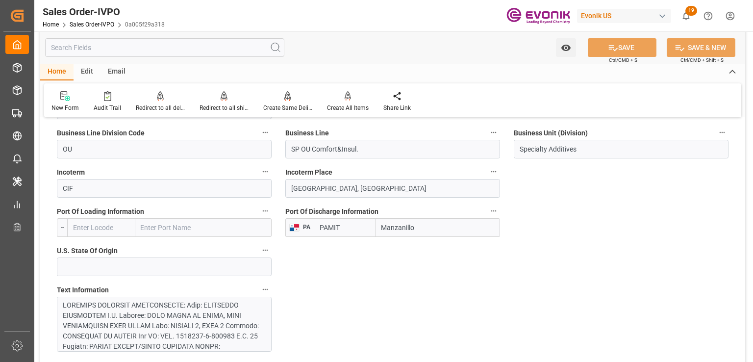
scroll to position [736, 0]
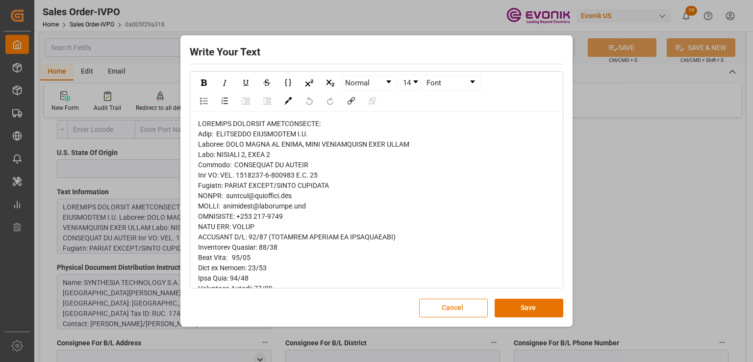
click at [435, 307] on button "Cancel" at bounding box center [453, 308] width 69 height 19
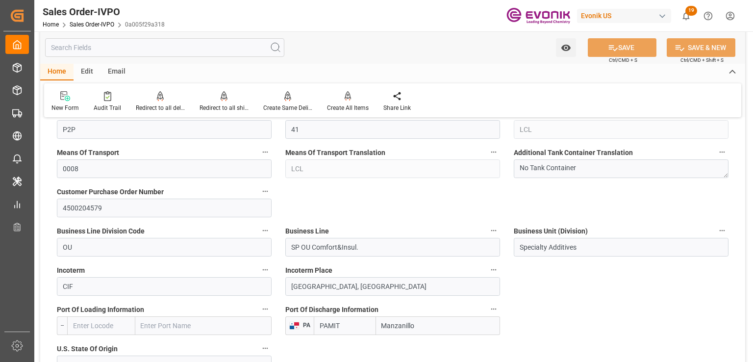
scroll to position [785, 0]
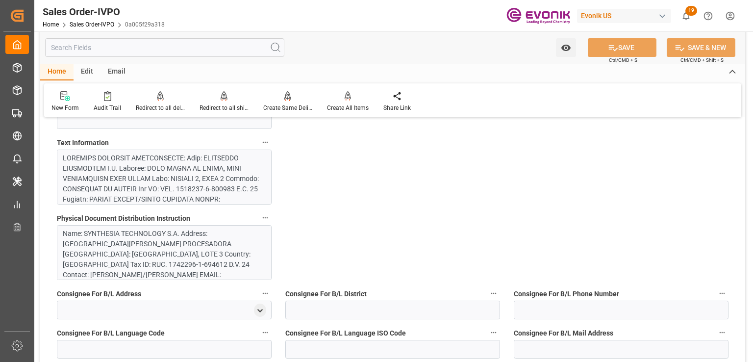
click at [172, 176] on div at bounding box center [162, 333] width 198 height 361
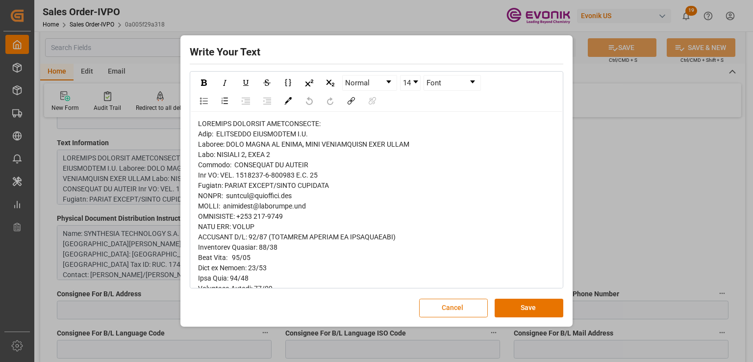
click at [461, 309] on button "Cancel" at bounding box center [453, 308] width 69 height 19
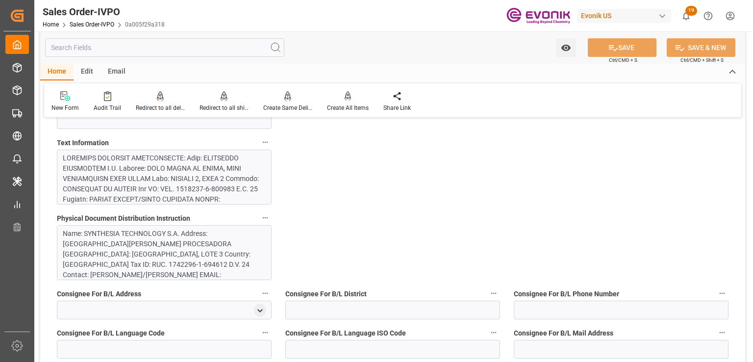
click at [107, 234] on div "Name: SYNTHESIA TECHNOLOGY S.A. Address: [GEOGRAPHIC_DATA][PERSON_NAME] PROCESA…" at bounding box center [162, 265] width 198 height 72
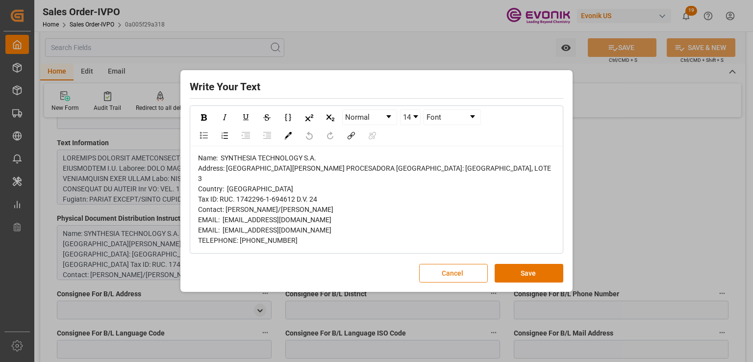
click at [451, 268] on button "Cancel" at bounding box center [453, 273] width 69 height 19
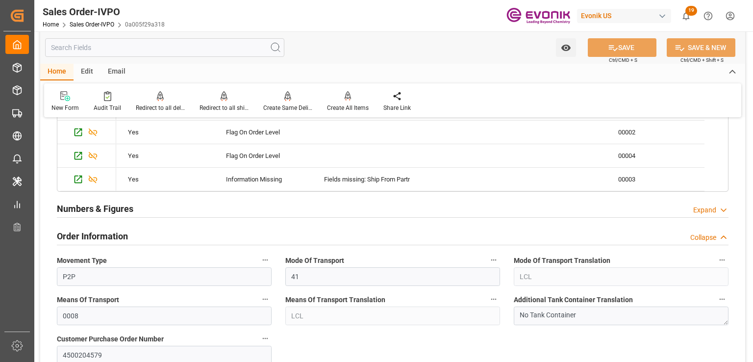
scroll to position [638, 0]
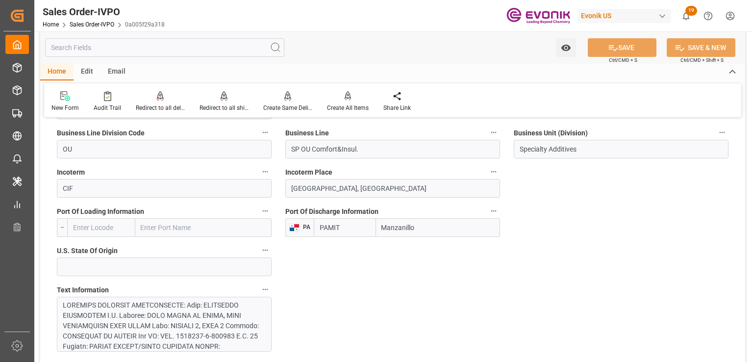
drag, startPoint x: 414, startPoint y: 227, endPoint x: 360, endPoint y: 228, distance: 54.5
click at [360, 228] on div "[PERSON_NAME]" at bounding box center [407, 227] width 186 height 19
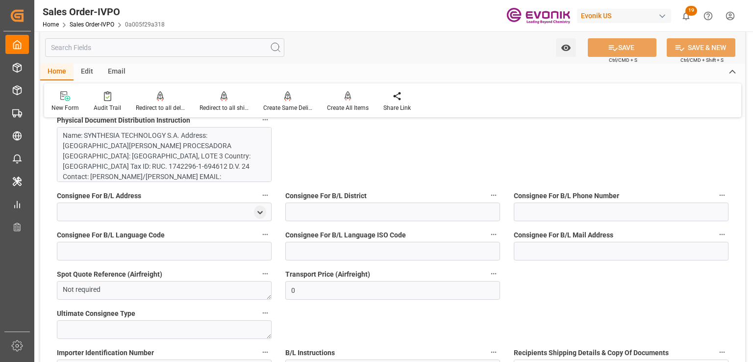
scroll to position [1079, 0]
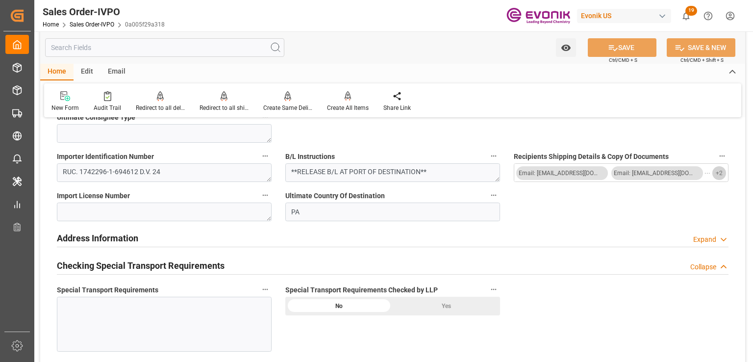
click at [722, 172] on span "+ 2" at bounding box center [719, 173] width 7 height 16
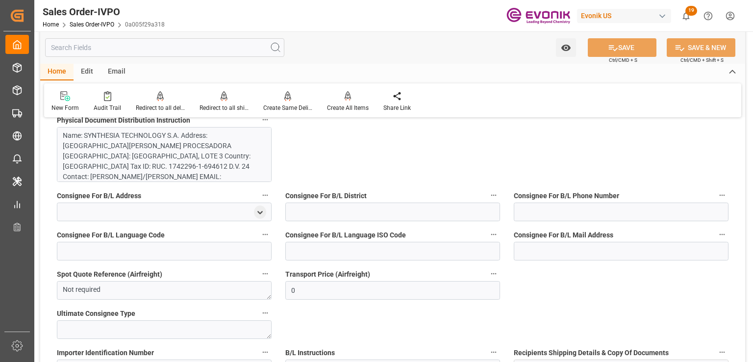
scroll to position [785, 0]
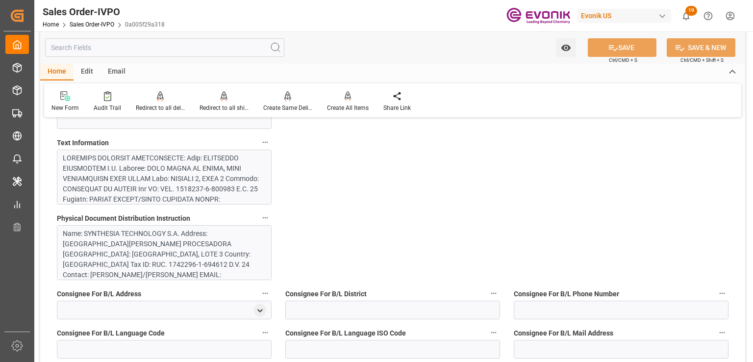
click at [157, 176] on div at bounding box center [162, 333] width 198 height 361
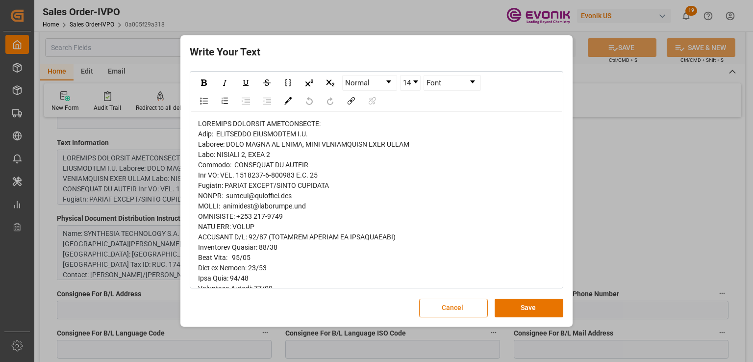
click at [441, 312] on button "Cancel" at bounding box center [453, 308] width 69 height 19
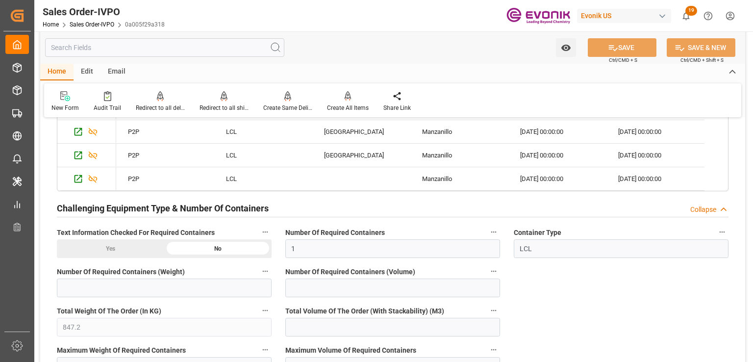
scroll to position [1815, 0]
